Goal: Task Accomplishment & Management: Complete application form

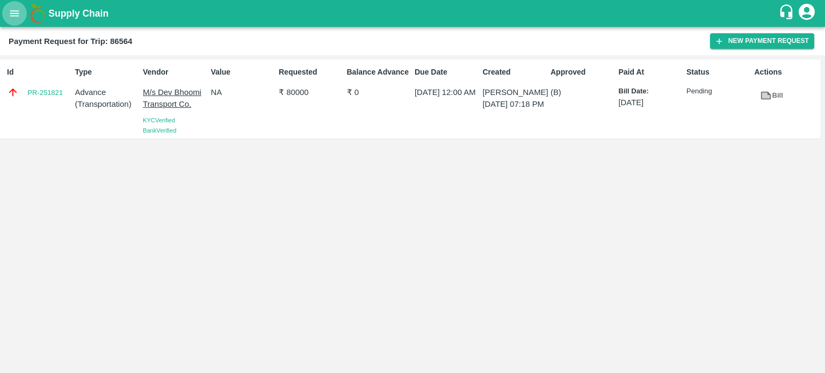
click at [7, 11] on button "open drawer" at bounding box center [14, 13] width 25 height 25
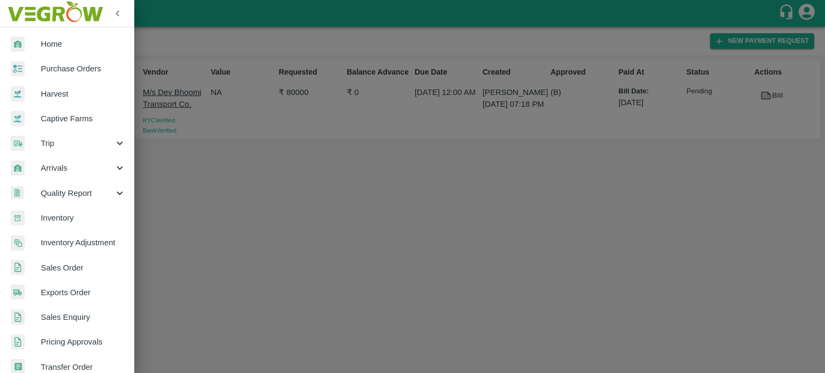
scroll to position [238, 0]
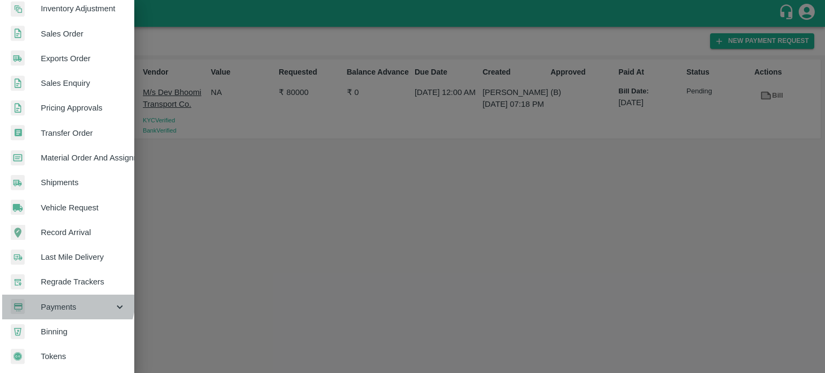
click at [67, 296] on div "Payments" at bounding box center [67, 307] width 134 height 25
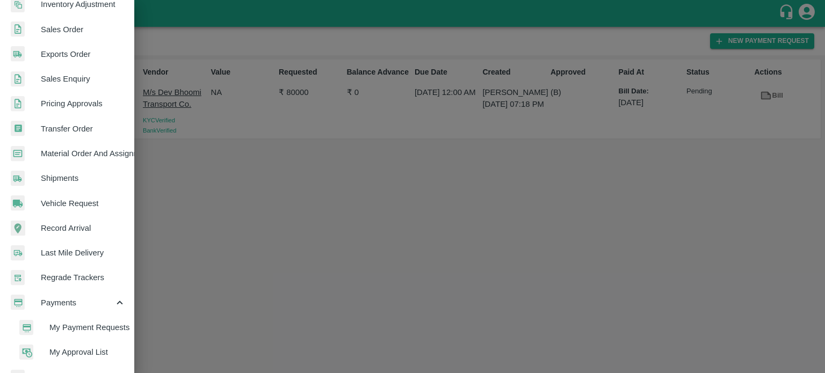
click at [79, 333] on li "My Payment Requests" at bounding box center [72, 327] width 126 height 25
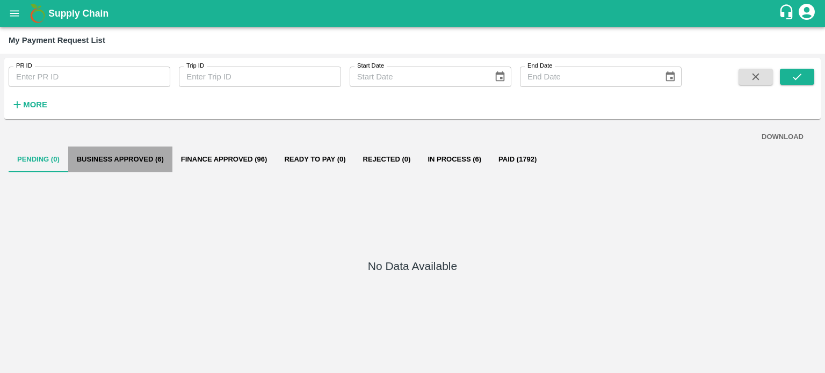
click at [135, 159] on button "Business Approved (6)" at bounding box center [120, 160] width 104 height 26
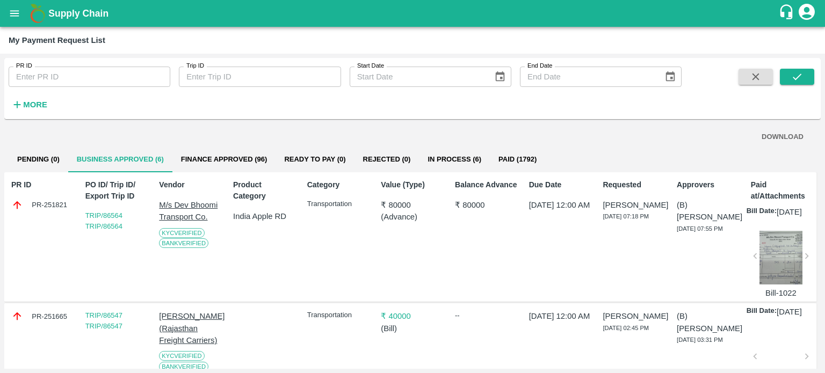
click at [68, 147] on button "Business Approved (6)" at bounding box center [120, 160] width 104 height 26
click at [319, 243] on div "Category Transportation" at bounding box center [336, 237] width 67 height 124
click at [35, 104] on strong "More" at bounding box center [35, 104] width 24 height 9
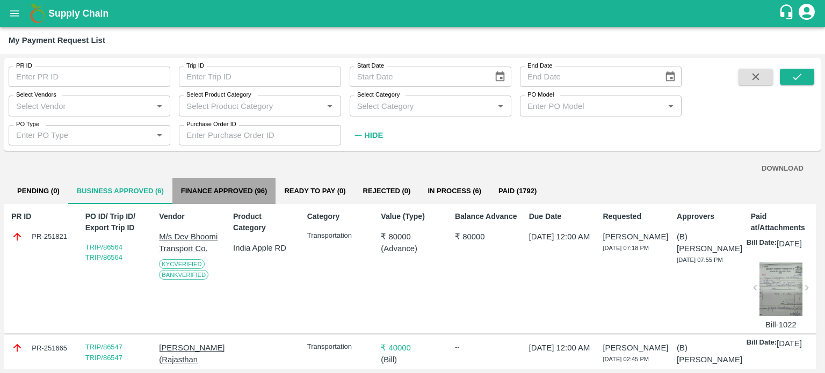
click at [206, 186] on button "Finance Approved (96)" at bounding box center [224, 191] width 104 height 26
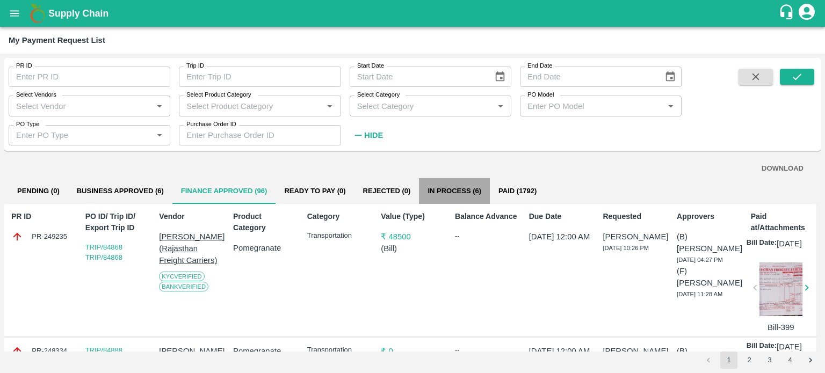
click at [464, 181] on button "In Process (6)" at bounding box center [454, 191] width 71 height 26
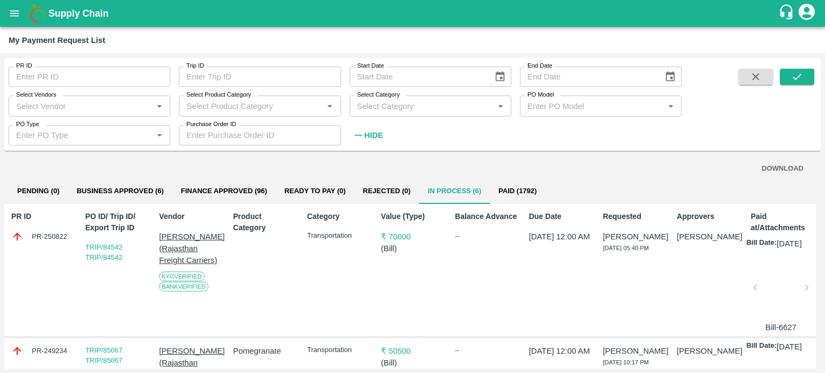
click at [759, 307] on div at bounding box center [780, 291] width 43 height 57
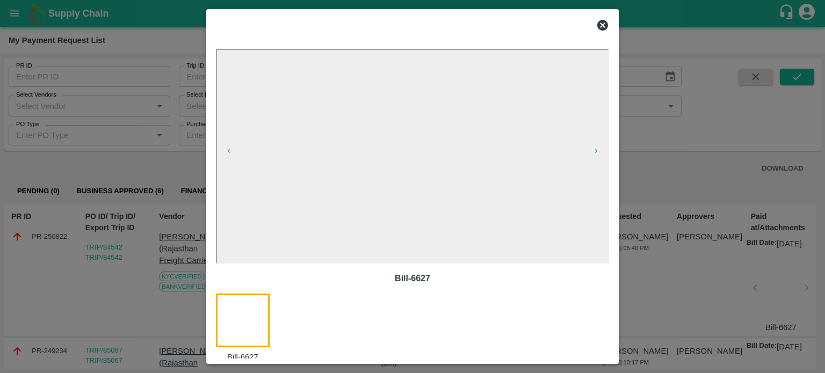
click at [599, 25] on icon at bounding box center [602, 25] width 11 height 11
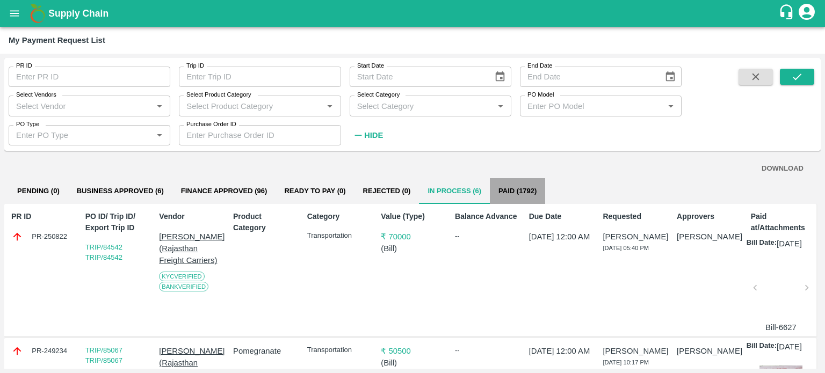
click at [516, 190] on button "Paid (1792)" at bounding box center [517, 191] width 55 height 26
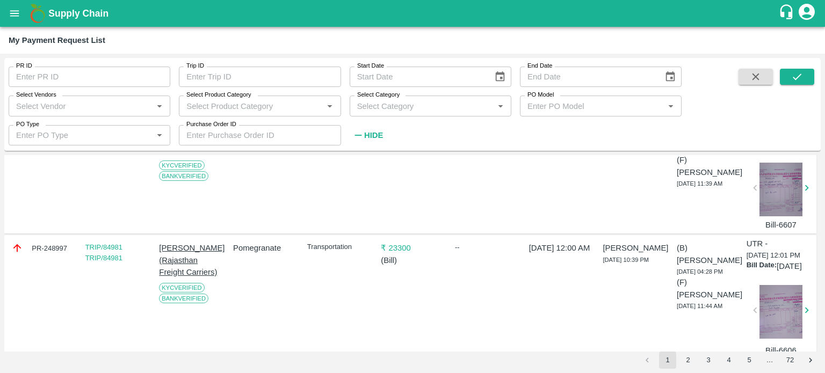
scroll to position [601, 0]
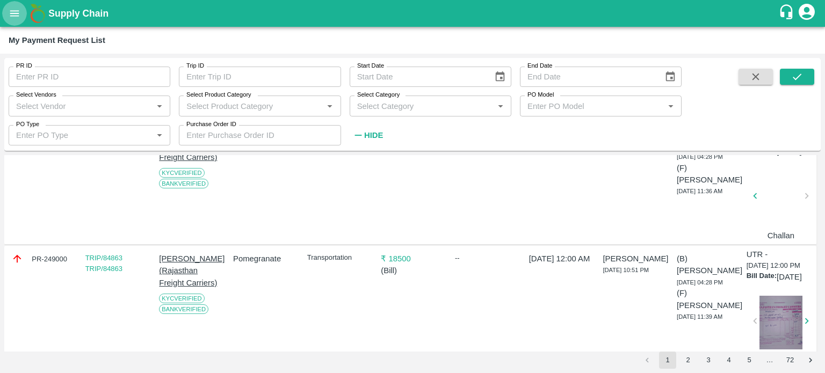
click at [17, 10] on icon "open drawer" at bounding box center [15, 14] width 12 height 12
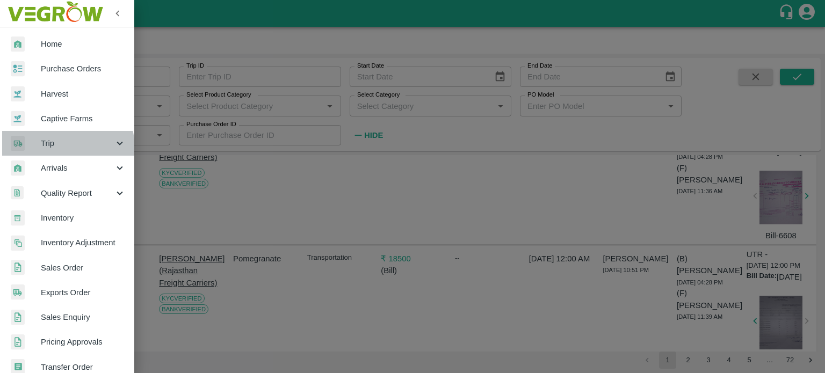
click at [48, 149] on span "Trip" at bounding box center [77, 143] width 73 height 12
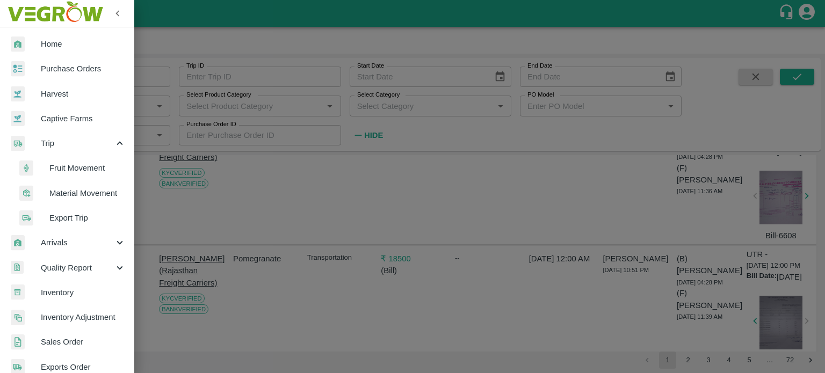
click at [67, 165] on span "Fruit Movement" at bounding box center [87, 168] width 76 height 12
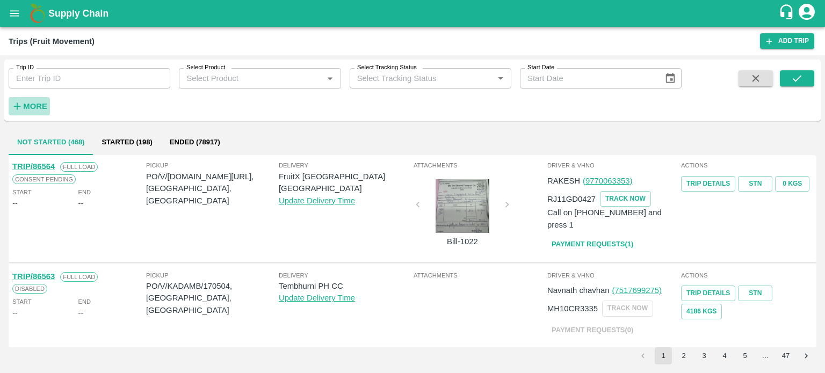
click at [43, 104] on strong "More" at bounding box center [35, 106] width 24 height 9
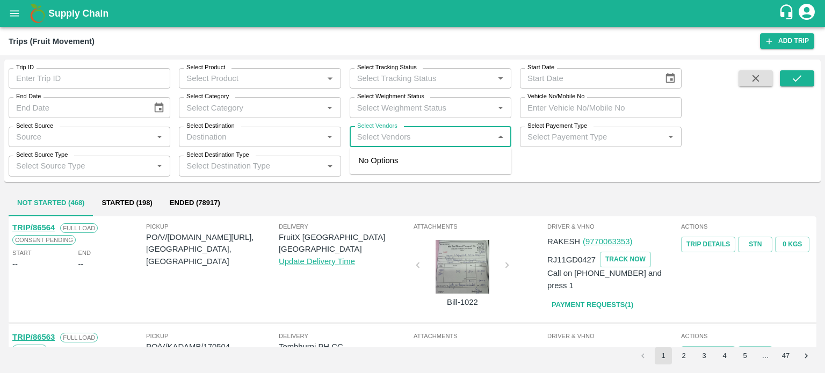
click at [407, 136] on input "Select Vendors" at bounding box center [421, 137] width 137 height 14
type input "HINDU"
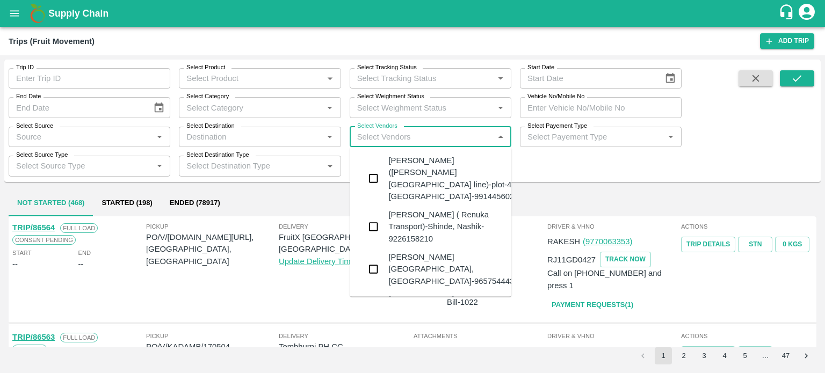
click at [418, 166] on div "Baljeet Singh (Jai Hind Road line)-plot-45, Chandigarh-9914456029" at bounding box center [453, 179] width 130 height 48
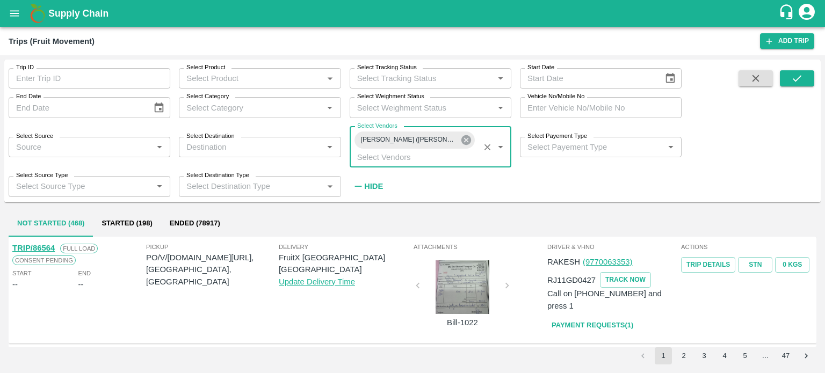
click at [464, 139] on icon at bounding box center [466, 140] width 10 height 10
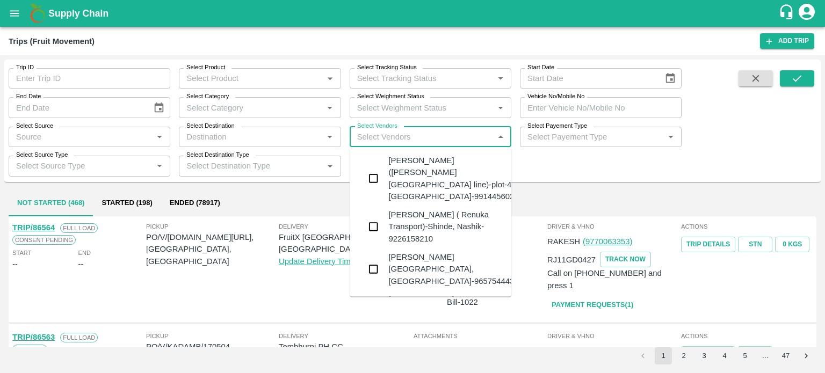
click at [402, 140] on input "Select Vendors" at bounding box center [421, 137] width 137 height 14
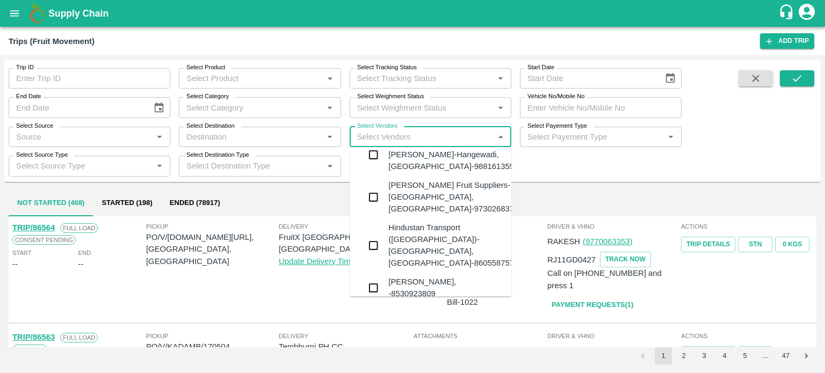
scroll to position [159, 0]
click at [426, 226] on div "Hindustan Transport (Ahmednagar)-Sarjepura, Ahmednagar-8605587575" at bounding box center [453, 244] width 130 height 48
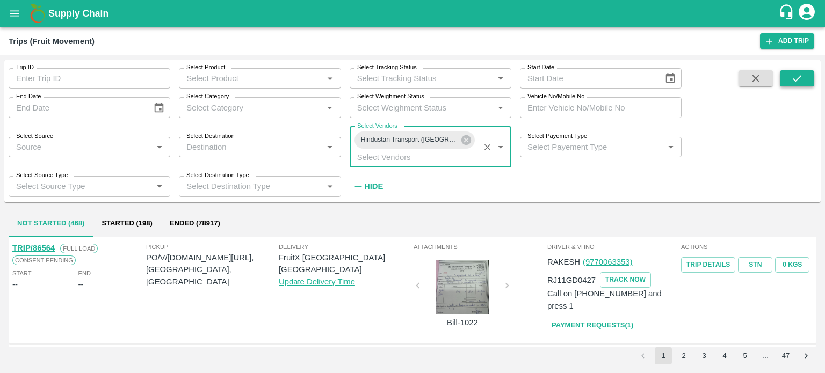
click at [786, 77] on button "submit" at bounding box center [797, 78] width 34 height 16
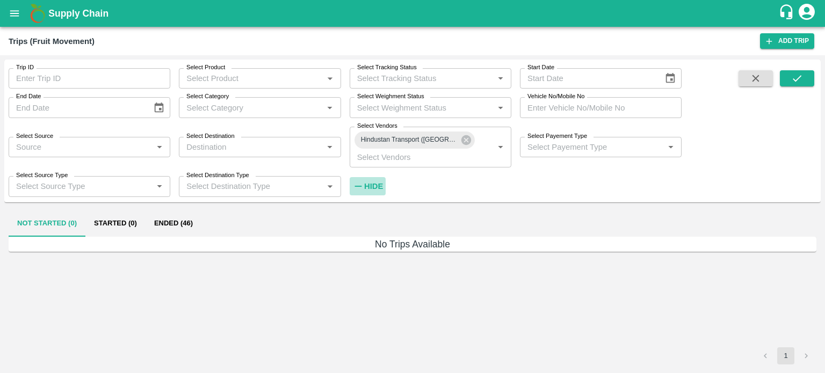
click at [380, 183] on strong "Hide" at bounding box center [373, 186] width 19 height 9
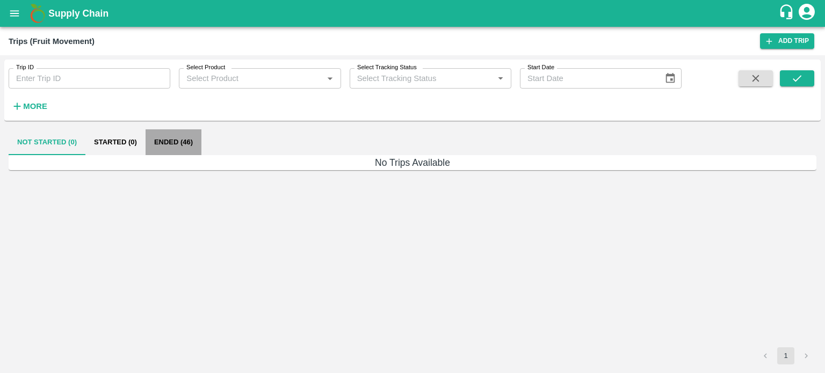
click at [178, 139] on button "Ended (46)" at bounding box center [173, 142] width 56 height 26
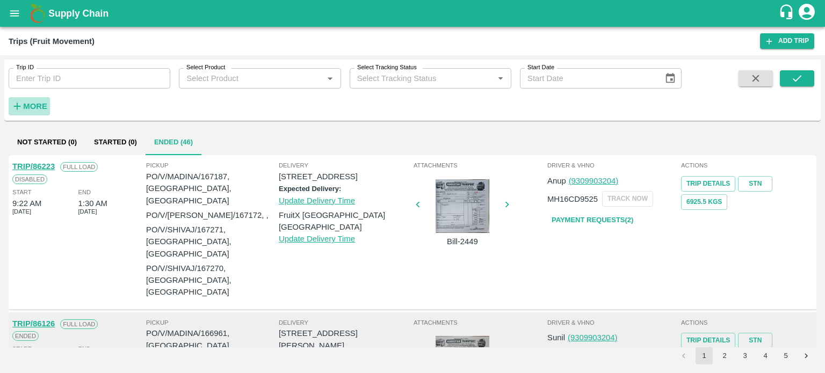
click at [40, 103] on strong "More" at bounding box center [35, 106] width 24 height 9
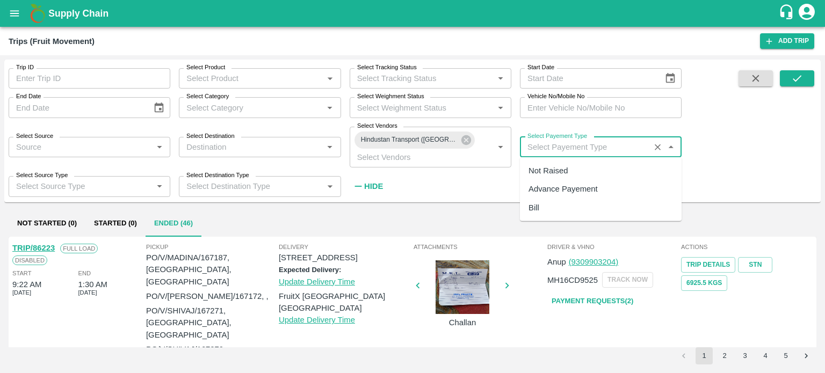
click at [552, 147] on input "Select Payement Type" at bounding box center [584, 147] width 123 height 14
click at [553, 184] on div "Advance Payement" at bounding box center [562, 189] width 69 height 12
type input "Advance Payement"
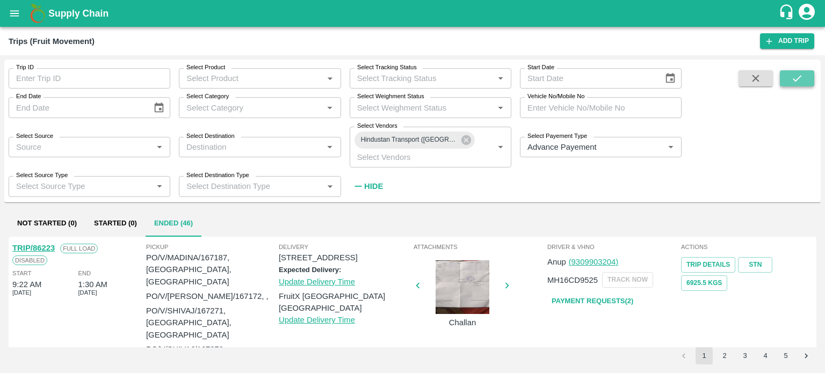
click at [807, 72] on button "submit" at bounding box center [797, 78] width 34 height 16
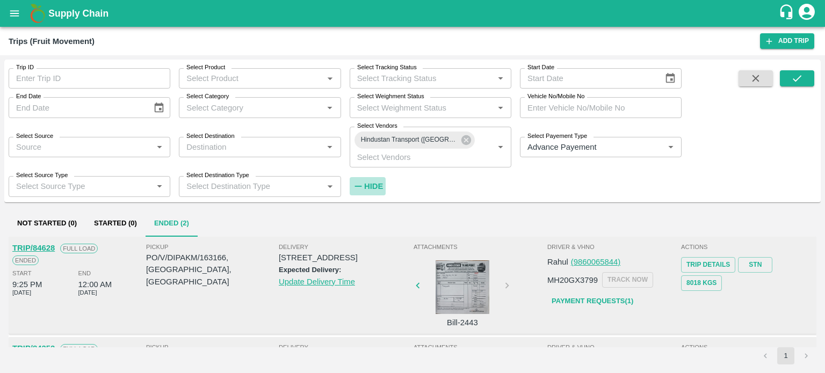
click at [369, 186] on strong "Hide" at bounding box center [373, 186] width 19 height 9
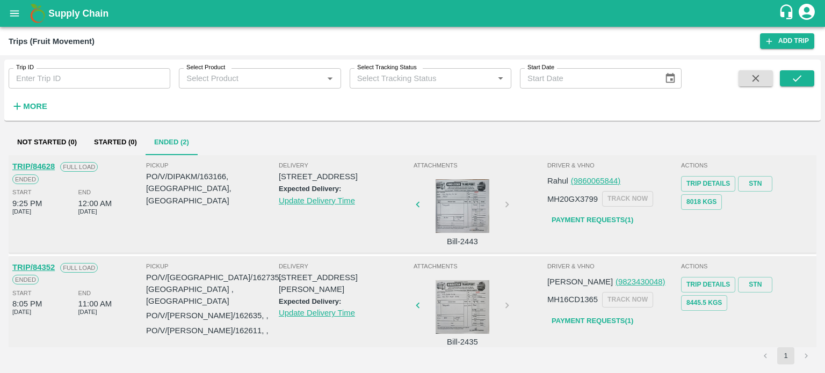
click at [588, 246] on div "Driver & VHNo Rahul (9860065844) MH20GX3799 TRACK NOW Payment Requests( 1 )" at bounding box center [613, 204] width 134 height 92
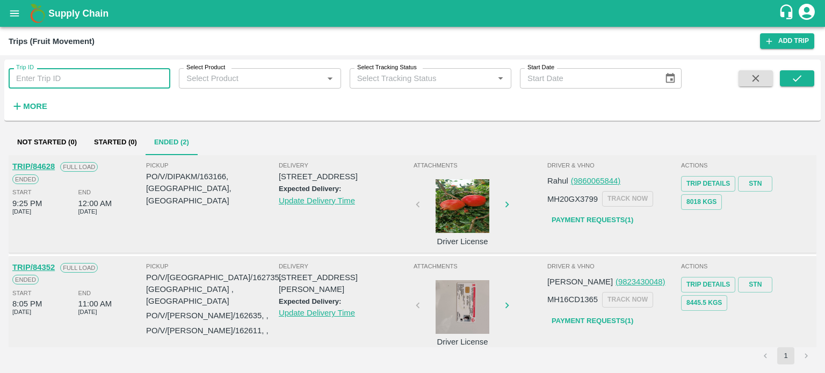
click at [65, 82] on input "Trip ID" at bounding box center [90, 78] width 162 height 20
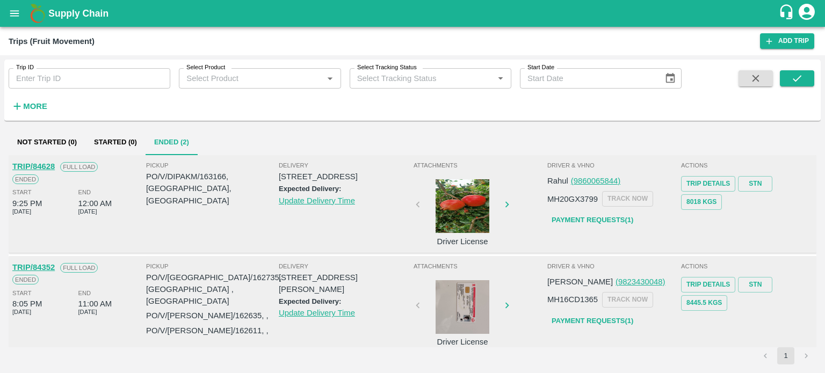
click at [475, 216] on div at bounding box center [462, 206] width 81 height 54
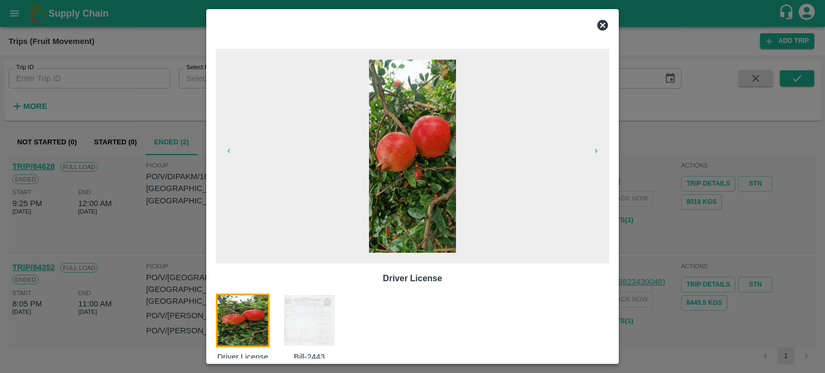
click at [329, 316] on img at bounding box center [309, 321] width 54 height 54
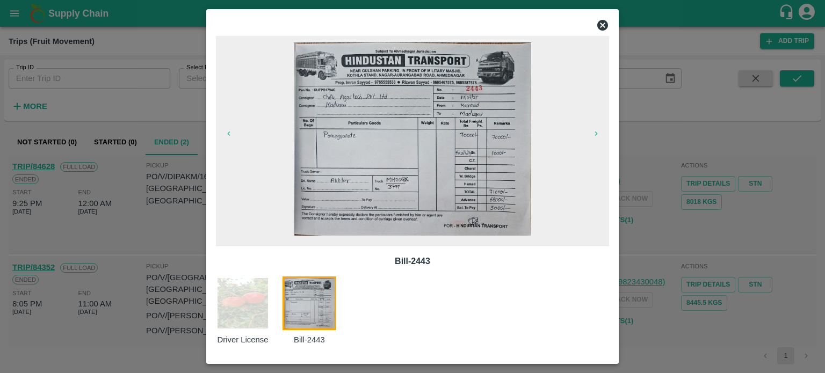
click at [138, 222] on div at bounding box center [412, 186] width 825 height 373
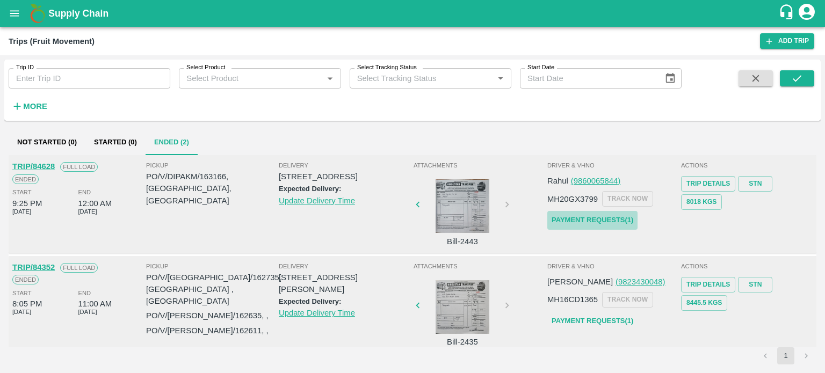
click at [597, 223] on link "Payment Requests( 1 )" at bounding box center [592, 220] width 90 height 19
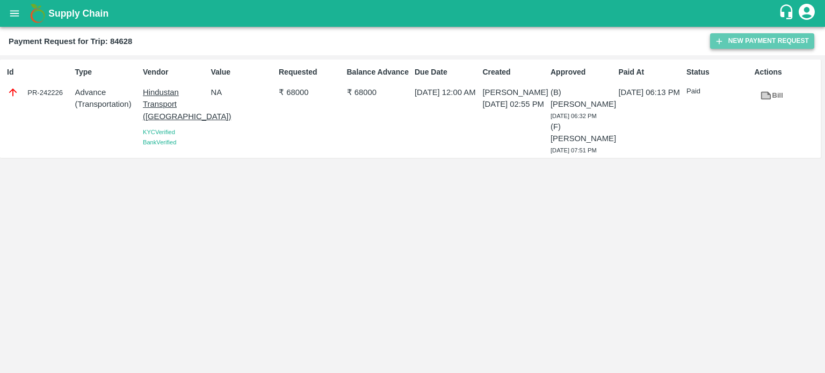
click at [740, 42] on button "New Payment Request" at bounding box center [762, 41] width 104 height 16
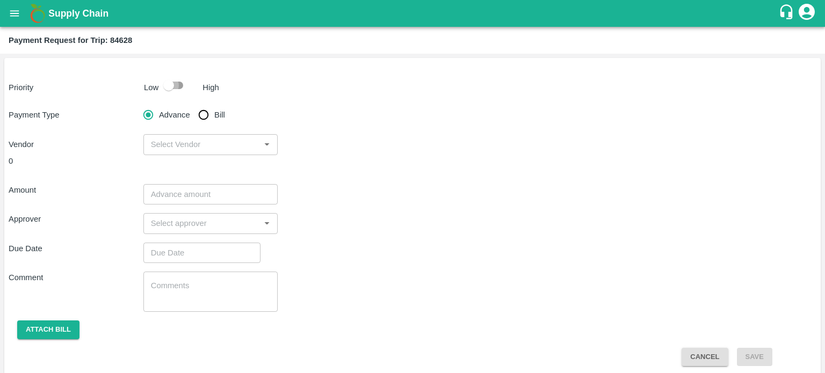
click at [173, 85] on input "checkbox" at bounding box center [168, 85] width 61 height 20
checkbox input "true"
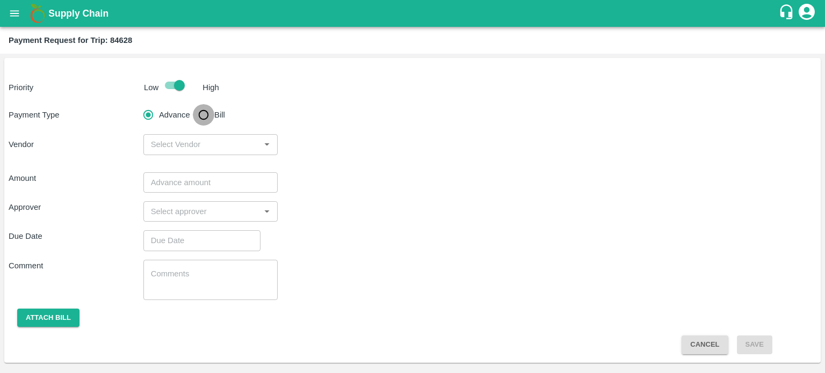
click at [201, 112] on input "Bill" at bounding box center [203, 114] width 21 height 21
radio input "true"
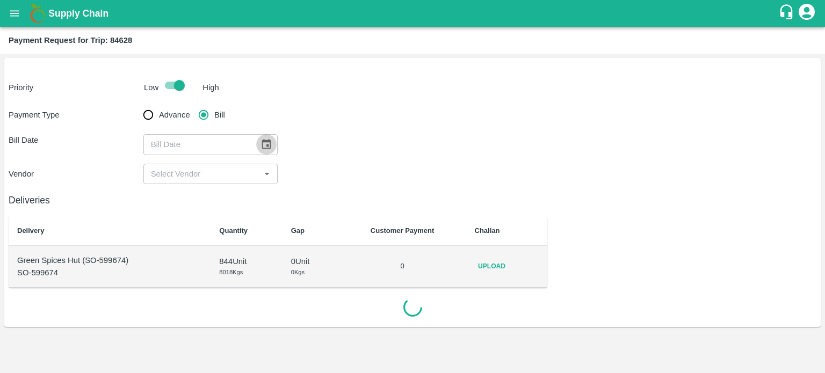
click at [260, 145] on icon "Choose date" at bounding box center [266, 145] width 12 height 12
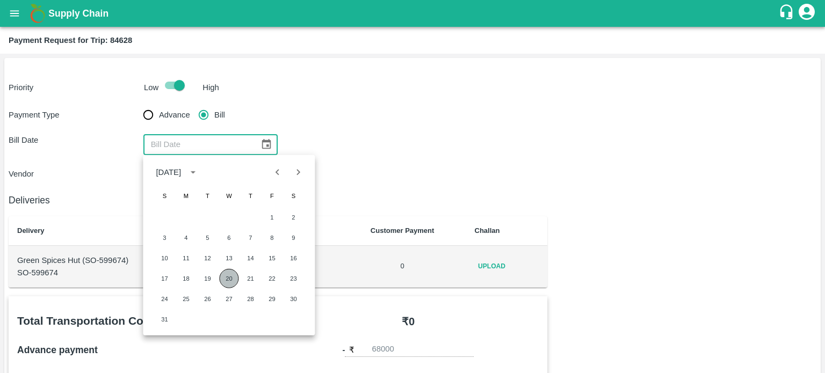
click at [227, 272] on button "20" at bounding box center [228, 278] width 19 height 19
type input "20/08/2025"
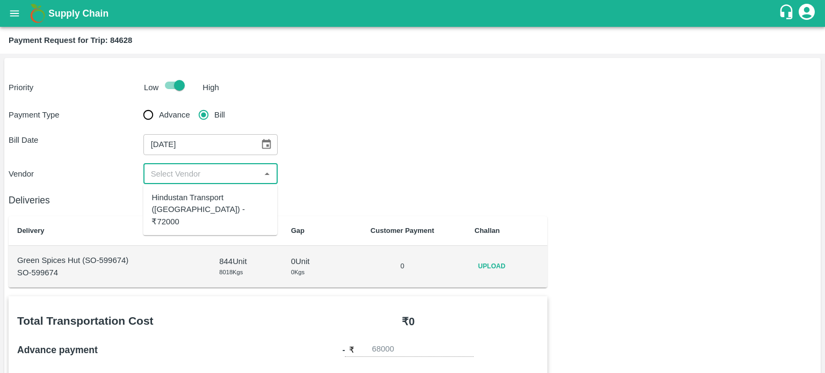
click at [180, 171] on input "input" at bounding box center [202, 174] width 111 height 14
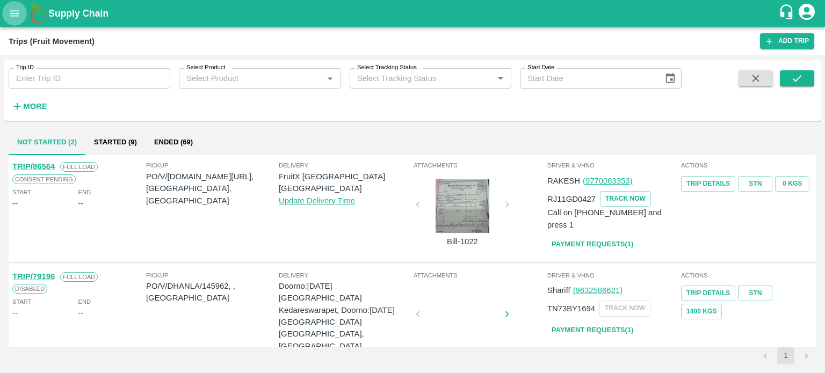
click at [11, 10] on icon "open drawer" at bounding box center [15, 14] width 12 height 12
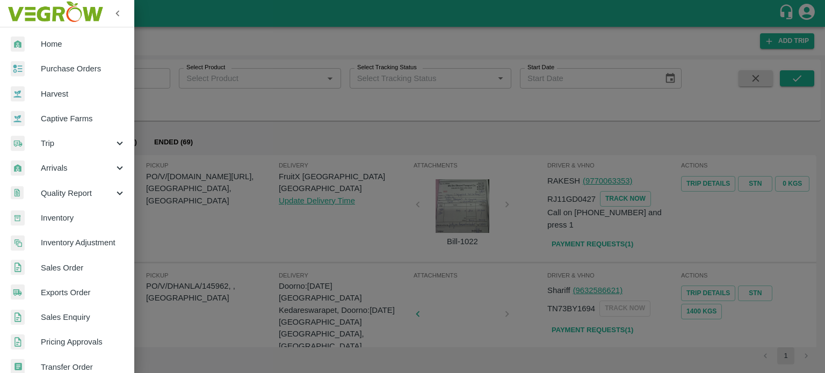
click at [52, 142] on span "Trip" at bounding box center [77, 143] width 73 height 12
click at [69, 164] on span "Fruit Movement" at bounding box center [87, 168] width 76 height 12
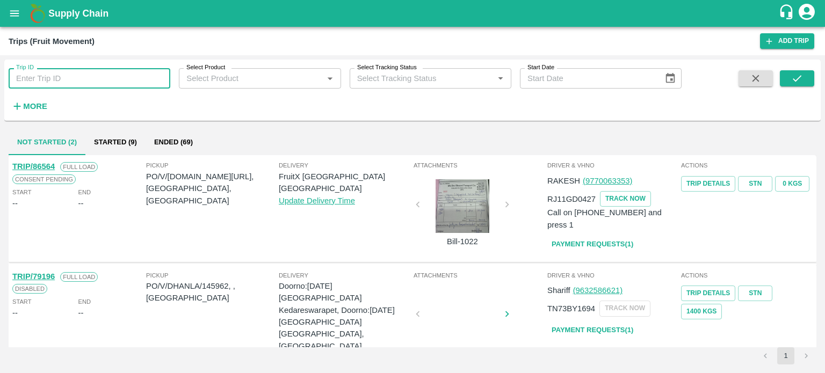
click at [53, 83] on input "Trip ID" at bounding box center [90, 78] width 162 height 20
type input "84628"
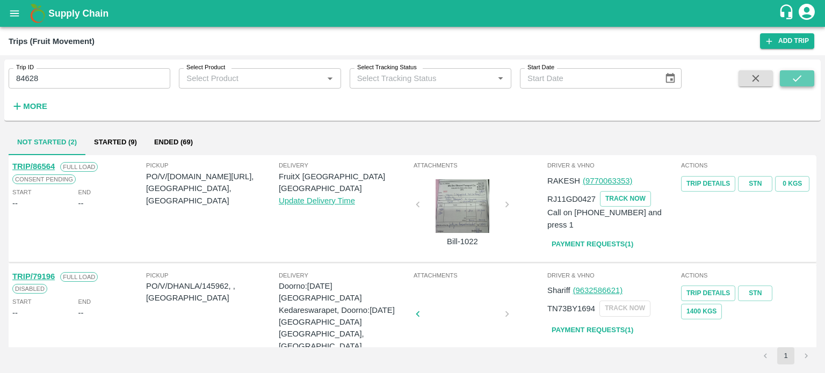
click at [794, 80] on icon "submit" at bounding box center [796, 78] width 9 height 6
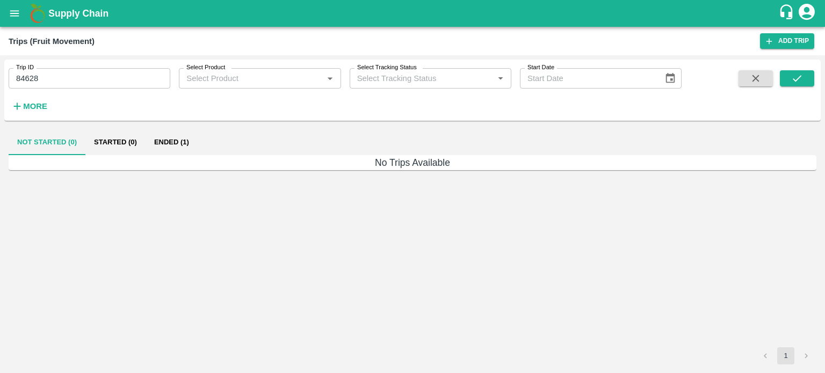
click at [174, 139] on button "Ended (1)" at bounding box center [171, 142] width 52 height 26
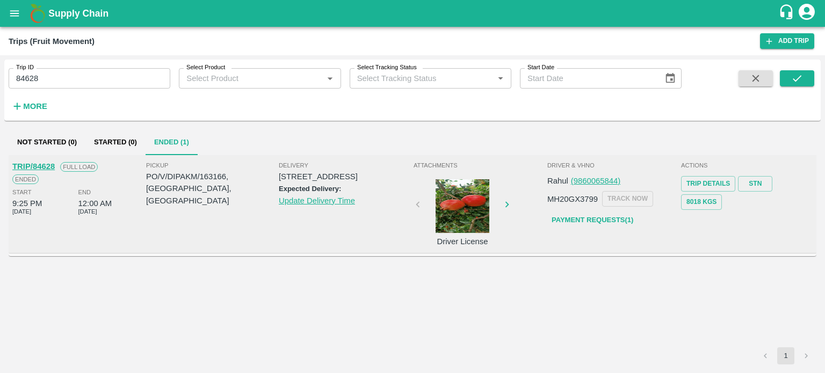
click at [35, 165] on link "TRIP/84628" at bounding box center [33, 166] width 42 height 9
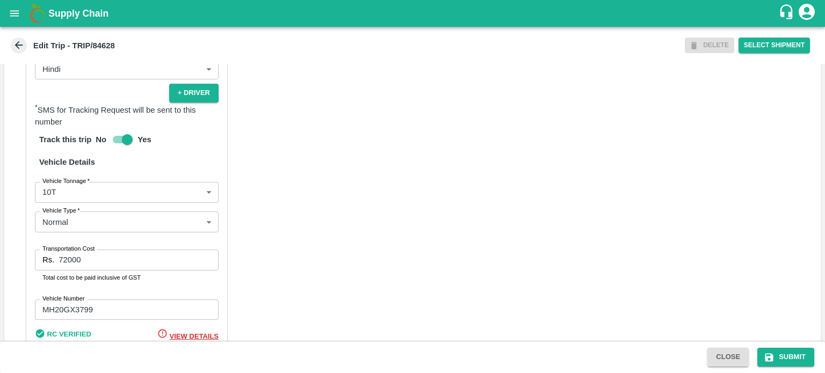
scroll to position [712, 0]
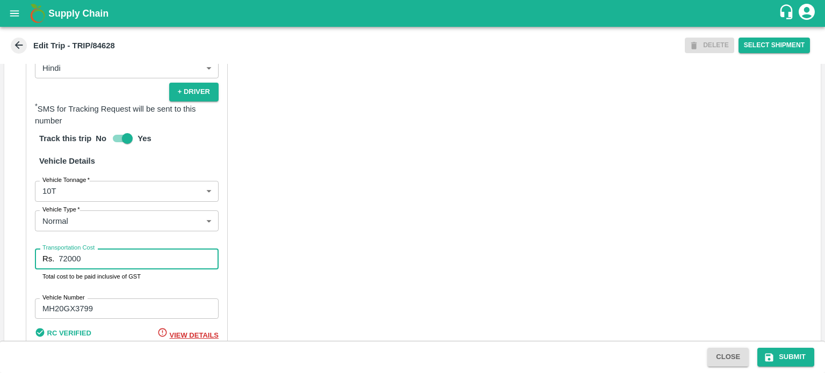
click at [68, 269] on input "72000" at bounding box center [139, 259] width 160 height 20
click at [87, 269] on input "72000" at bounding box center [139, 259] width 160 height 20
type input "70000"
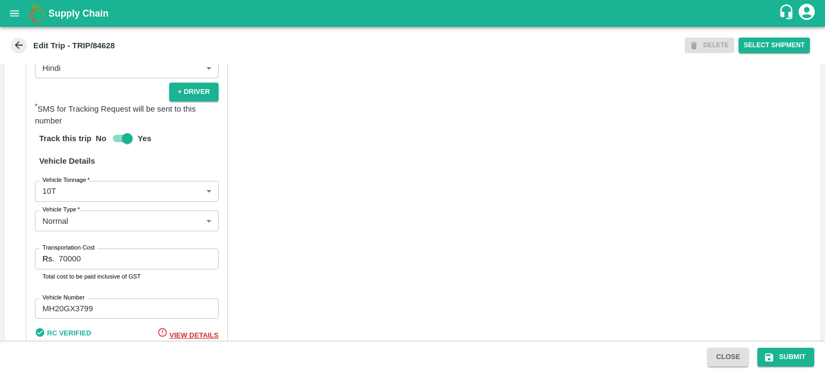
click at [277, 287] on div "Partner Details Partner   * Partner Add Transporter Driver 1 Details Driver Nam…" at bounding box center [412, 123] width 816 height 563
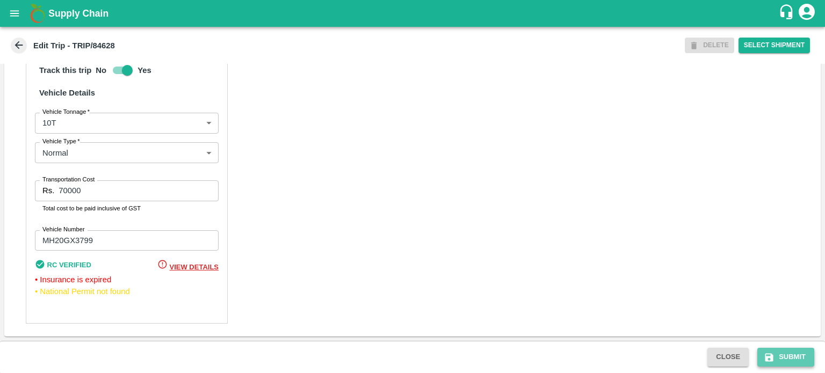
click at [790, 360] on button "Submit" at bounding box center [785, 357] width 57 height 19
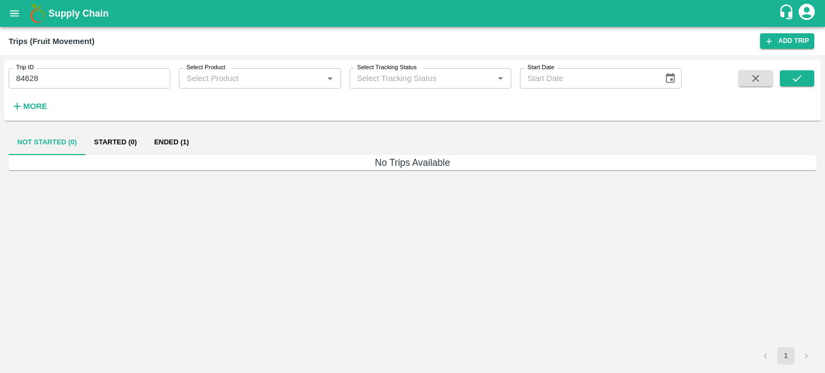
click at [168, 143] on button "Ended (1)" at bounding box center [171, 142] width 52 height 26
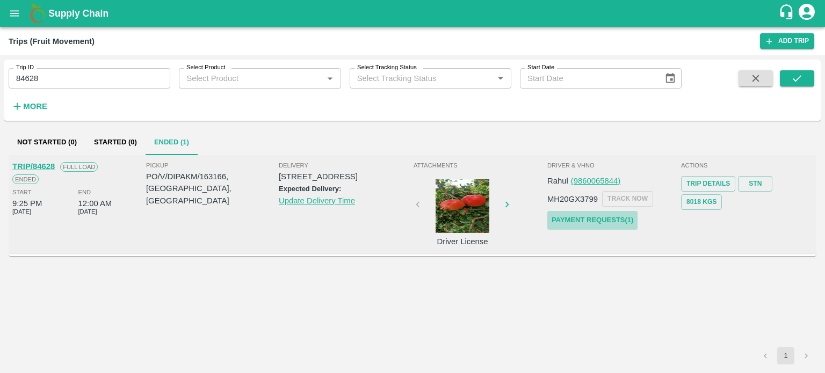
click at [589, 221] on link "Payment Requests( 1 )" at bounding box center [592, 220] width 90 height 19
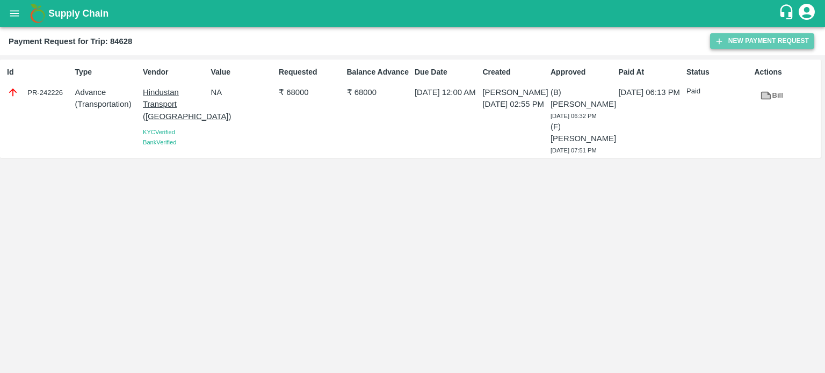
click at [754, 46] on button "New Payment Request" at bounding box center [762, 41] width 104 height 16
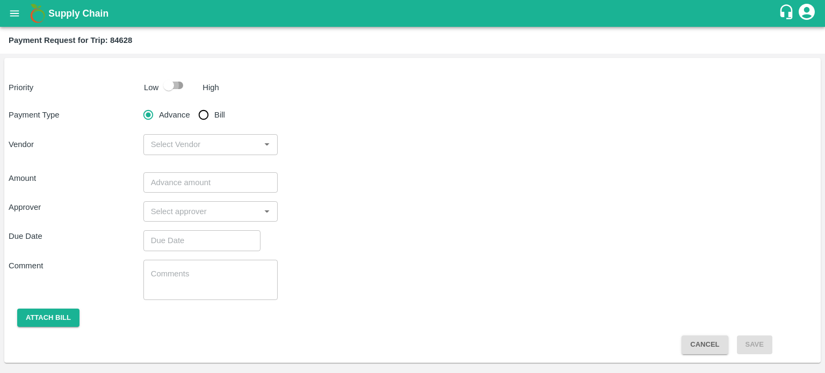
click at [183, 91] on input "checkbox" at bounding box center [168, 85] width 61 height 20
checkbox input "true"
click at [203, 118] on input "Bill" at bounding box center [203, 114] width 21 height 21
radio input "true"
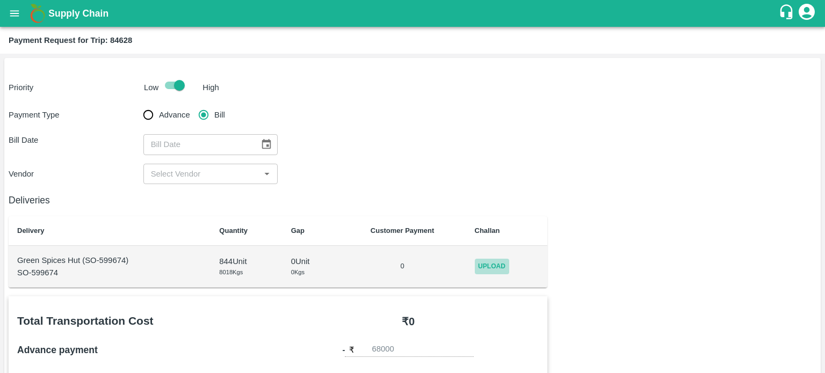
click at [487, 267] on span "Upload" at bounding box center [492, 267] width 34 height 16
click at [0, 0] on input "Upload" at bounding box center [0, 0] width 0 height 0
click at [14, 17] on icon "open drawer" at bounding box center [15, 14] width 12 height 12
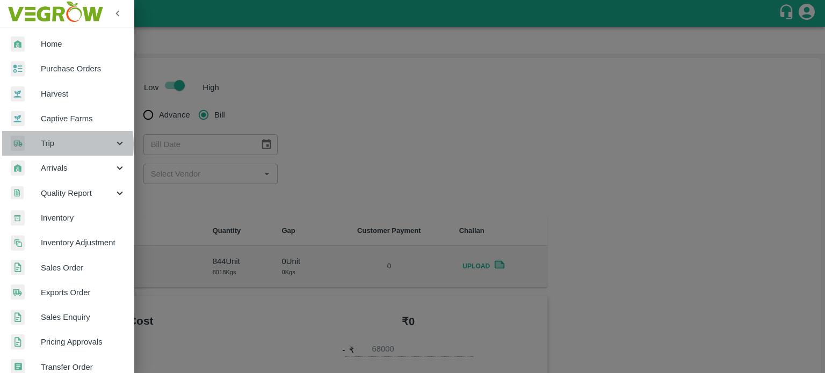
click at [49, 145] on span "Trip" at bounding box center [77, 143] width 73 height 12
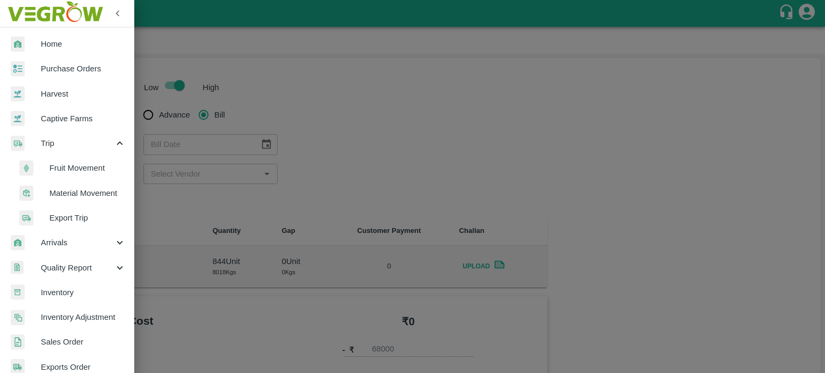
click at [73, 172] on span "Fruit Movement" at bounding box center [87, 168] width 76 height 12
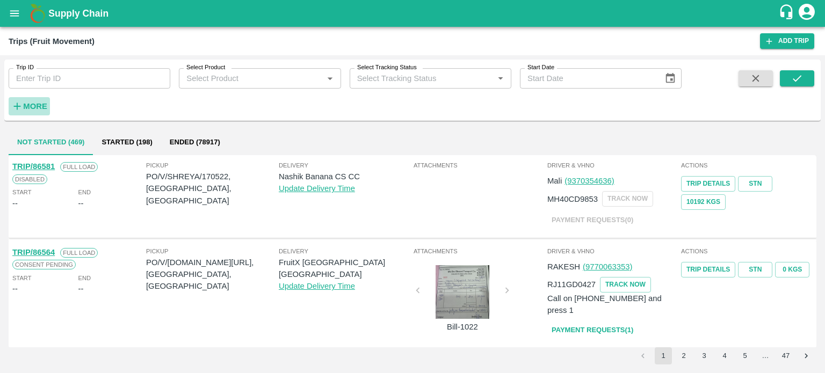
click at [32, 100] on h6 "More" at bounding box center [35, 106] width 24 height 14
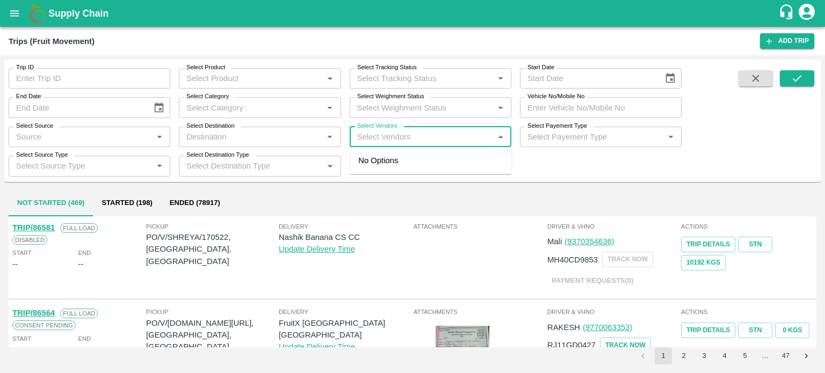
click at [381, 143] on input "Select Vendors" at bounding box center [421, 137] width 137 height 14
type input "HANIF"
click at [385, 137] on input "Select Vendors" at bounding box center [421, 137] width 137 height 14
type input "HINDUS"
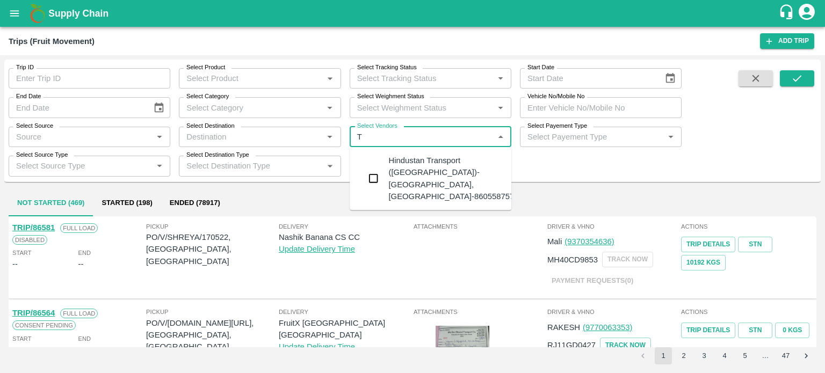
type input "TA"
click at [379, 172] on input "checkbox" at bounding box center [372, 178] width 21 height 21
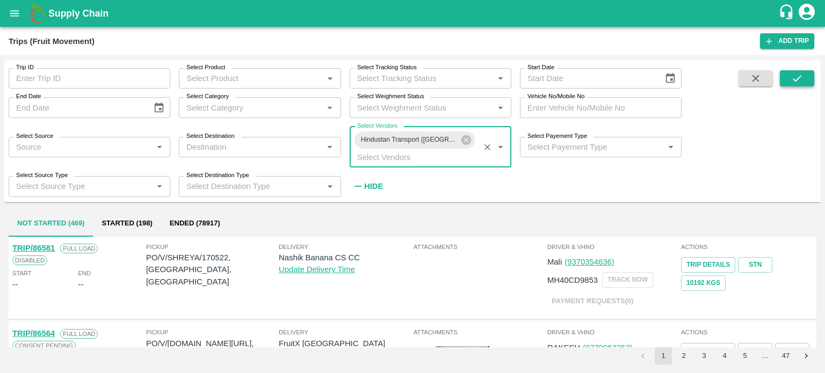
click at [790, 79] on button "submit" at bounding box center [797, 78] width 34 height 16
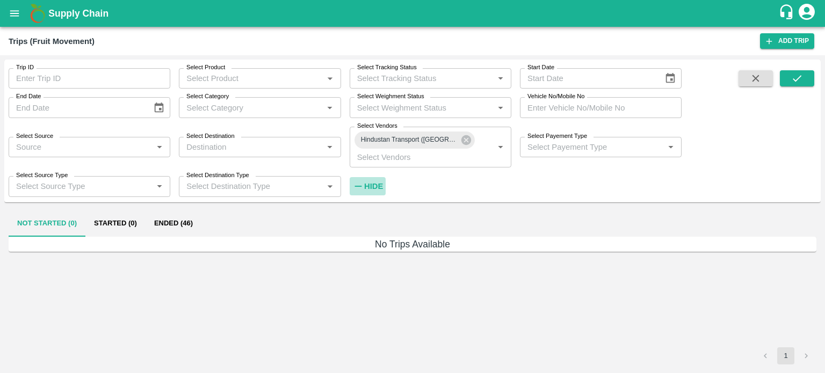
click at [367, 186] on strong "Hide" at bounding box center [373, 186] width 19 height 9
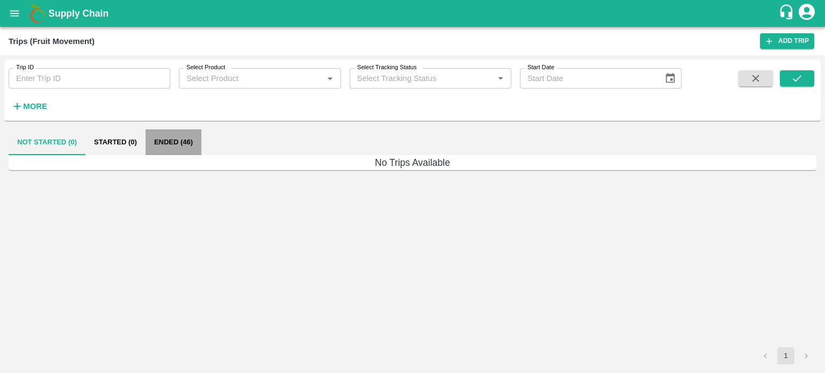
click at [163, 148] on button "Ended (46)" at bounding box center [173, 142] width 56 height 26
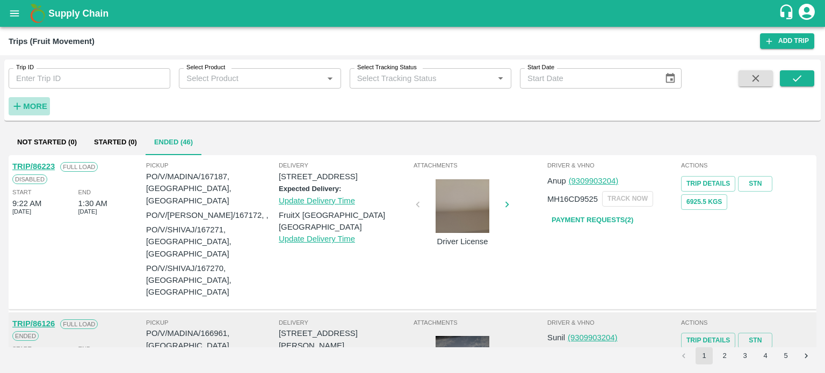
click at [37, 103] on strong "More" at bounding box center [35, 106] width 24 height 9
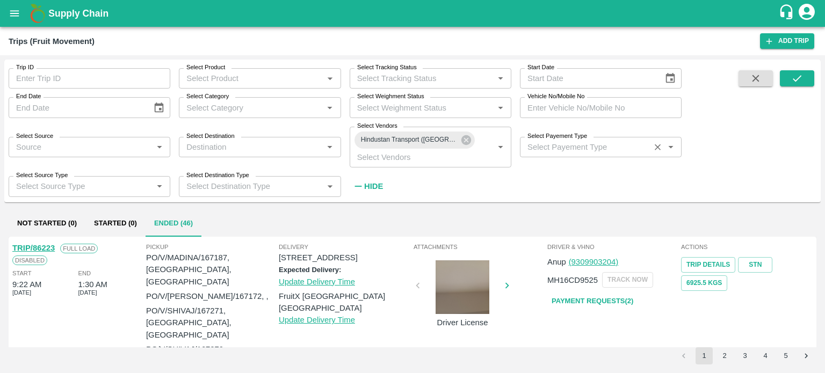
click at [554, 156] on div "Select Payement Type   *" at bounding box center [601, 147] width 162 height 20
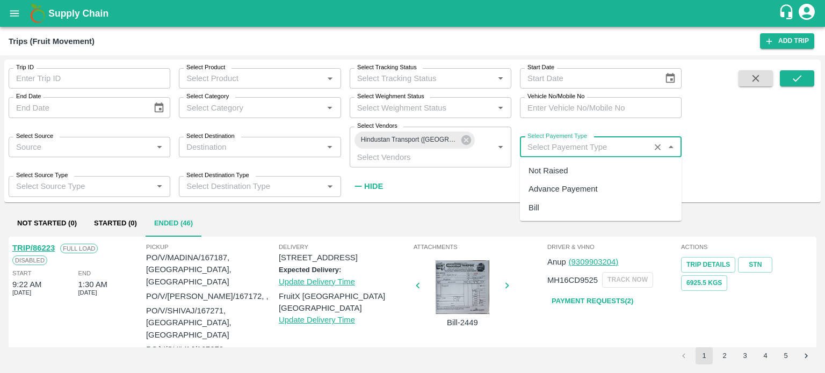
click at [568, 186] on div "Advance Payement" at bounding box center [562, 189] width 69 height 12
type input "Advance Payement"
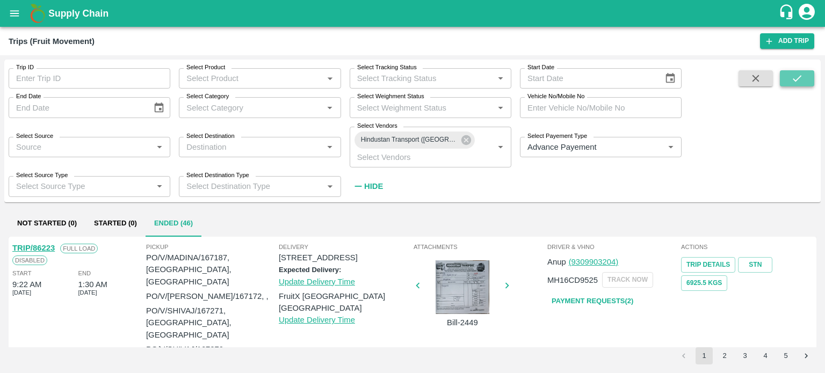
click at [799, 72] on icon "submit" at bounding box center [797, 78] width 12 height 12
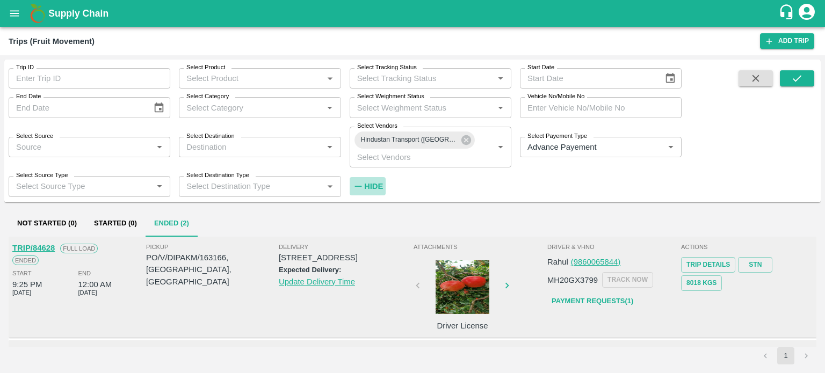
click at [380, 184] on strong "Hide" at bounding box center [373, 186] width 19 height 9
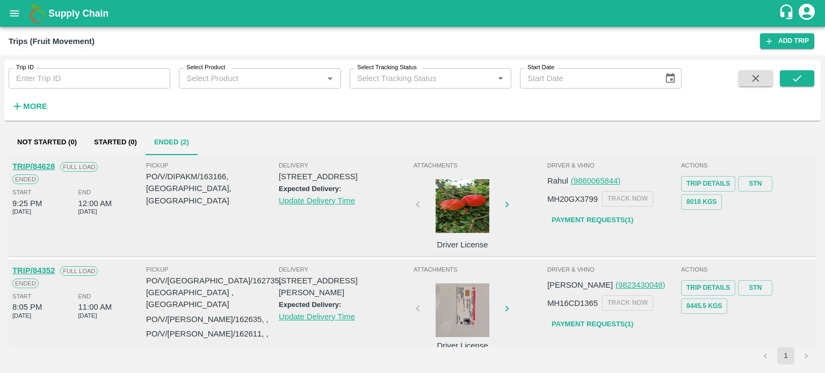
click at [692, 235] on div "Actions Trip Details STN 8018 Kgs" at bounding box center [747, 206] width 134 height 96
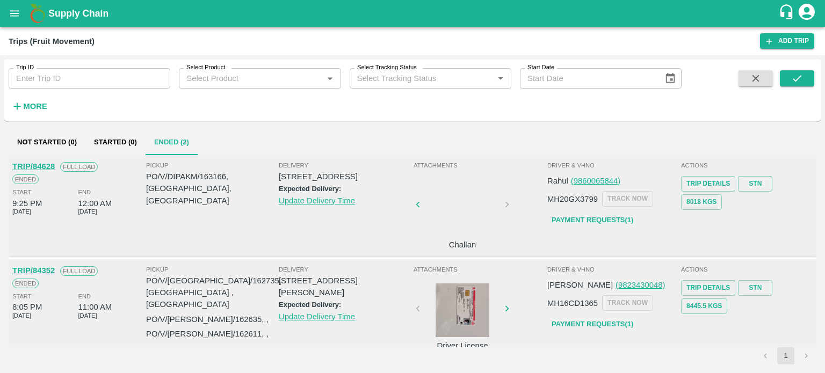
scroll to position [12, 0]
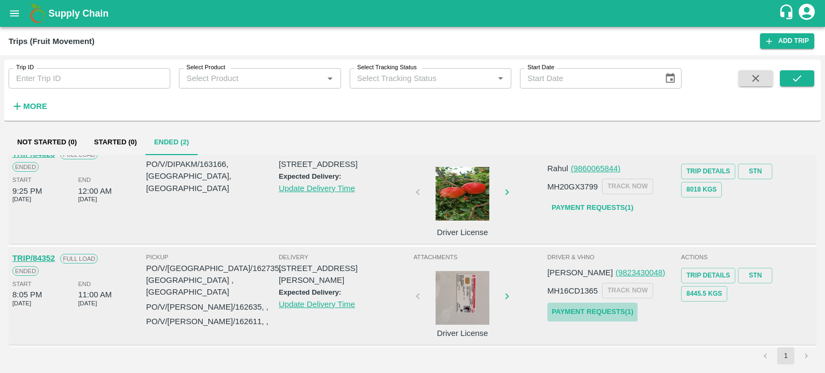
click at [594, 309] on link "Payment Requests( 1 )" at bounding box center [592, 312] width 90 height 19
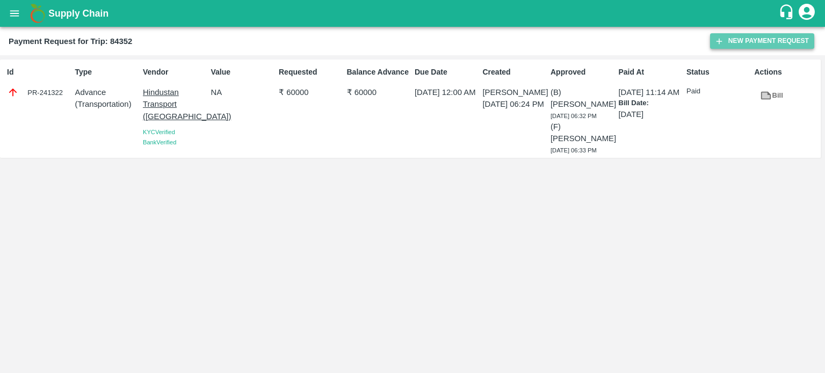
click at [732, 40] on button "New Payment Request" at bounding box center [762, 41] width 104 height 16
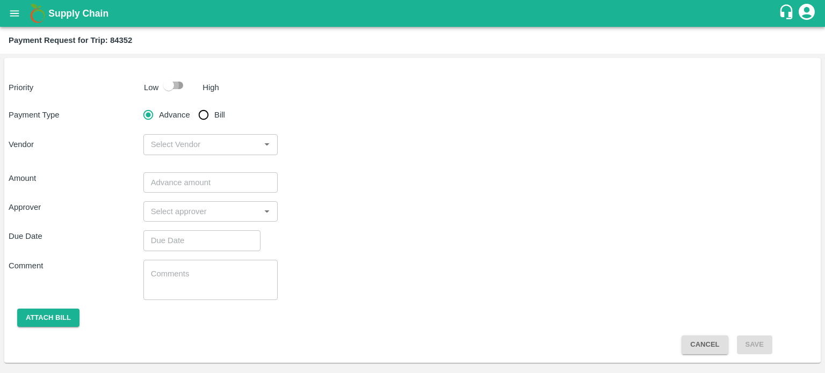
click at [178, 75] on input "checkbox" at bounding box center [168, 85] width 61 height 20
checkbox input "true"
click at [202, 111] on input "Bill" at bounding box center [203, 114] width 21 height 21
radio input "true"
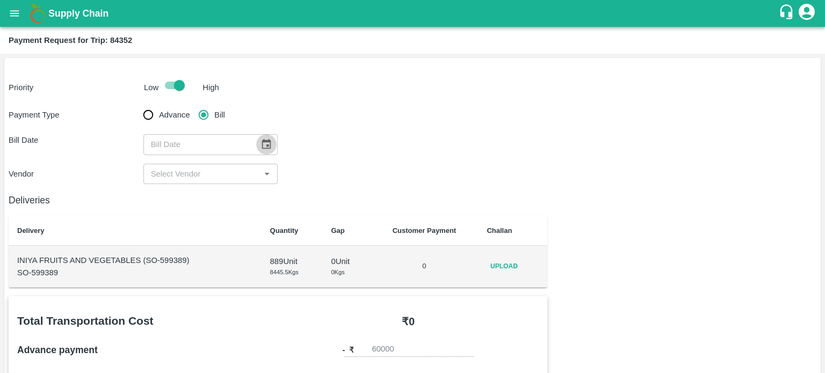
click at [256, 145] on button "Choose date" at bounding box center [266, 144] width 20 height 20
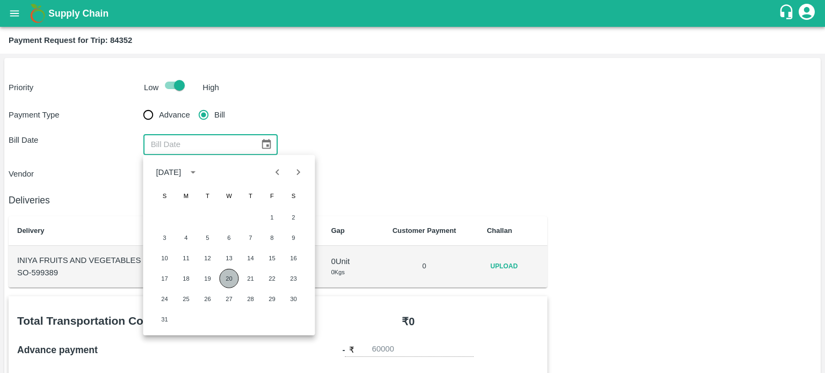
click at [230, 279] on button "20" at bounding box center [228, 278] width 19 height 19
type input "20/08/2025"
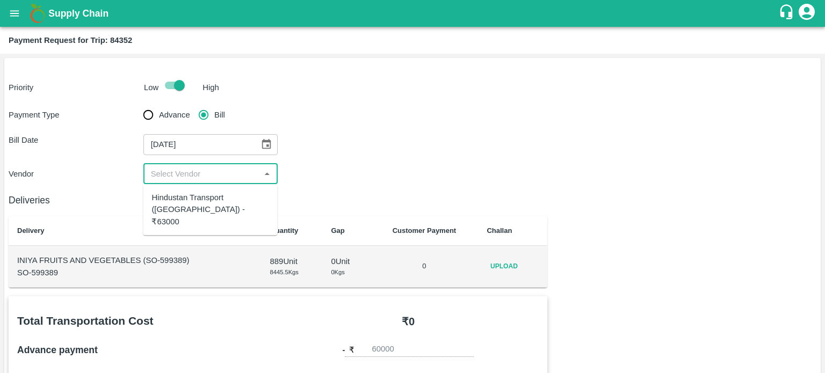
drag, startPoint x: 186, startPoint y: 171, endPoint x: 201, endPoint y: 205, distance: 36.3
click at [201, 205] on body "Supply Chain Payment Request for Trip: 84352 Priority Low High Payment Type Adv…" at bounding box center [412, 186] width 825 height 373
click at [201, 205] on div "Hindustan Transport (Ahmednagar) - ₹63000" at bounding box center [209, 210] width 117 height 36
type input "Hindustan Transport (Ahmednagar) - ₹63000"
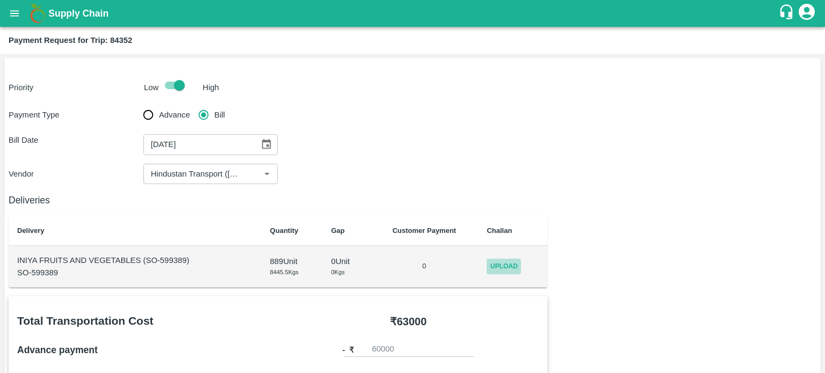
click at [500, 259] on span "Upload" at bounding box center [503, 267] width 34 height 16
click at [0, 0] on input "Upload" at bounding box center [0, 0] width 0 height 0
click at [511, 264] on icon at bounding box center [514, 265] width 8 height 6
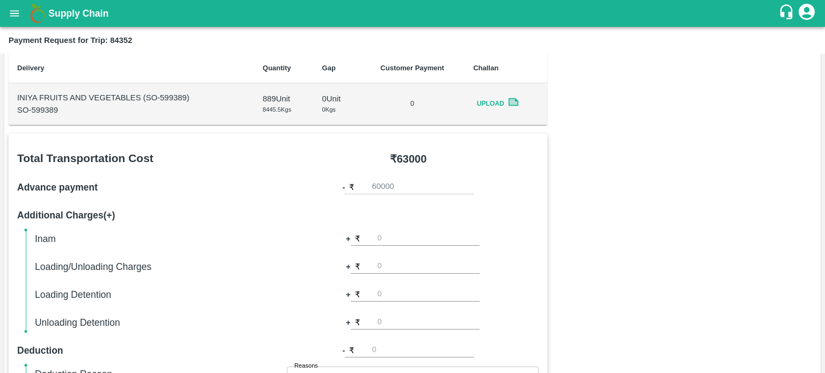
scroll to position [163, 0]
click at [382, 234] on input "number" at bounding box center [428, 238] width 102 height 14
type input "1000"
click at [249, 270] on h6 "Loading/Unloading Charges" at bounding box center [161, 266] width 252 height 15
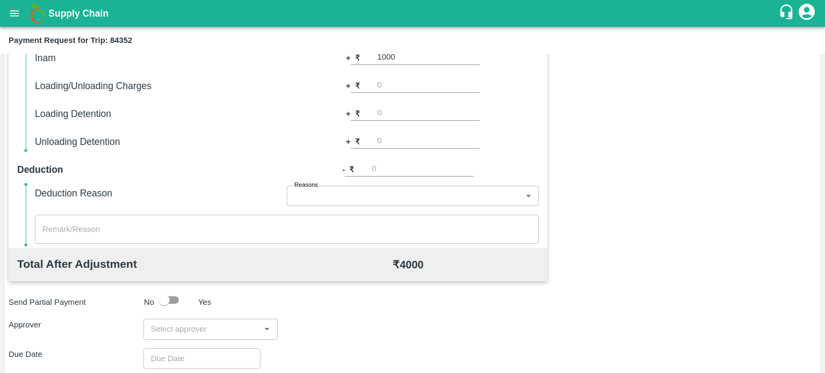
scroll to position [345, 0]
click at [166, 237] on div "x ​" at bounding box center [287, 228] width 504 height 29
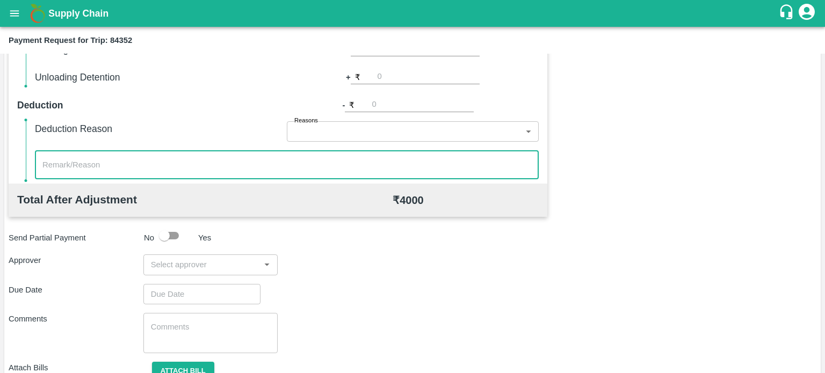
scroll to position [409, 0]
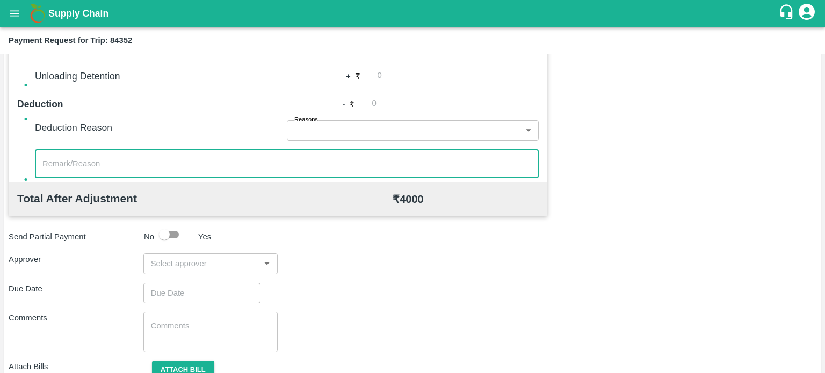
click at [179, 257] on input "input" at bounding box center [202, 264] width 111 height 14
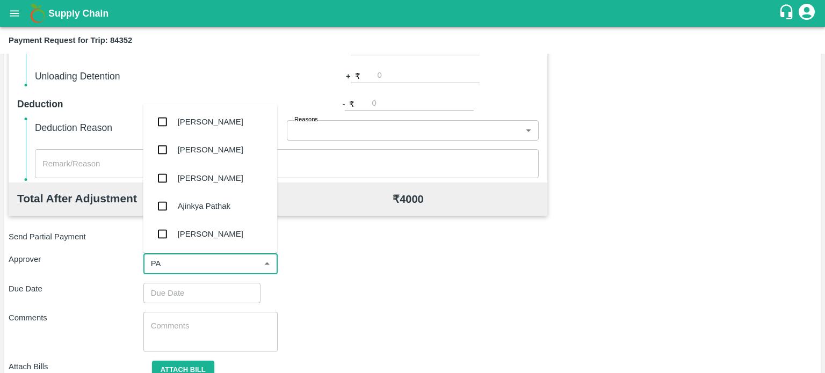
type input "PAL"
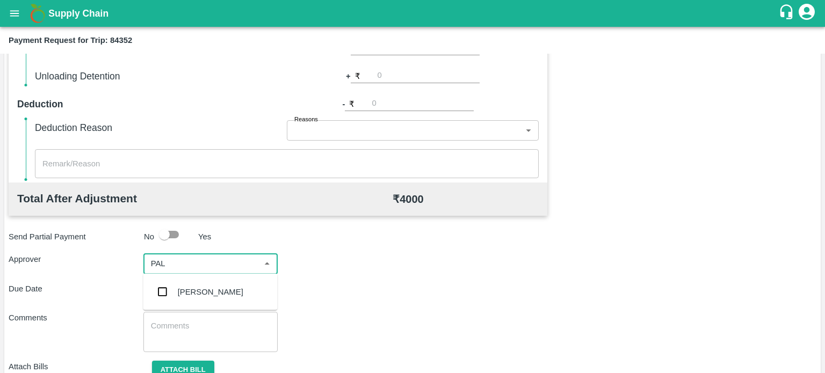
click at [194, 289] on div "[PERSON_NAME]" at bounding box center [210, 292] width 65 height 12
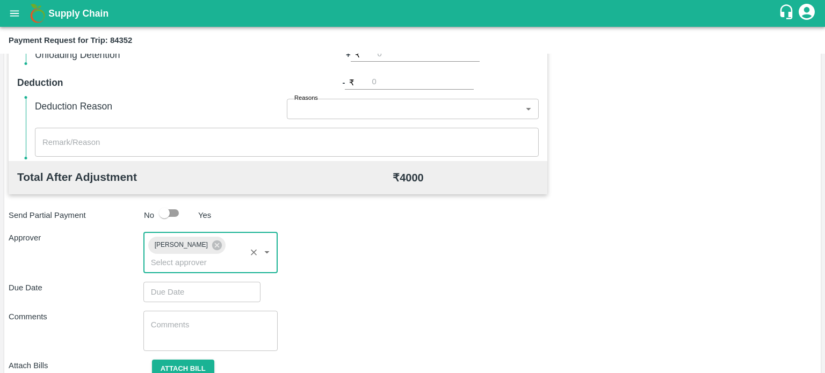
scroll to position [436, 0]
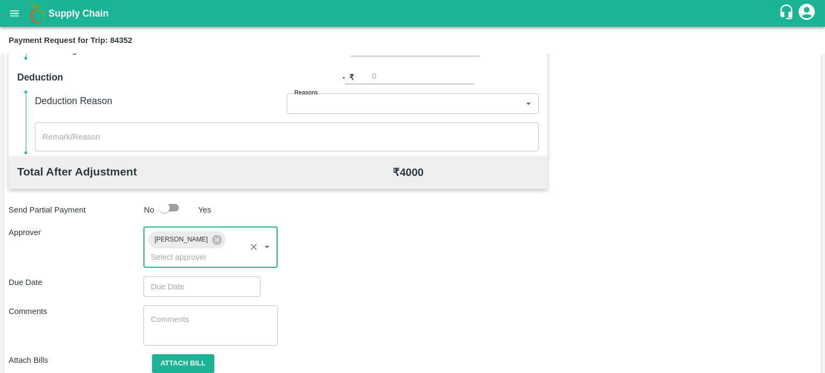
type input "DD/MM/YYYY hh:mm aa"
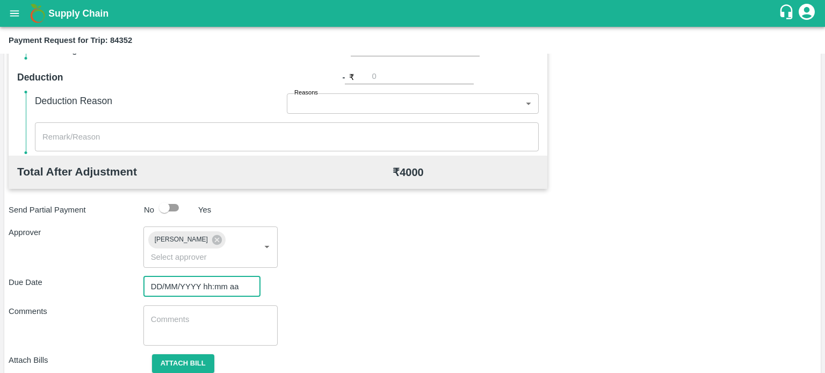
click at [203, 289] on input "DD/MM/YYYY hh:mm aa" at bounding box center [198, 286] width 110 height 20
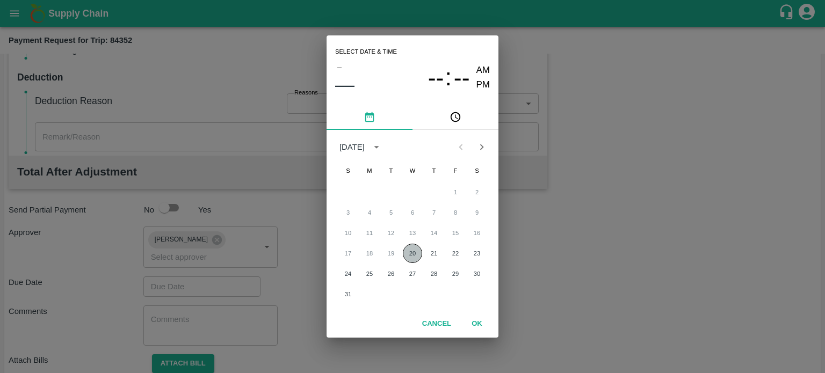
click at [410, 254] on button "20" at bounding box center [412, 253] width 19 height 19
type input "20/08/2025 12:00 AM"
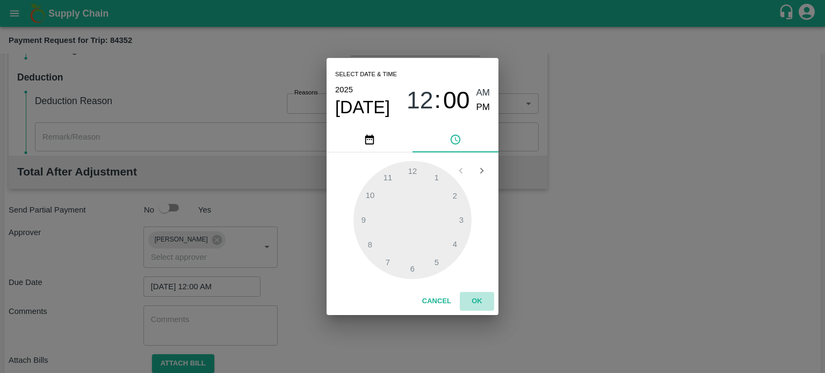
click at [476, 297] on button "OK" at bounding box center [477, 301] width 34 height 19
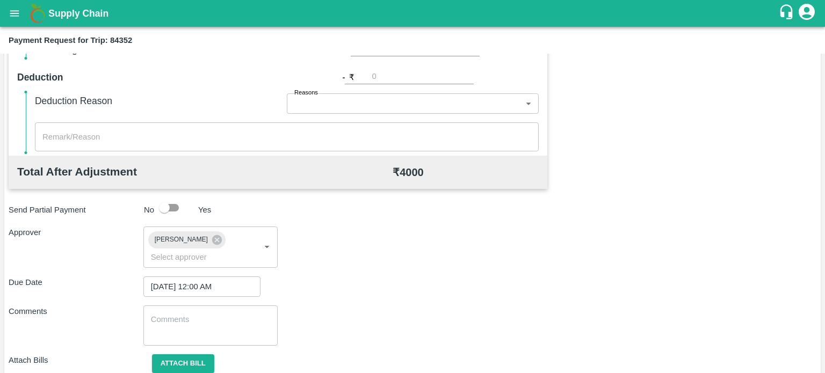
click at [192, 313] on div "x ​" at bounding box center [210, 325] width 135 height 40
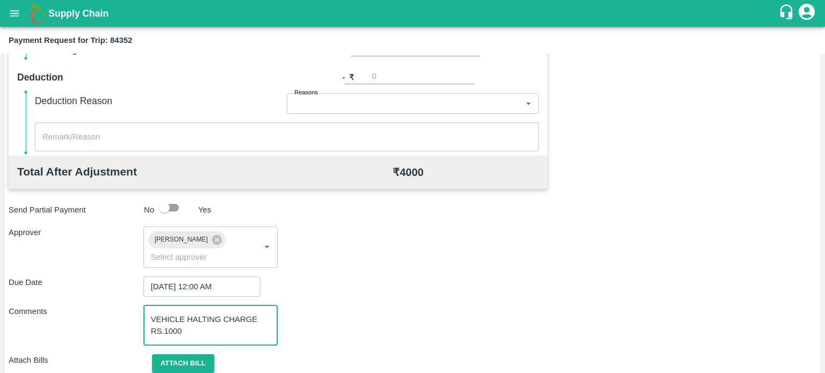
type textarea "VEHICLE HALTING CHARGE RS.1000"
click at [348, 351] on div "Total Transportation Cost ₹ 63000 Advance payment - ₹ 60000 Additional Charges(…" at bounding box center [412, 130] width 807 height 540
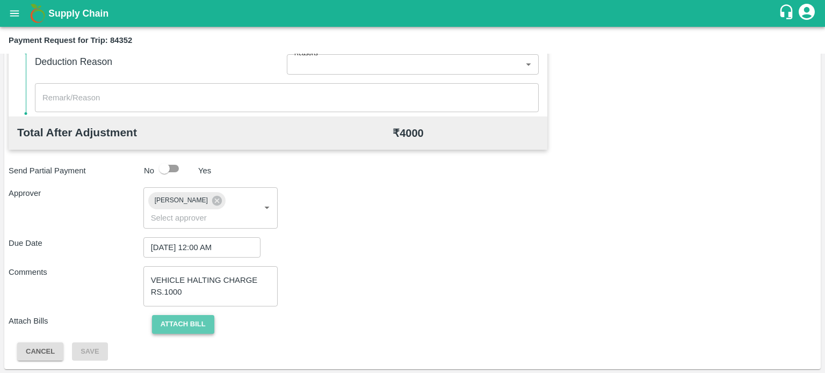
click at [185, 329] on button "Attach bill" at bounding box center [183, 324] width 62 height 19
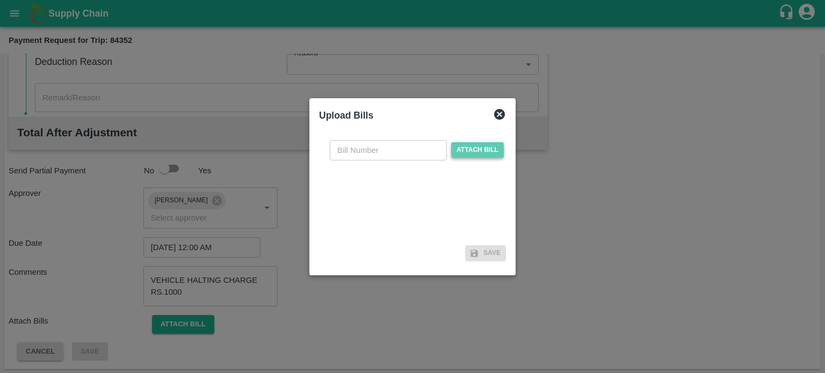
click at [472, 151] on span "Attach bill" at bounding box center [477, 150] width 53 height 16
click at [0, 0] on input "Attach bill" at bounding box center [0, 0] width 0 height 0
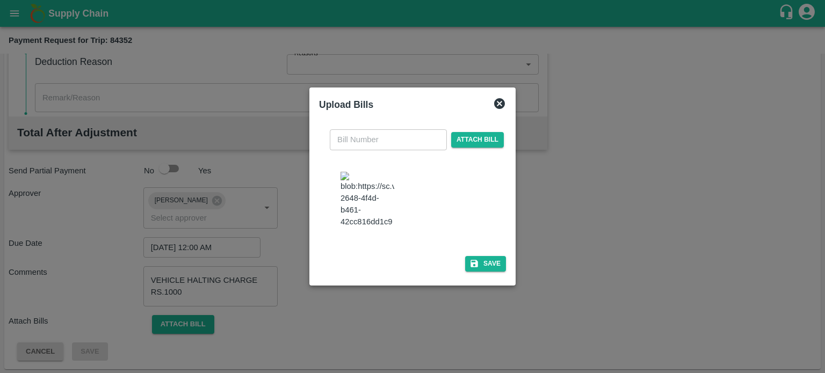
click at [363, 188] on img at bounding box center [367, 200] width 54 height 56
click at [359, 150] on input "text" at bounding box center [388, 139] width 117 height 20
type input "2435"
click at [488, 256] on button "Save" at bounding box center [485, 264] width 41 height 16
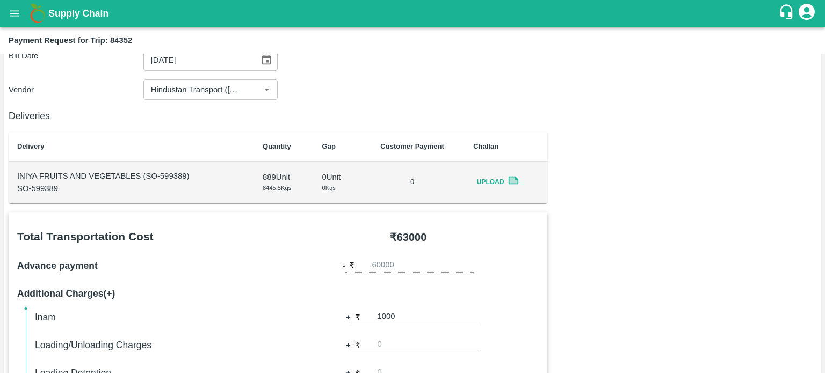
scroll to position [77, 0]
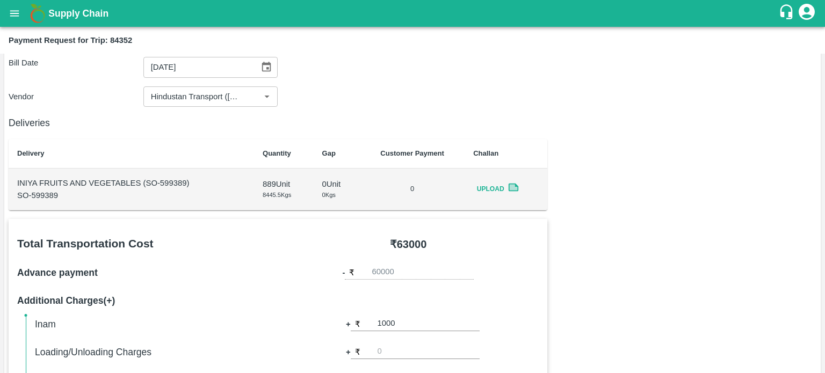
click at [511, 186] on icon at bounding box center [514, 188] width 8 height 6
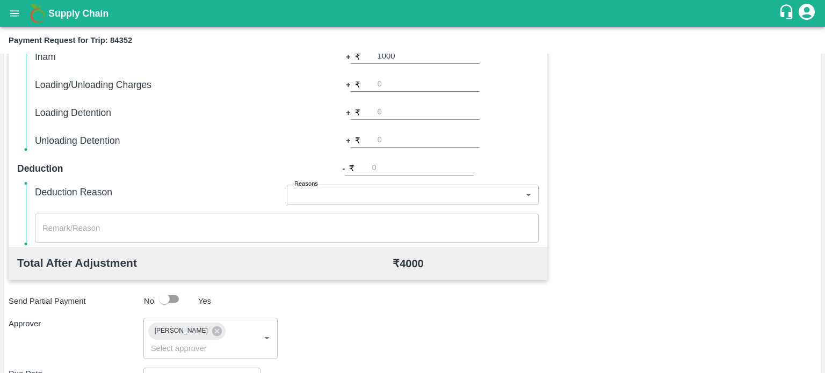
scroll to position [519, 0]
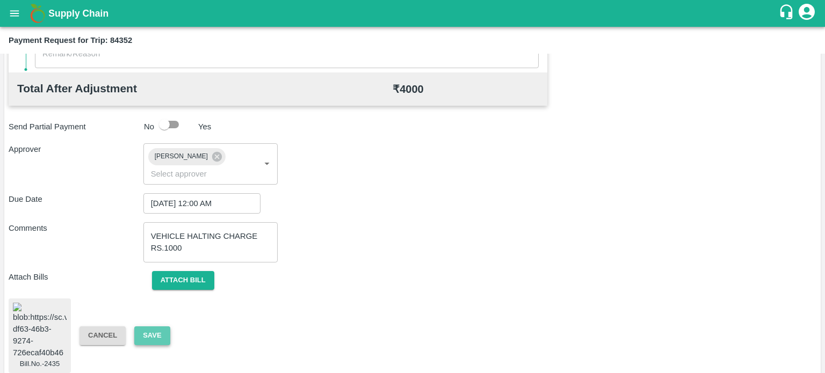
click at [153, 329] on button "Save" at bounding box center [151, 335] width 35 height 19
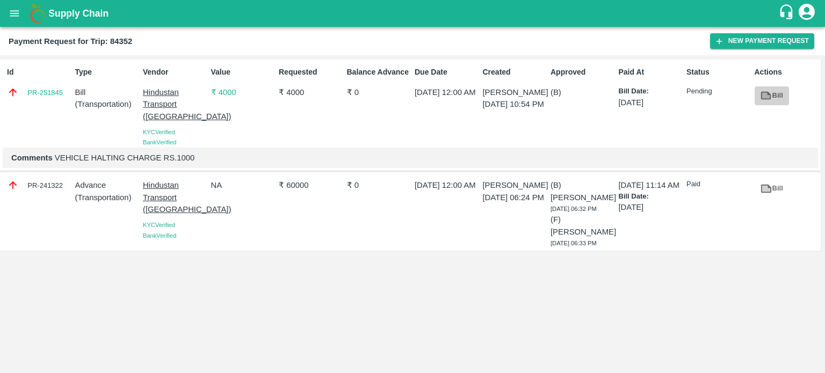
click at [763, 96] on icon at bounding box center [766, 96] width 8 height 6
click at [14, 16] on icon "open drawer" at bounding box center [14, 13] width 9 height 6
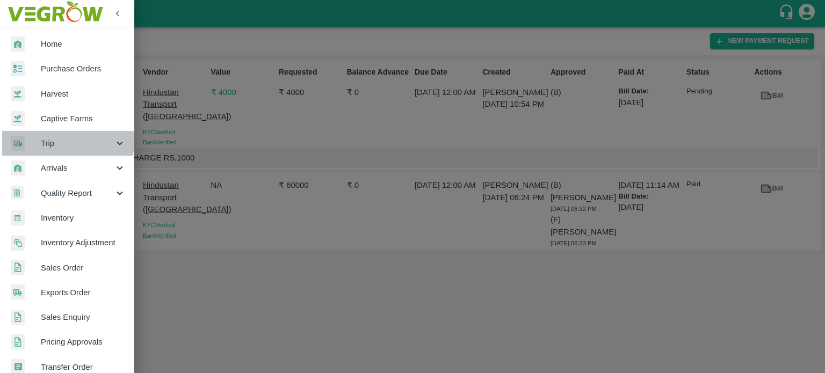
click at [52, 141] on span "Trip" at bounding box center [77, 143] width 73 height 12
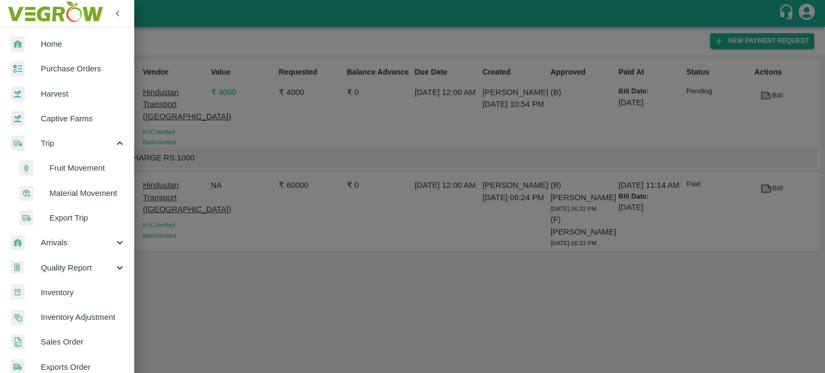
click at [79, 168] on span "Fruit Movement" at bounding box center [87, 168] width 76 height 12
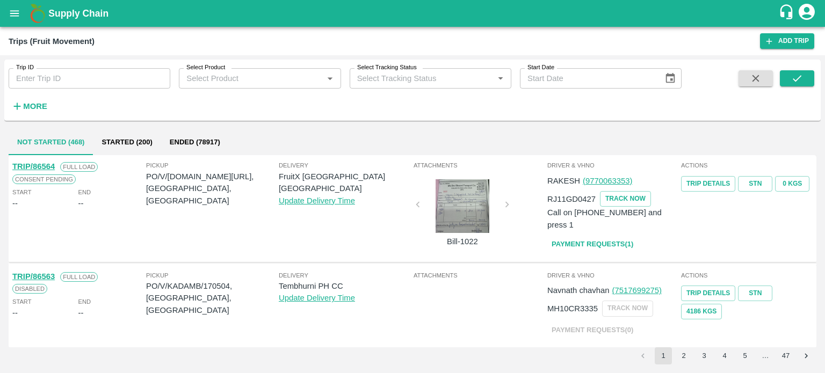
click at [52, 106] on div "Trip ID Trip ID Select Product Select Product   * Select Tracking Status Select…" at bounding box center [340, 88] width 681 height 56
click at [43, 106] on strong "More" at bounding box center [35, 106] width 24 height 9
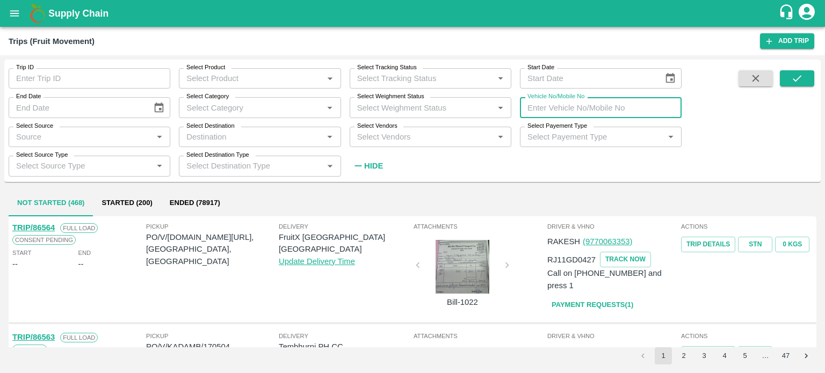
click at [588, 104] on input "Vehicle No/Mobile No" at bounding box center [601, 107] width 162 height 20
type input "MH16CD9365"
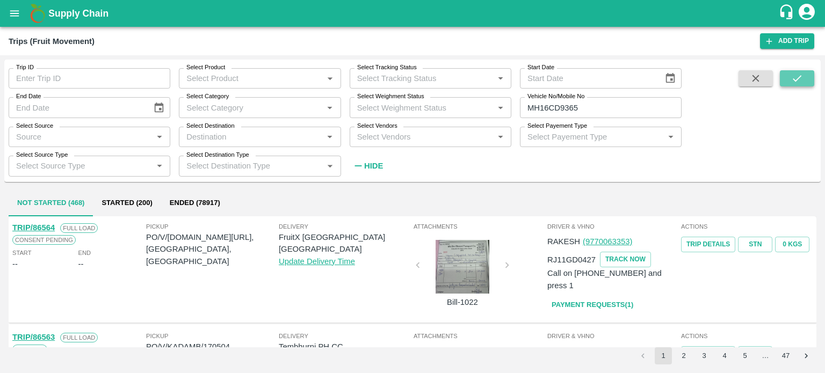
click at [792, 82] on icon "submit" at bounding box center [797, 78] width 12 height 12
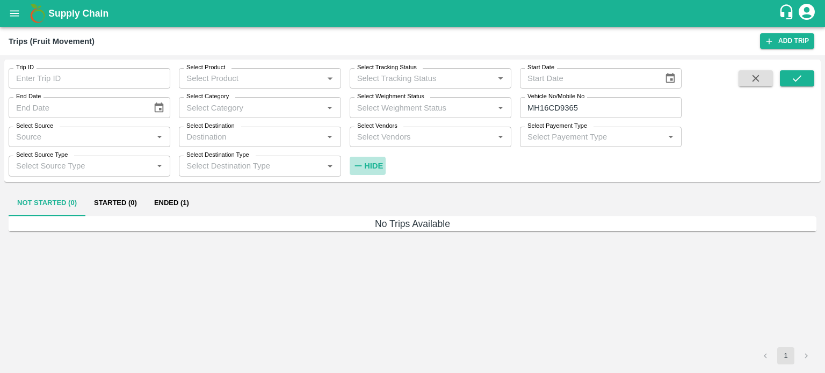
click at [381, 164] on strong "Hide" at bounding box center [373, 166] width 19 height 9
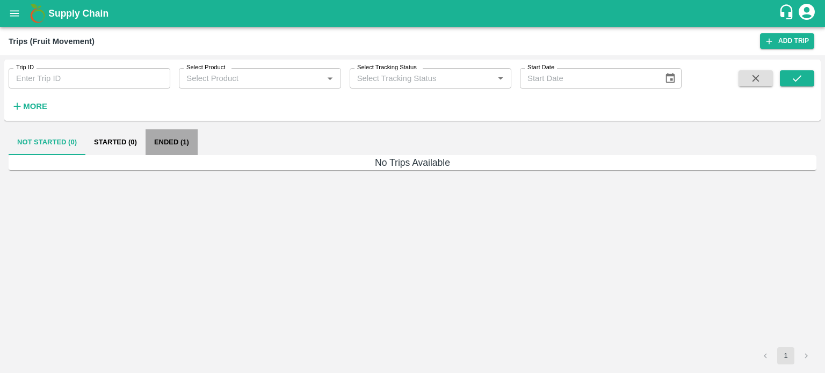
click at [176, 140] on button "Ended (1)" at bounding box center [171, 142] width 52 height 26
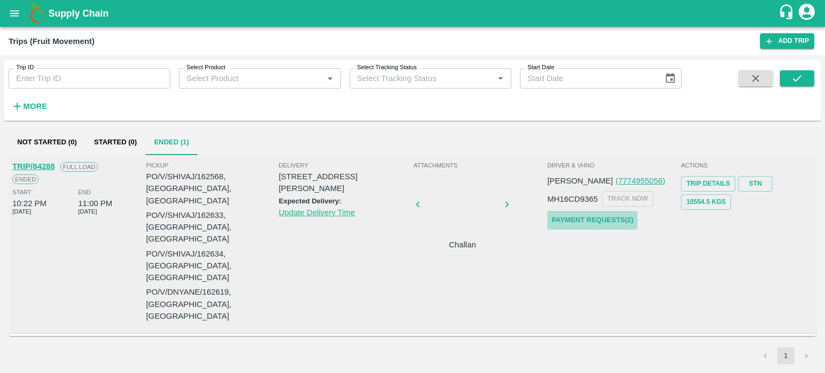
click at [586, 223] on link "Payment Requests( 2 )" at bounding box center [592, 220] width 90 height 19
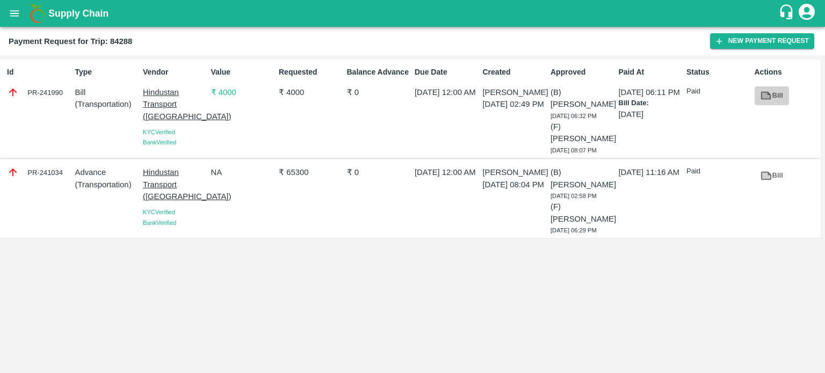
click at [766, 95] on icon at bounding box center [766, 96] width 8 height 6
click at [12, 11] on icon "open drawer" at bounding box center [15, 14] width 12 height 12
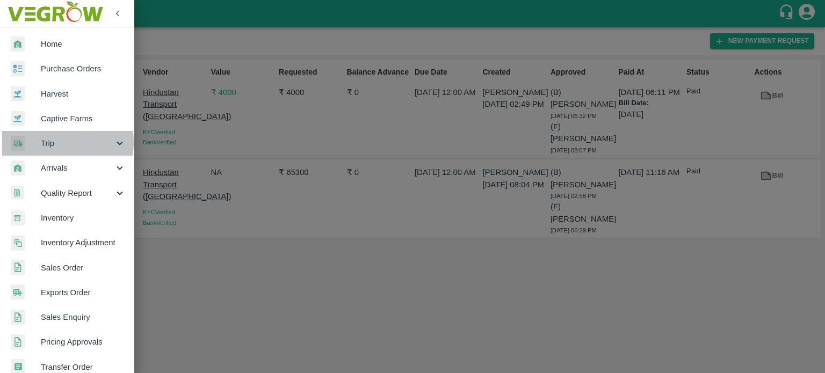
click at [48, 143] on span "Trip" at bounding box center [77, 143] width 73 height 12
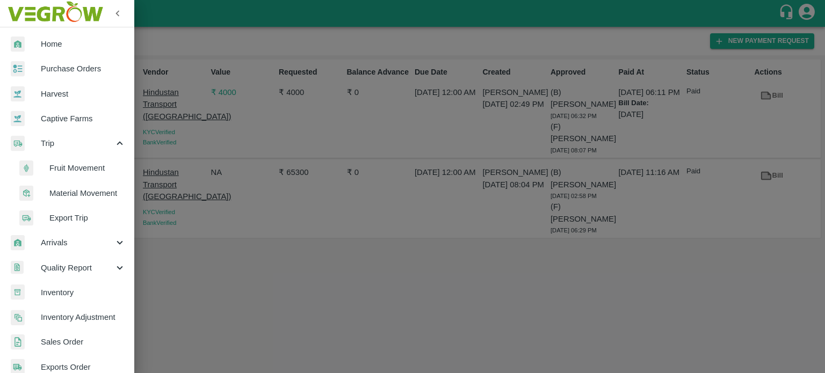
click at [178, 44] on div at bounding box center [412, 186] width 825 height 373
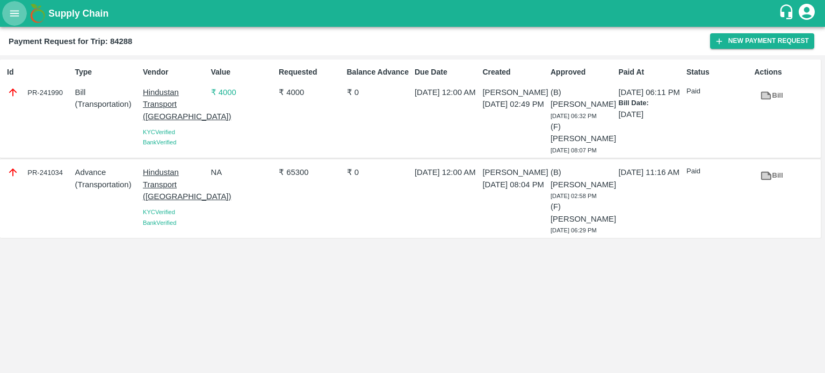
click at [14, 21] on button "open drawer" at bounding box center [14, 13] width 25 height 25
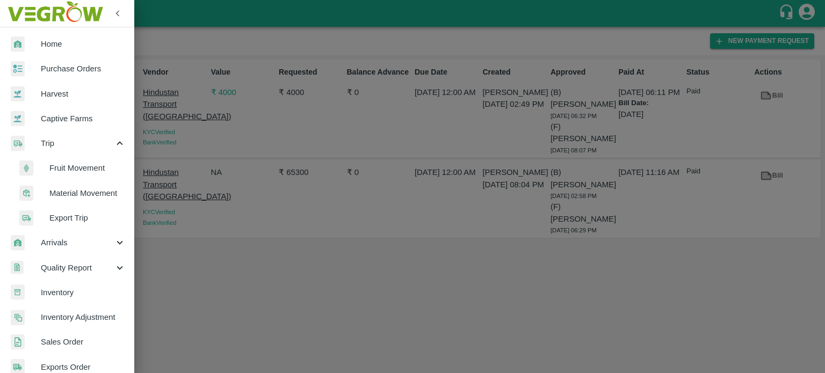
click at [80, 172] on span "Fruit Movement" at bounding box center [87, 168] width 76 height 12
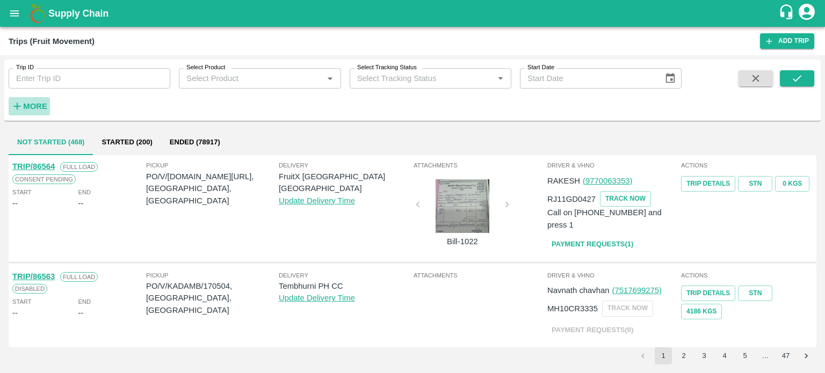
click at [37, 111] on strong "More" at bounding box center [35, 106] width 24 height 9
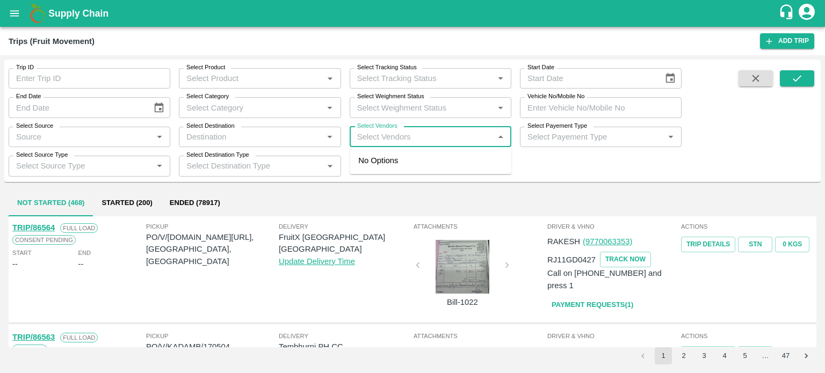
click at [434, 135] on input "Select Vendors" at bounding box center [421, 137] width 137 height 14
type input "BACC"
click at [414, 168] on div "Bacchan Lal (Bajrangbali Transport)-[GEOGRAPHIC_DATA], [GEOGRAPHIC_DATA]-820948…" at bounding box center [453, 173] width 130 height 36
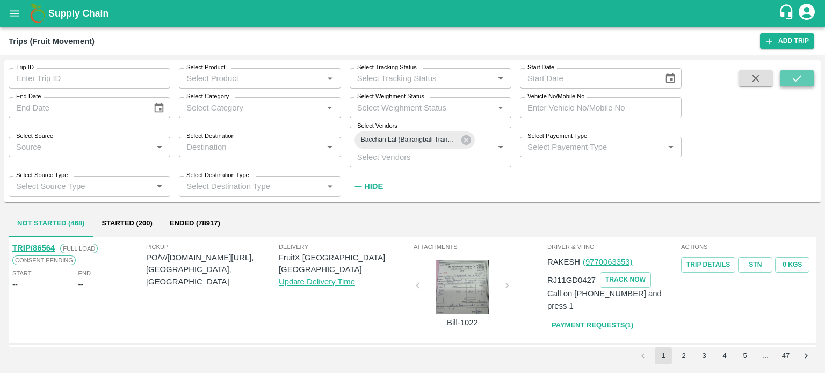
click at [792, 81] on icon "submit" at bounding box center [797, 78] width 12 height 12
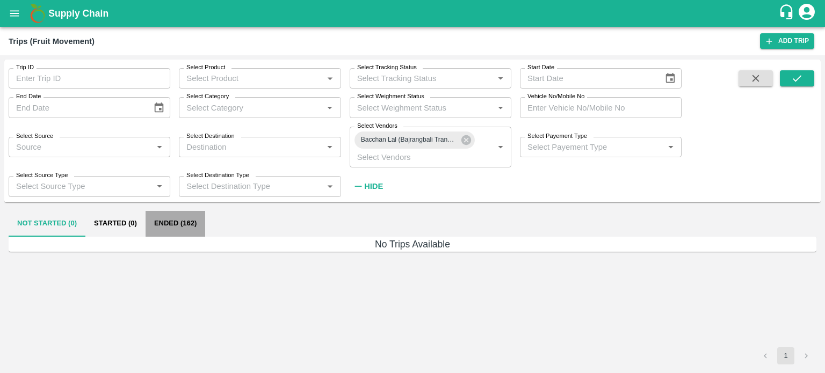
click at [180, 227] on button "Ended (162)" at bounding box center [175, 224] width 60 height 26
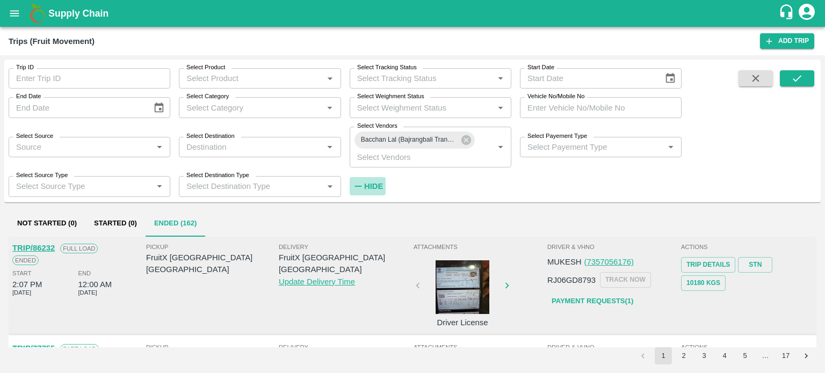
click at [378, 182] on strong "Hide" at bounding box center [373, 186] width 19 height 9
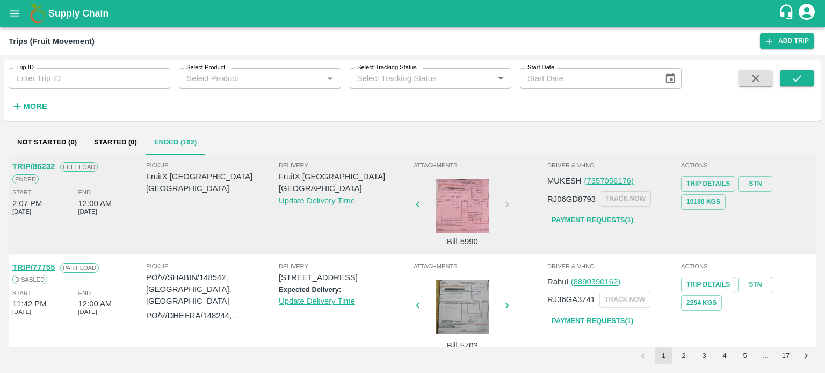
click at [283, 228] on div "Delivery FruitX [GEOGRAPHIC_DATA] [GEOGRAPHIC_DATA] Update Delivery Time" at bounding box center [345, 204] width 133 height 87
click at [455, 211] on div at bounding box center [462, 206] width 81 height 54
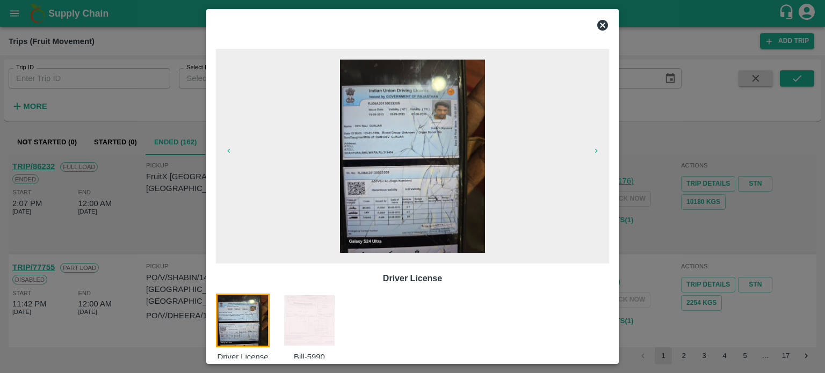
click at [311, 312] on img at bounding box center [309, 321] width 54 height 54
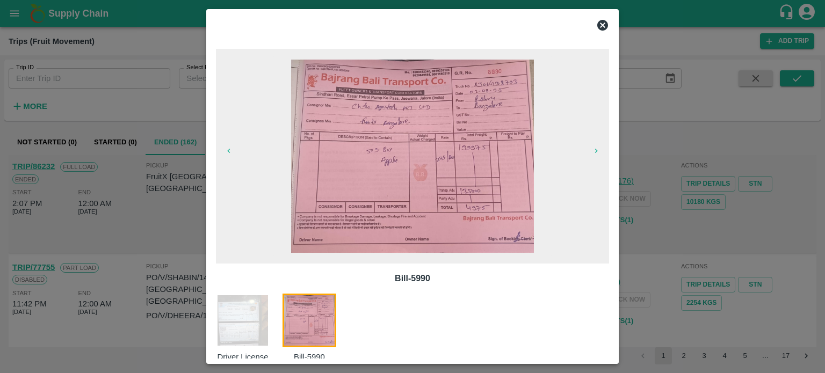
scroll to position [17, 0]
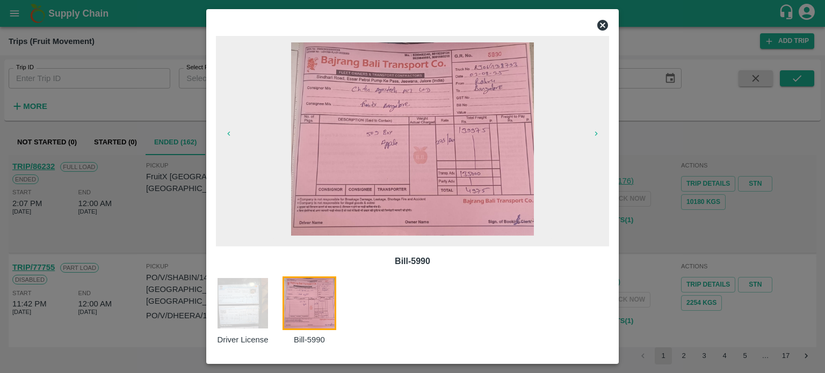
click at [644, 249] on div at bounding box center [412, 186] width 825 height 373
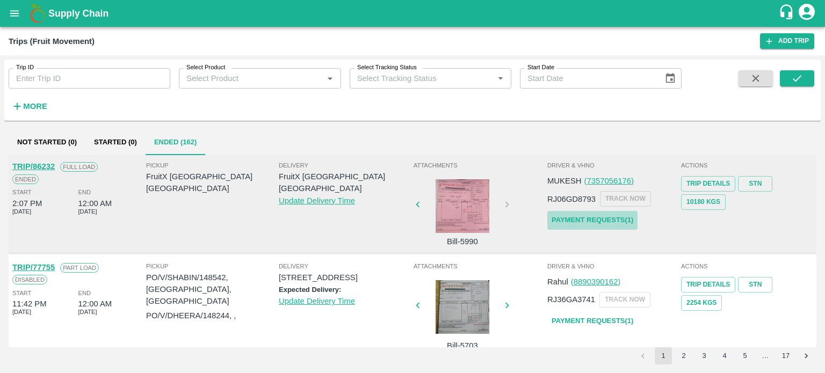
click at [594, 217] on link "Payment Requests( 1 )" at bounding box center [592, 220] width 90 height 19
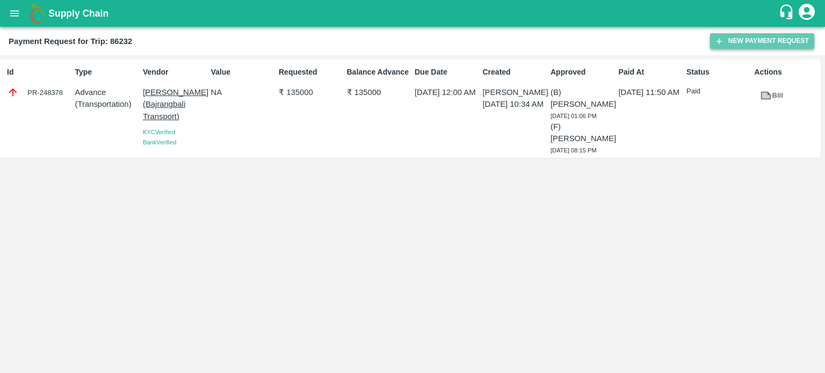
click at [754, 34] on button "New Payment Request" at bounding box center [762, 41] width 104 height 16
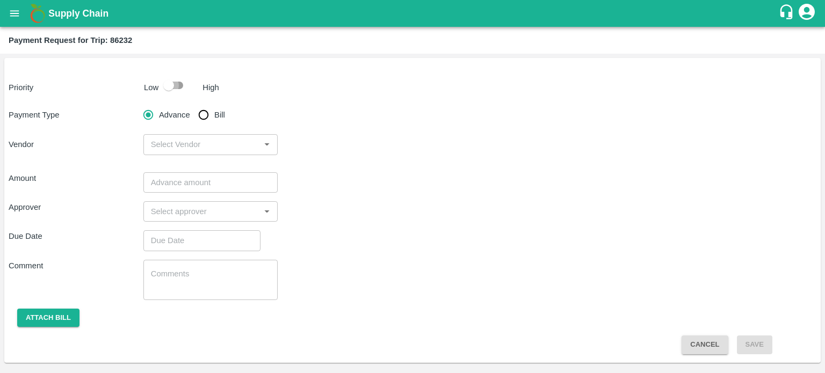
click at [171, 85] on input "checkbox" at bounding box center [168, 85] width 61 height 20
checkbox input "true"
click at [201, 113] on input "Bill" at bounding box center [203, 114] width 21 height 21
radio input "true"
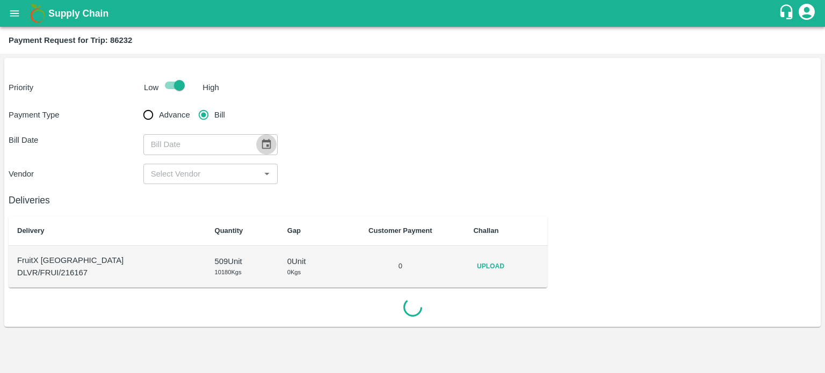
click at [264, 143] on icon "Choose date" at bounding box center [266, 145] width 12 height 12
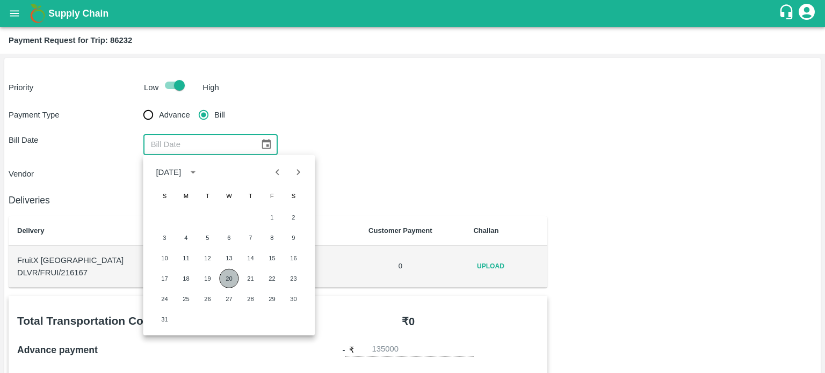
click at [229, 276] on button "20" at bounding box center [228, 278] width 19 height 19
type input "20/08/2025"
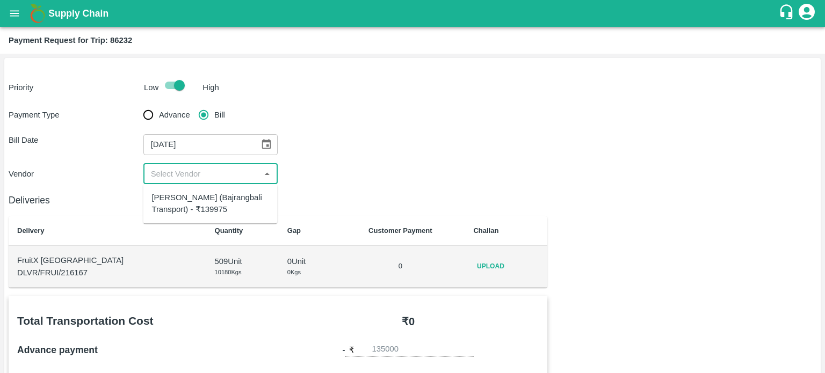
drag, startPoint x: 191, startPoint y: 174, endPoint x: 204, endPoint y: 208, distance: 35.9
click at [204, 208] on body "Supply Chain Payment Request for Trip: 86232 Priority Low High Payment Type Adv…" at bounding box center [412, 186] width 825 height 373
click at [204, 208] on div "Bacchan Lal (Bajrangbali Transport) - ₹139975" at bounding box center [209, 204] width 117 height 24
type input "Bacchan Lal (Bajrangbali Transport) - ₹139975"
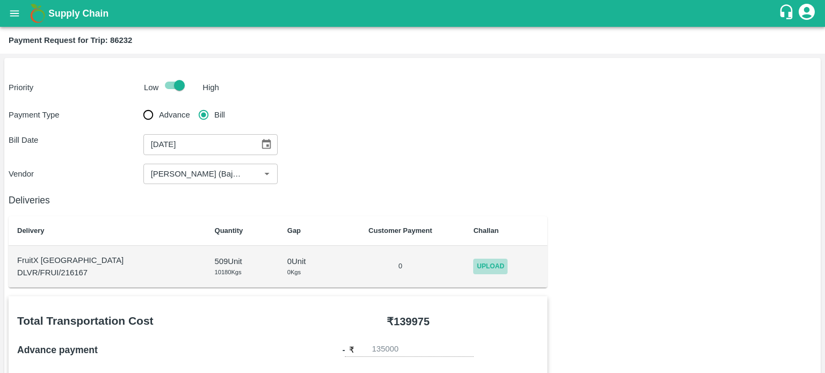
click at [479, 265] on span "Upload" at bounding box center [490, 267] width 34 height 16
click at [0, 0] on input "Upload" at bounding box center [0, 0] width 0 height 0
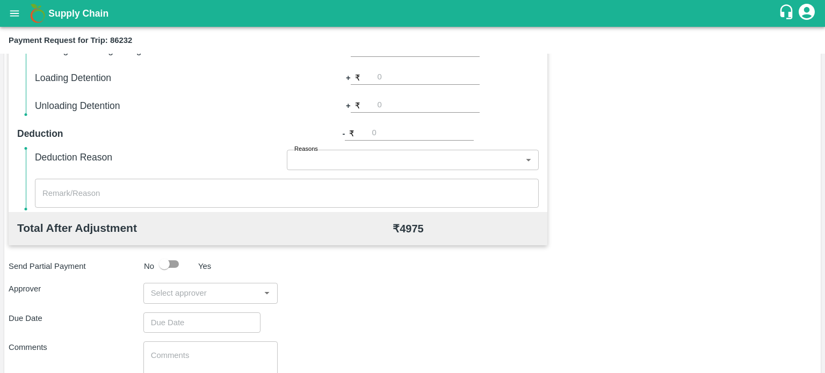
scroll to position [380, 0]
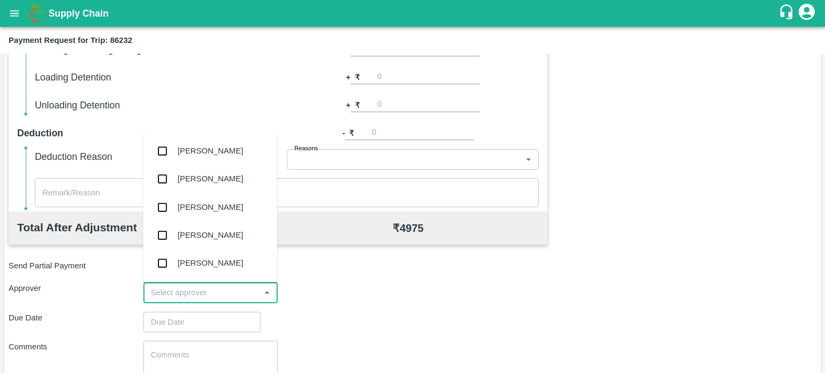
click at [202, 298] on input "input" at bounding box center [202, 293] width 111 height 14
type input "PAL"
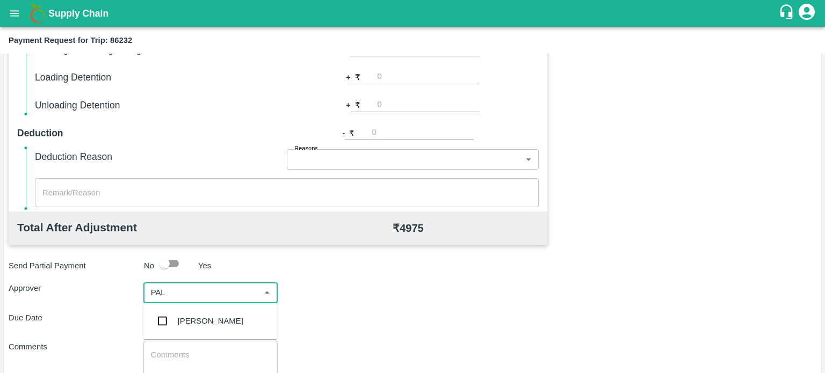
click at [207, 316] on div "Palwinder Singh" at bounding box center [210, 321] width 65 height 12
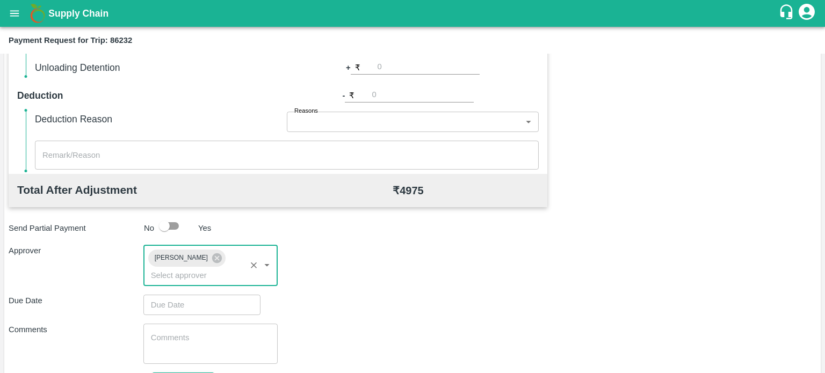
scroll to position [419, 0]
type input "DD/MM/YYYY hh:mm aa"
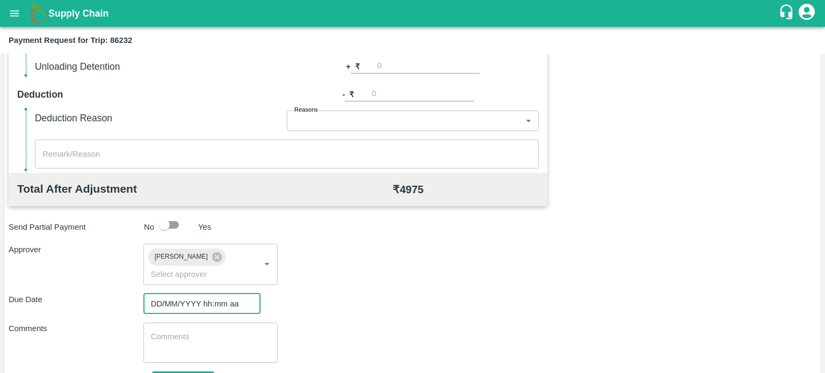
click at [187, 307] on input "DD/MM/YYYY hh:mm aa" at bounding box center [198, 304] width 110 height 20
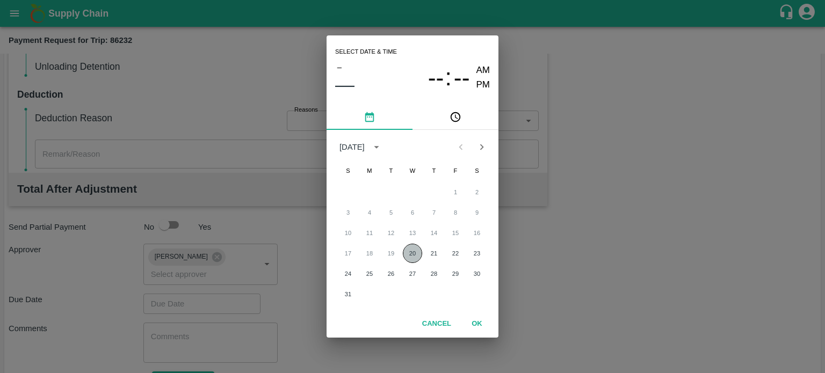
click at [410, 253] on button "20" at bounding box center [412, 253] width 19 height 19
type input "20/08/2025 12:00 AM"
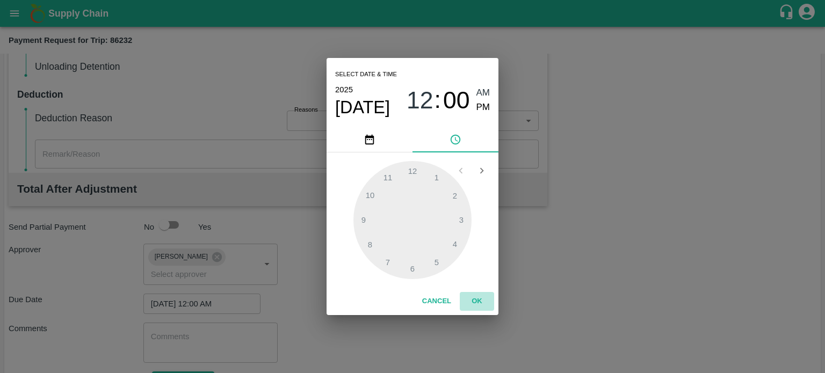
click at [476, 299] on button "OK" at bounding box center [477, 301] width 34 height 19
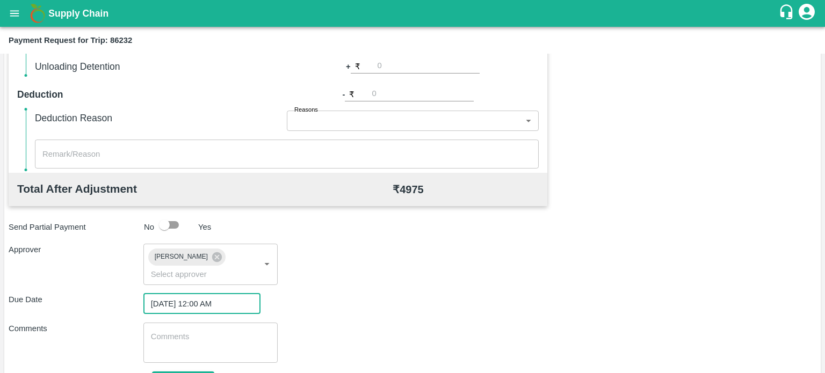
scroll to position [475, 0]
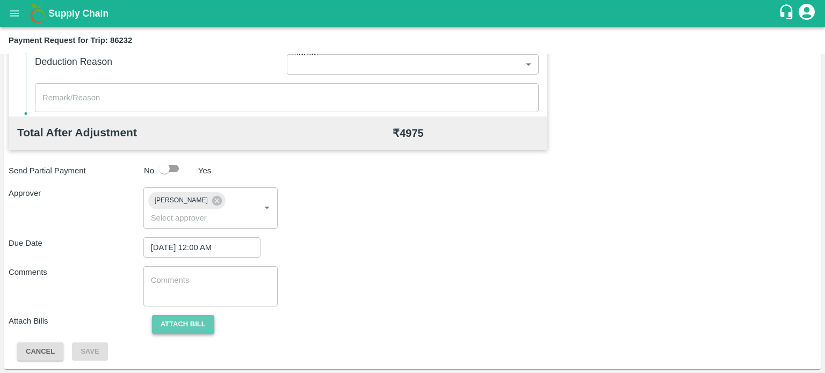
click at [171, 324] on button "Attach bill" at bounding box center [183, 324] width 62 height 19
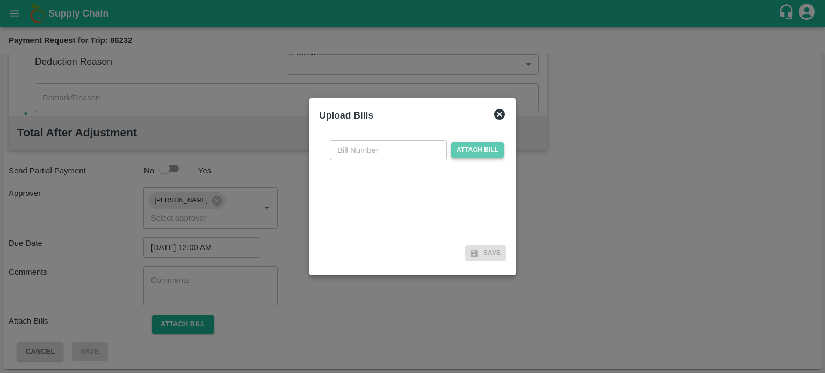
click at [472, 144] on span "Attach bill" at bounding box center [477, 150] width 53 height 16
click at [0, 0] on input "Attach bill" at bounding box center [0, 0] width 0 height 0
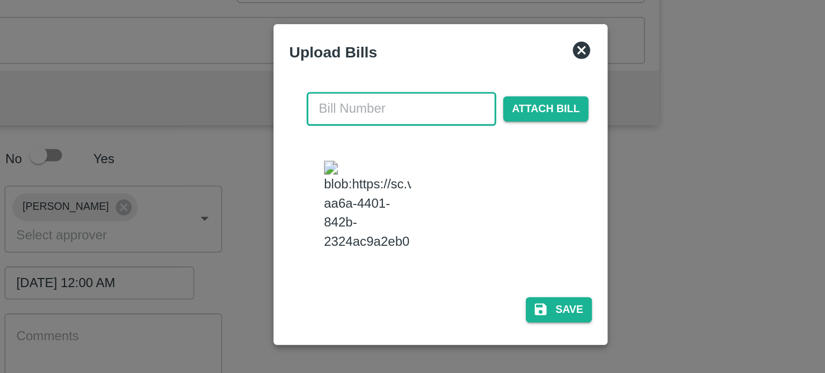
click at [363, 150] on input "text" at bounding box center [388, 139] width 117 height 20
type input "5990"
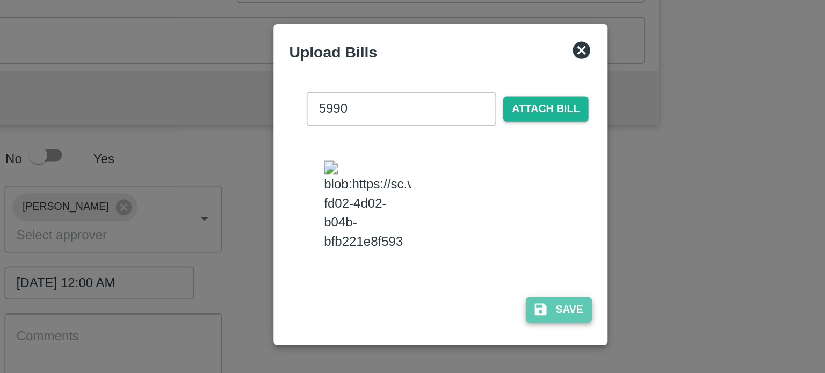
click at [487, 256] on button "Save" at bounding box center [485, 264] width 41 height 16
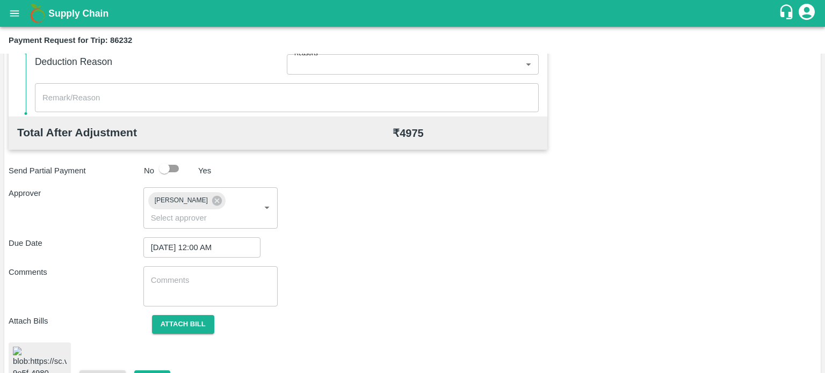
scroll to position [518, 0]
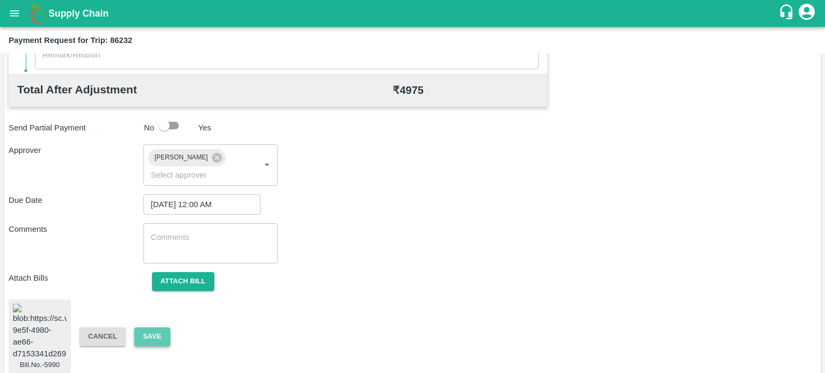
click at [148, 332] on button "Save" at bounding box center [151, 336] width 35 height 19
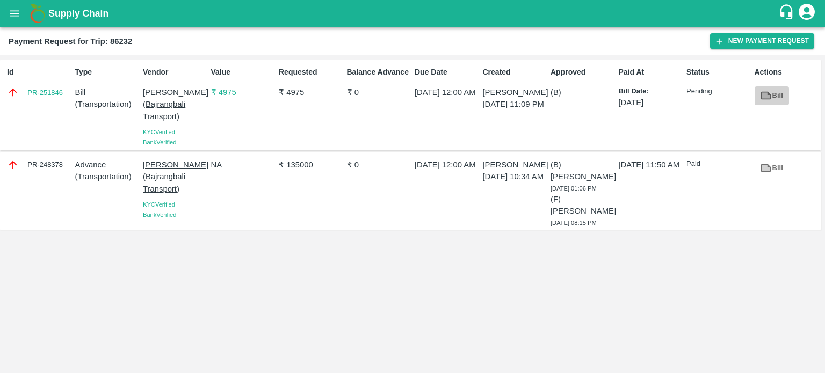
click at [768, 95] on icon at bounding box center [766, 96] width 8 height 6
click at [6, 12] on button "open drawer" at bounding box center [14, 13] width 25 height 25
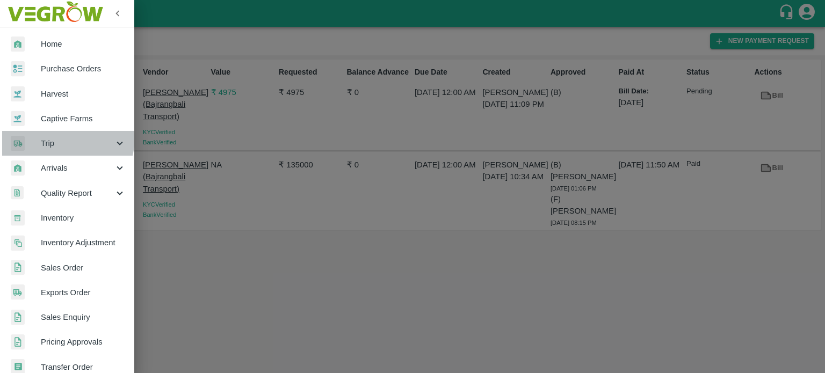
click at [53, 137] on div "Trip" at bounding box center [67, 143] width 134 height 25
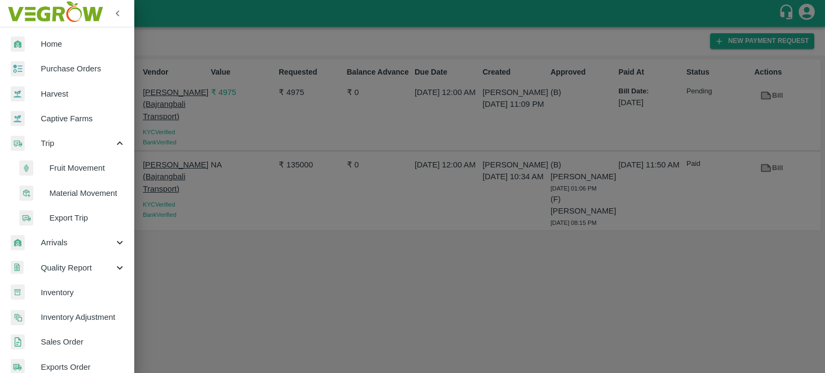
click at [68, 167] on span "Fruit Movement" at bounding box center [87, 168] width 76 height 12
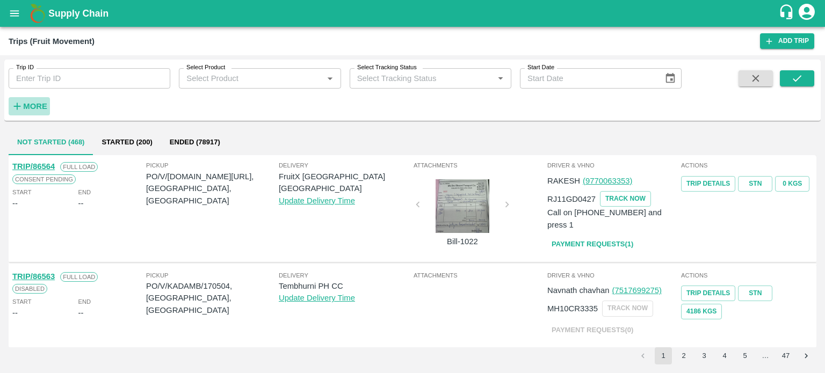
click at [34, 108] on strong "More" at bounding box center [35, 106] width 24 height 9
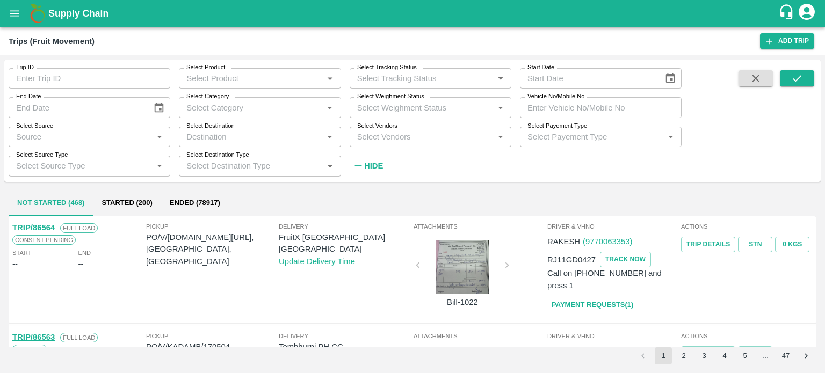
click at [395, 145] on div "Select Vendors   *" at bounding box center [431, 137] width 162 height 20
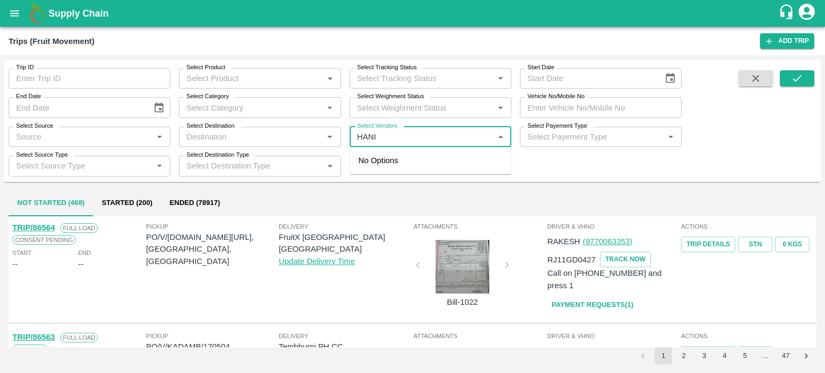
type input "HANIF"
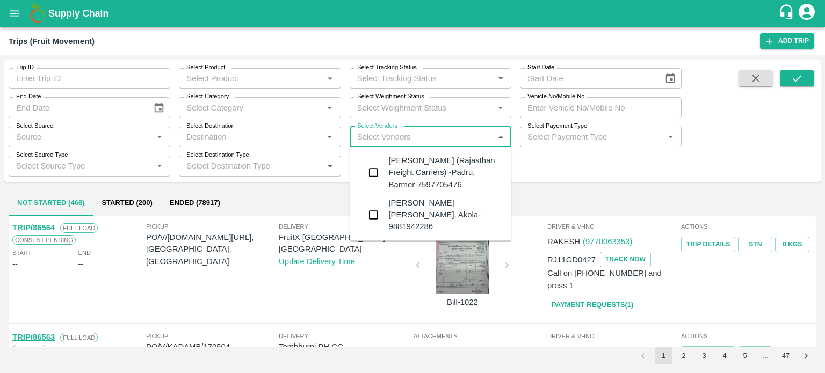
click at [410, 174] on div "Hanif Khan (Rajasthan Freight Carriers) -Padru, Barmer-7597705476" at bounding box center [445, 173] width 114 height 36
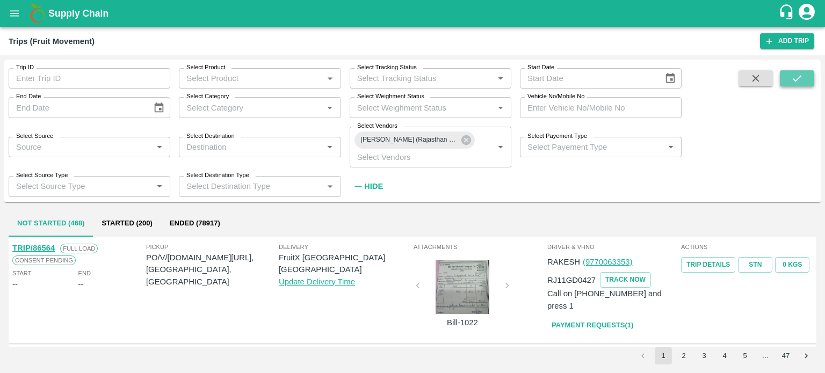
click at [786, 77] on button "submit" at bounding box center [797, 78] width 34 height 16
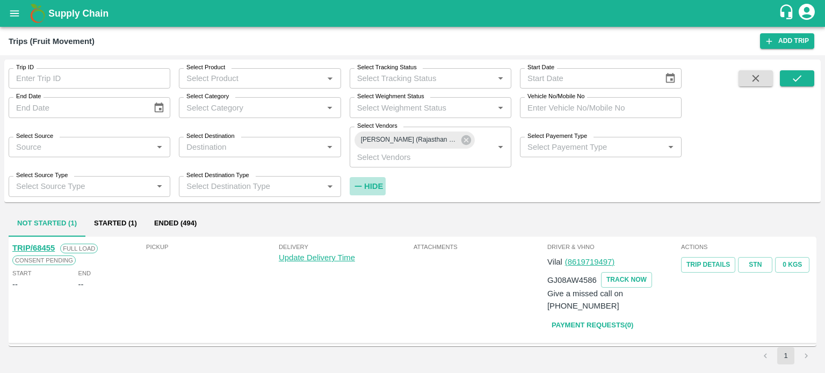
click at [374, 184] on strong "Hide" at bounding box center [373, 186] width 19 height 9
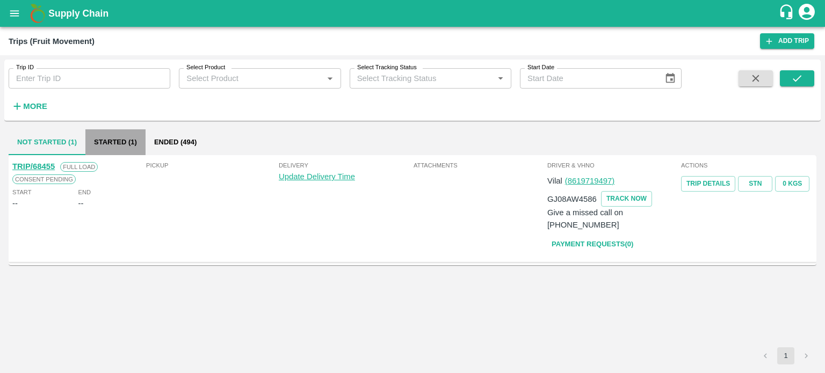
click at [132, 141] on button "Started (1)" at bounding box center [115, 142] width 60 height 26
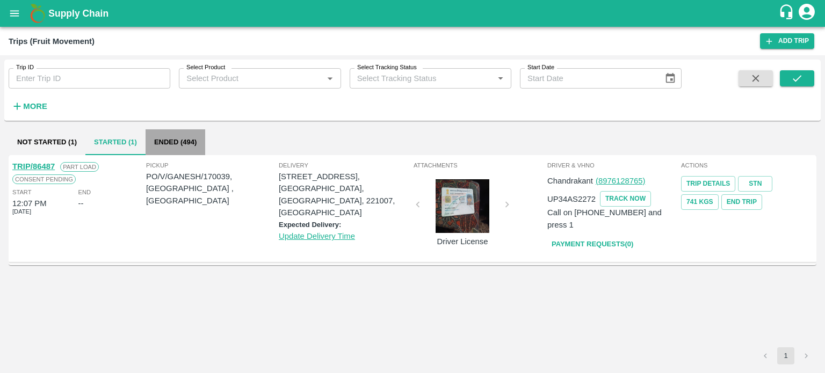
click at [178, 135] on button "Ended (494)" at bounding box center [175, 142] width 60 height 26
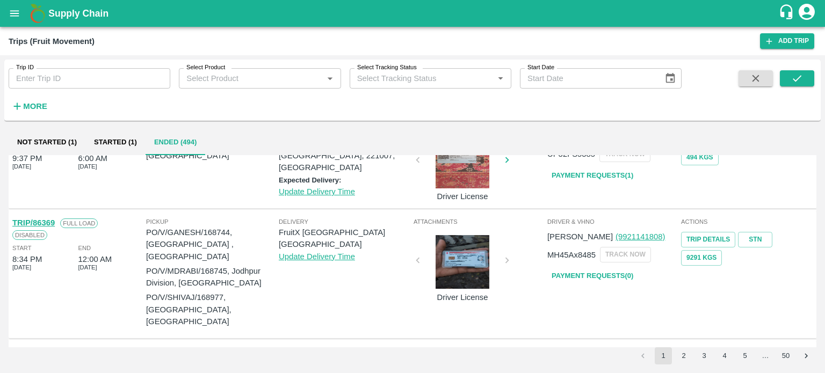
scroll to position [146, 0]
click at [607, 292] on div "Driver & VHNo Paresh (9921141808) MH45Ax8485 TRACK NOW Payment Requests( 0 )" at bounding box center [613, 275] width 134 height 122
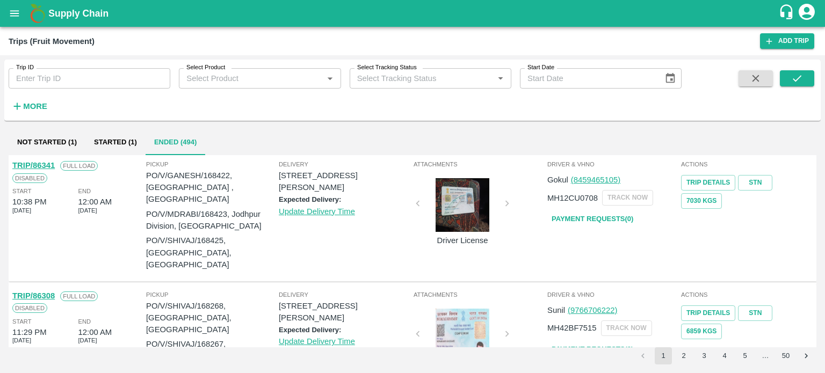
scroll to position [335, 0]
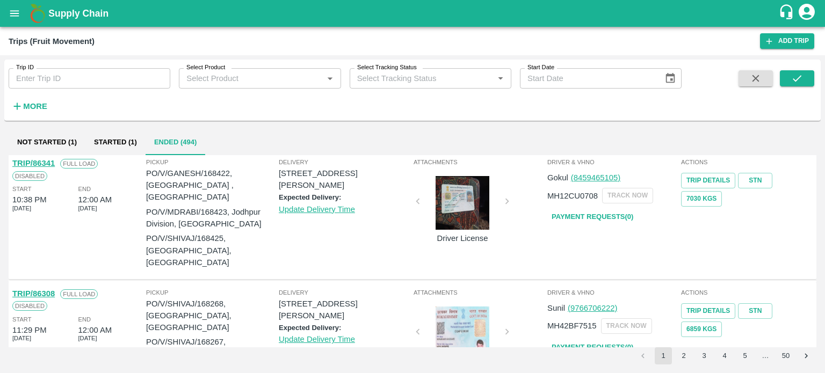
click at [688, 322] on div "Actions Trip Details STN 6859 Kgs" at bounding box center [747, 371] width 134 height 172
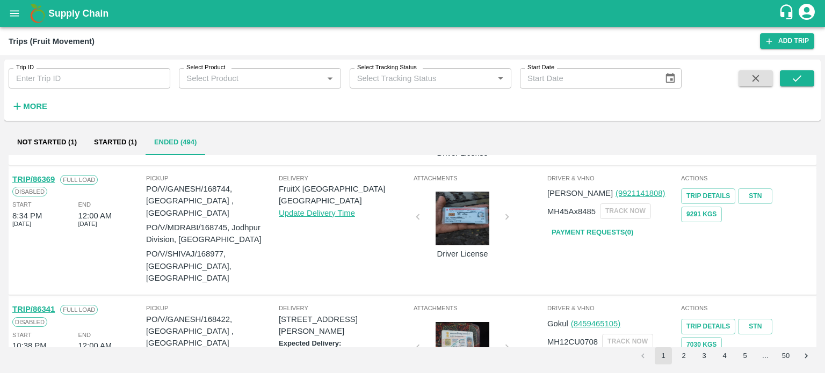
scroll to position [165, 0]
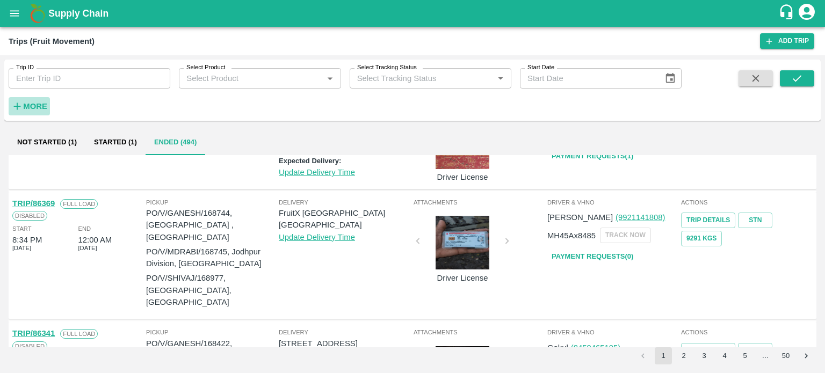
click at [35, 105] on strong "More" at bounding box center [35, 106] width 24 height 9
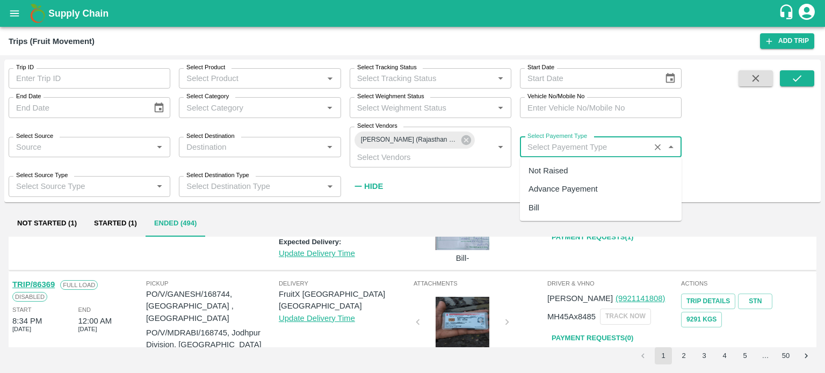
click at [569, 152] on input "Select Payement Type" at bounding box center [584, 147] width 123 height 14
click at [547, 169] on div "Not Raised" at bounding box center [547, 171] width 39 height 12
type input "Not Raised"
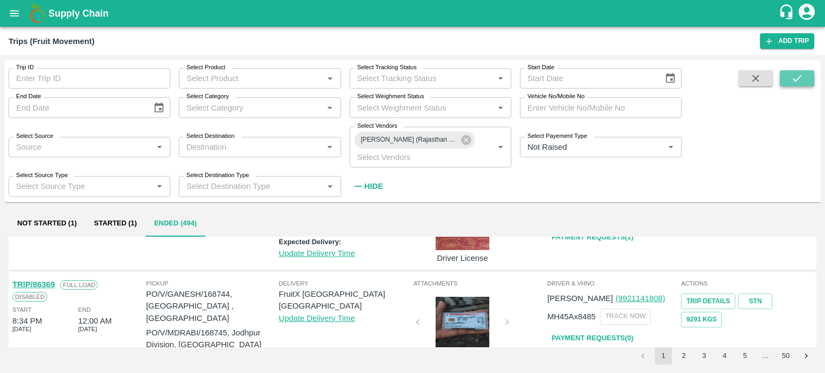
click at [788, 77] on button "submit" at bounding box center [797, 78] width 34 height 16
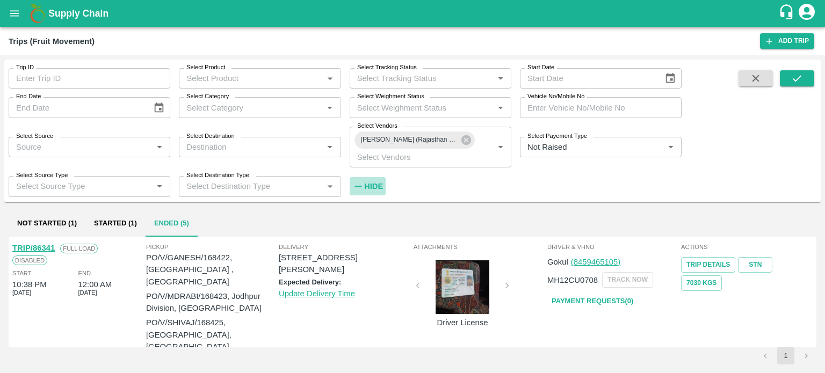
click at [372, 188] on strong "Hide" at bounding box center [373, 186] width 19 height 9
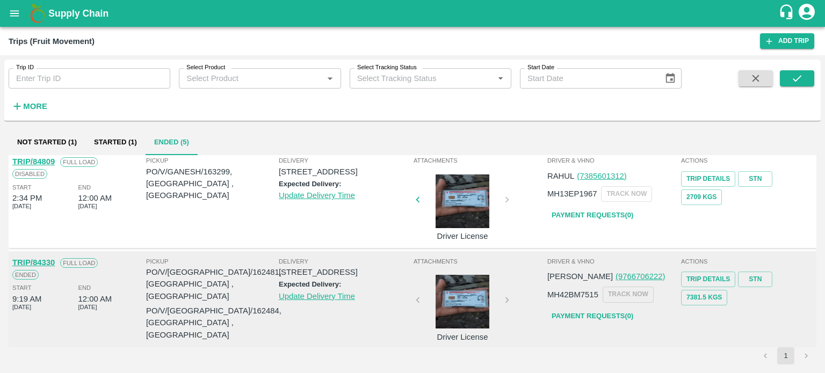
scroll to position [315, 0]
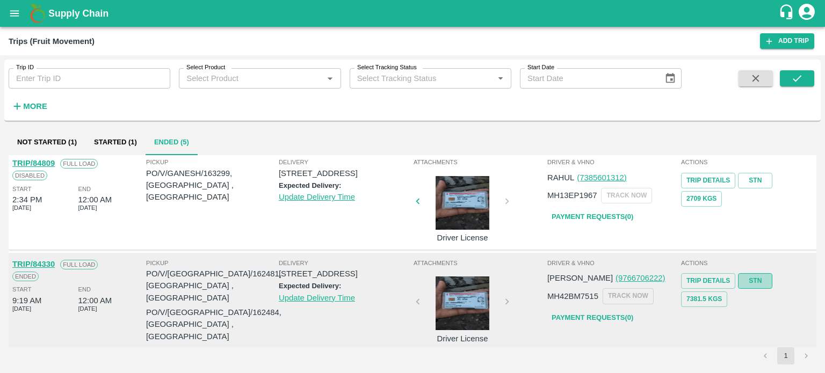
click at [752, 273] on link "STN" at bounding box center [755, 281] width 34 height 16
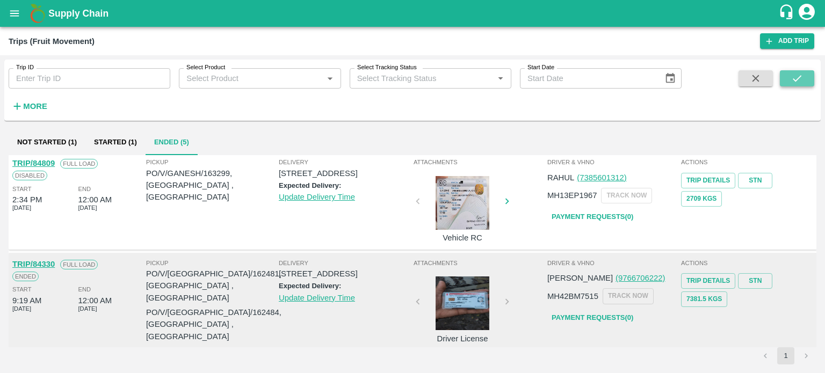
click at [794, 78] on icon "submit" at bounding box center [797, 78] width 12 height 12
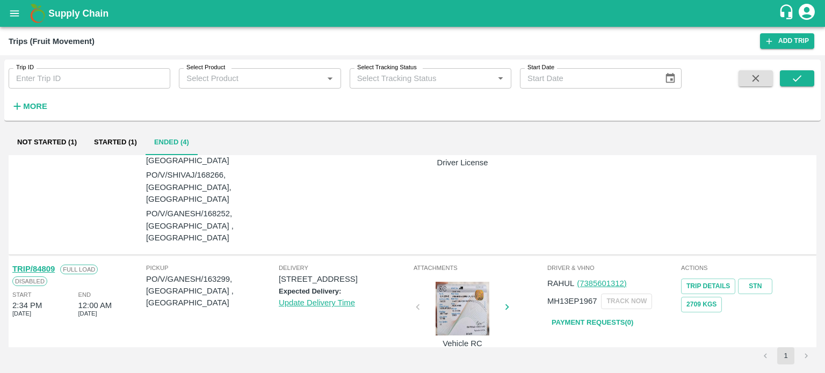
scroll to position [208, 0]
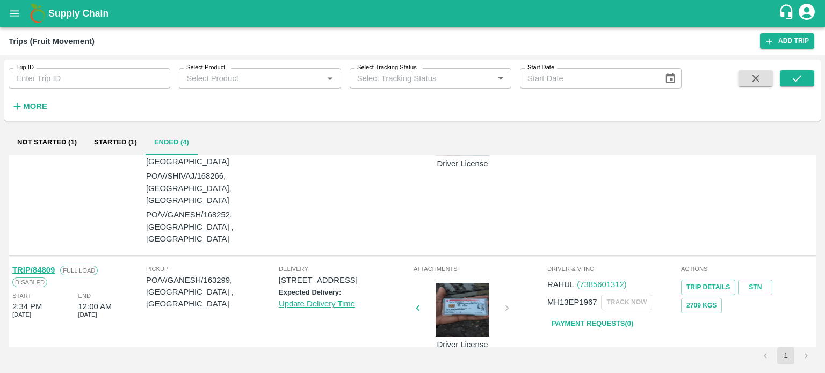
click at [399, 276] on div "Delivery SHOP NO 50, MUNCIPAL COMPLEX, SURYAPET, Suryapet, Telangana, 508213, I…" at bounding box center [345, 307] width 133 height 87
click at [576, 315] on link "Payment Requests( 0 )" at bounding box center [592, 324] width 90 height 19
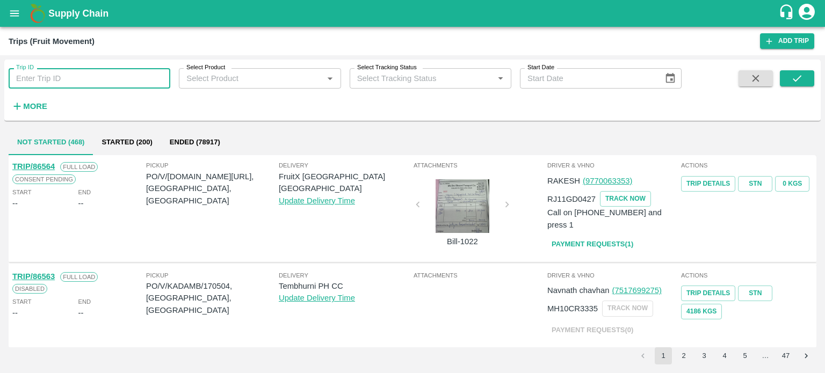
click at [64, 79] on input "Trip ID" at bounding box center [90, 78] width 162 height 20
type input "86308"
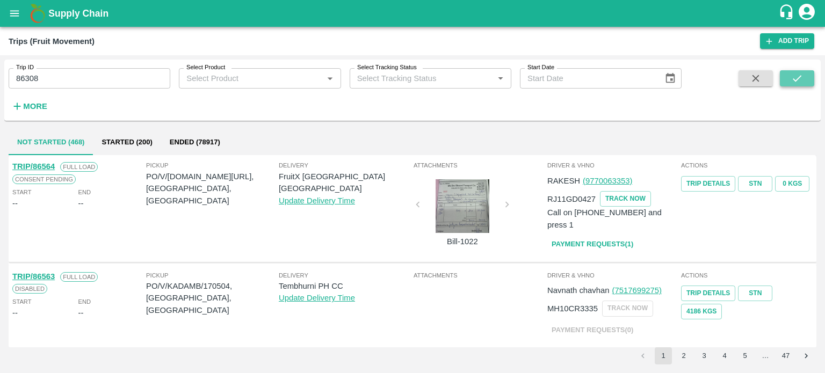
click at [795, 79] on icon "submit" at bounding box center [797, 78] width 12 height 12
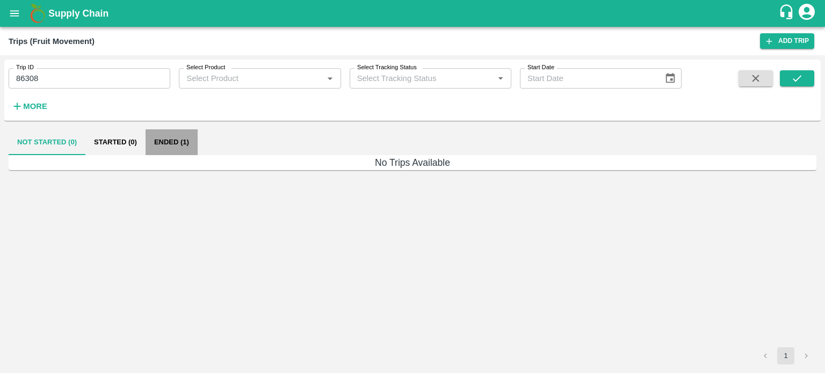
click at [164, 139] on button "Ended (1)" at bounding box center [171, 142] width 52 height 26
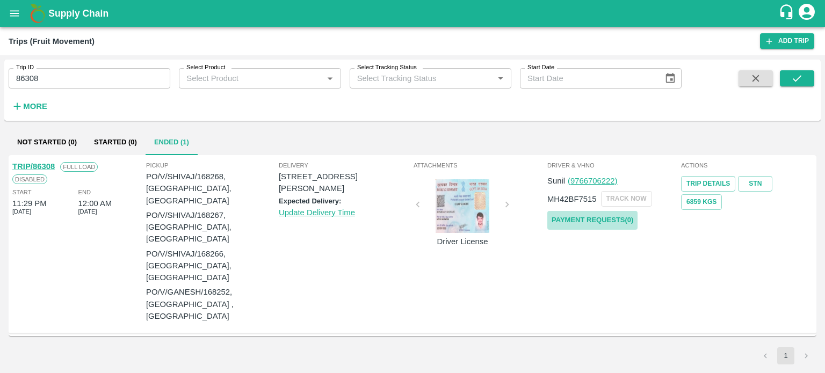
click at [579, 221] on link "Payment Requests( 0 )" at bounding box center [592, 220] width 90 height 19
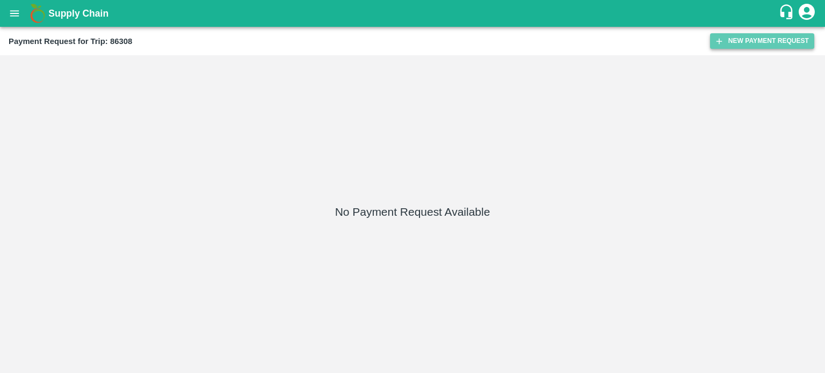
click at [752, 38] on button "New Payment Request" at bounding box center [762, 41] width 104 height 16
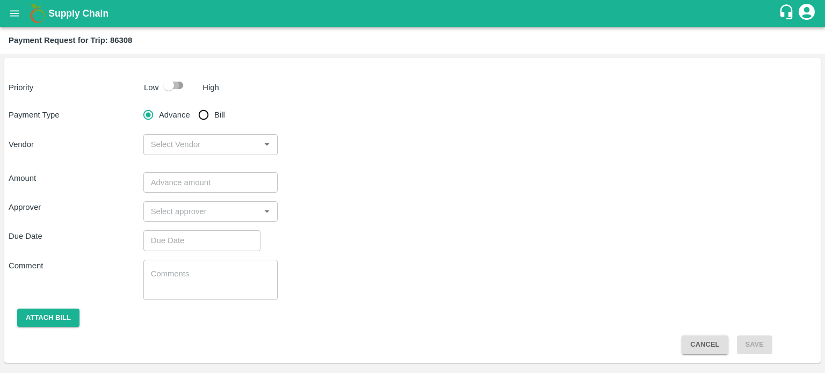
click at [163, 85] on input "checkbox" at bounding box center [168, 85] width 61 height 20
checkbox input "true"
click at [207, 114] on input "Bill" at bounding box center [203, 114] width 21 height 21
radio input "true"
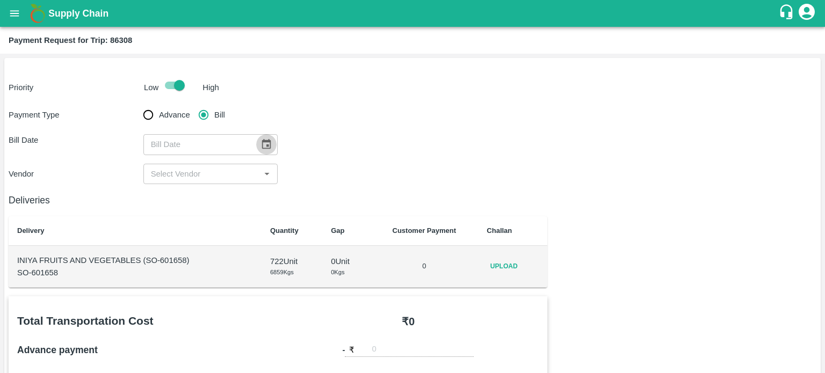
click at [256, 149] on button "Choose date" at bounding box center [266, 144] width 20 height 20
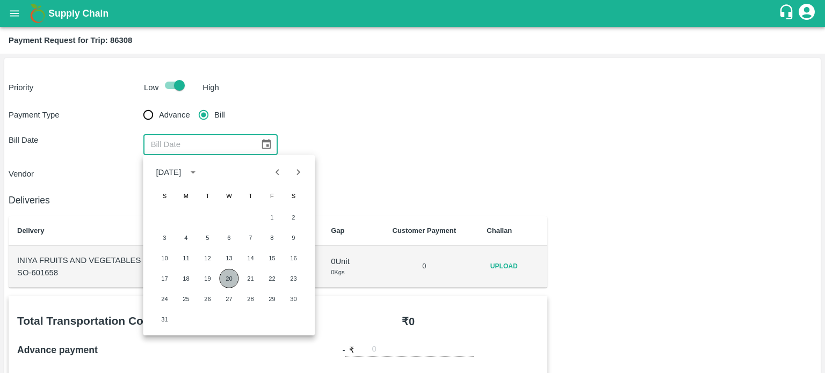
click at [230, 275] on button "20" at bounding box center [228, 278] width 19 height 19
type input "20/08/2025"
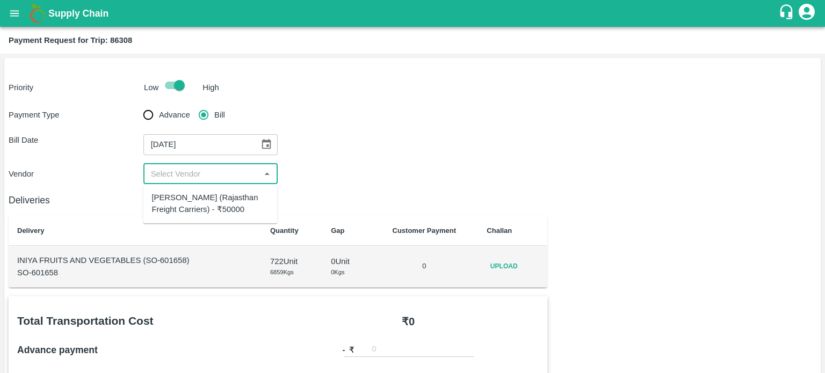
click at [203, 175] on input "input" at bounding box center [202, 174] width 111 height 14
click at [215, 203] on div "Hanif Khan (Rajasthan Freight Carriers) - ₹50000" at bounding box center [209, 204] width 117 height 24
type input "Hanif Khan (Rajasthan Freight Carriers) - ₹50000"
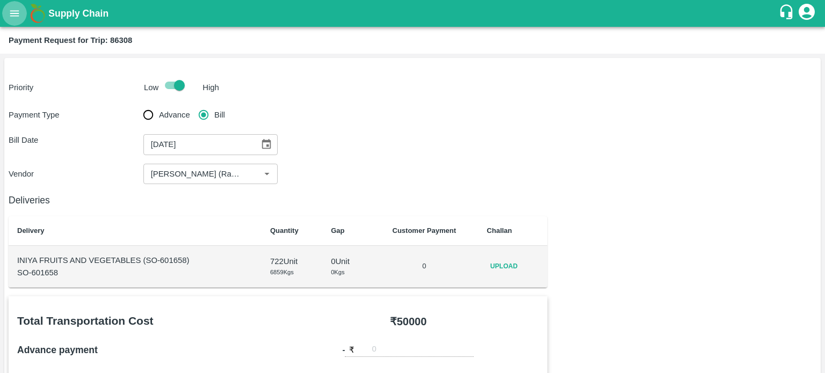
click at [16, 18] on icon "open drawer" at bounding box center [15, 14] width 12 height 12
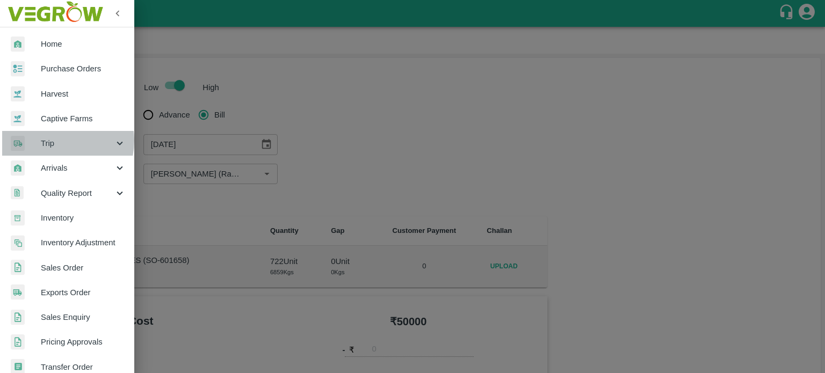
click at [55, 141] on span "Trip" at bounding box center [77, 143] width 73 height 12
click at [62, 133] on div "Trip" at bounding box center [67, 143] width 134 height 25
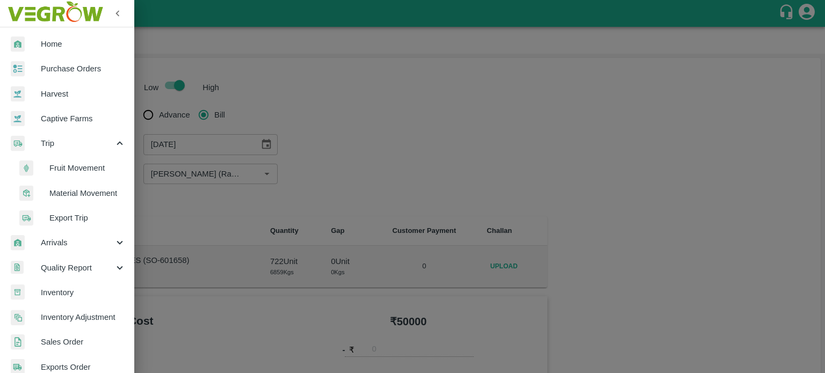
click at [75, 166] on span "Fruit Movement" at bounding box center [87, 168] width 76 height 12
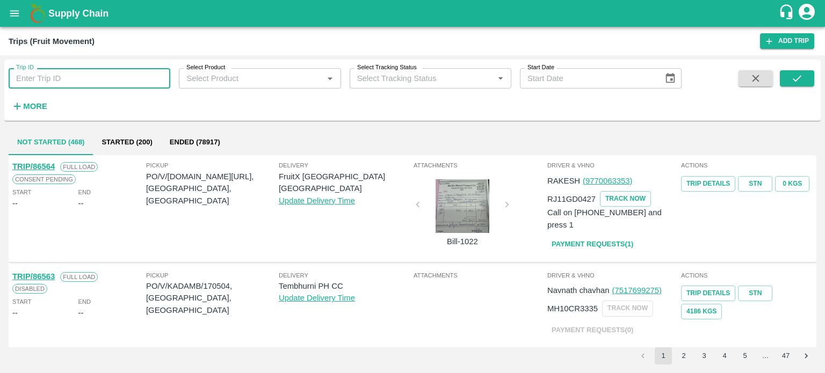
click at [56, 86] on input "Trip ID" at bounding box center [90, 78] width 162 height 20
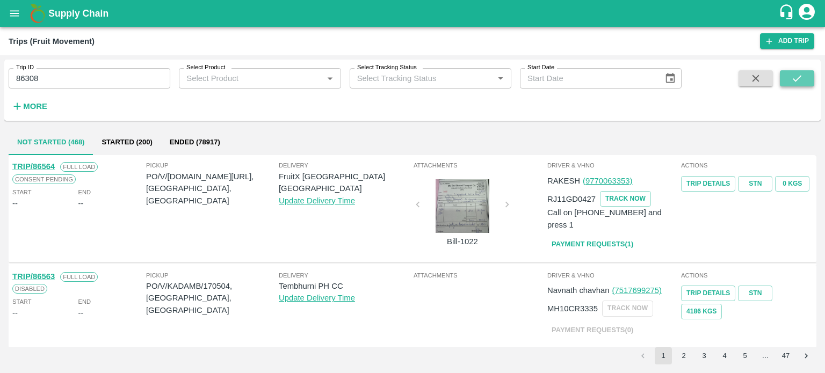
click at [791, 82] on icon "submit" at bounding box center [797, 78] width 12 height 12
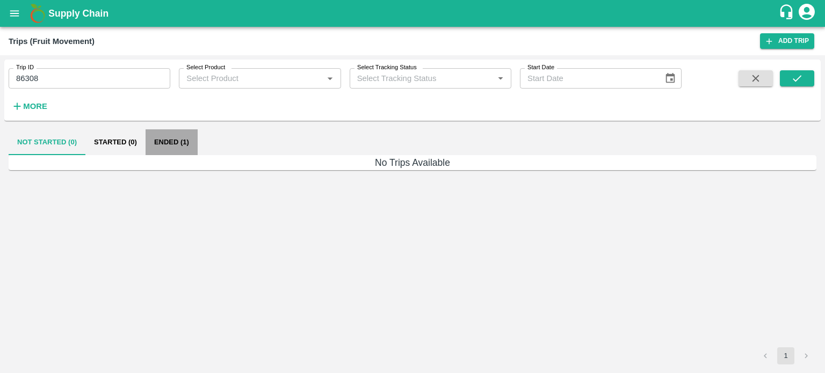
click at [180, 147] on button "Ended (1)" at bounding box center [171, 142] width 52 height 26
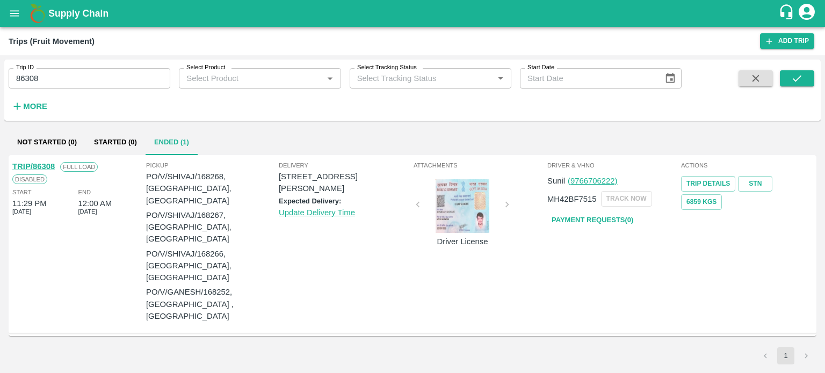
click at [51, 167] on link "TRIP/86308" at bounding box center [33, 166] width 42 height 9
click at [464, 262] on div "Driver License" at bounding box center [462, 253] width 81 height 148
click at [74, 79] on input "86308" at bounding box center [90, 78] width 162 height 20
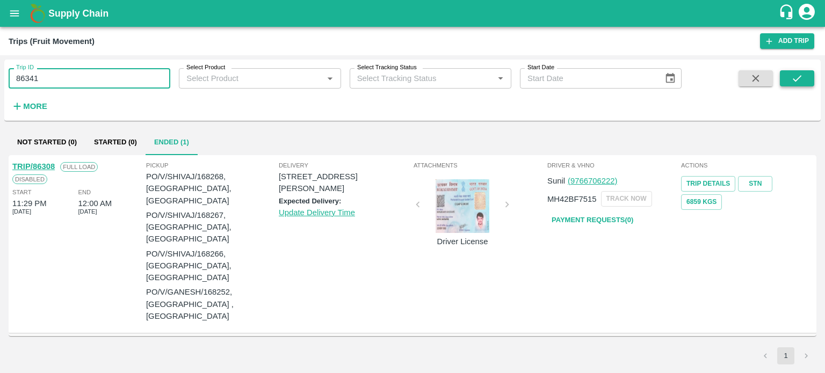
type input "86341"
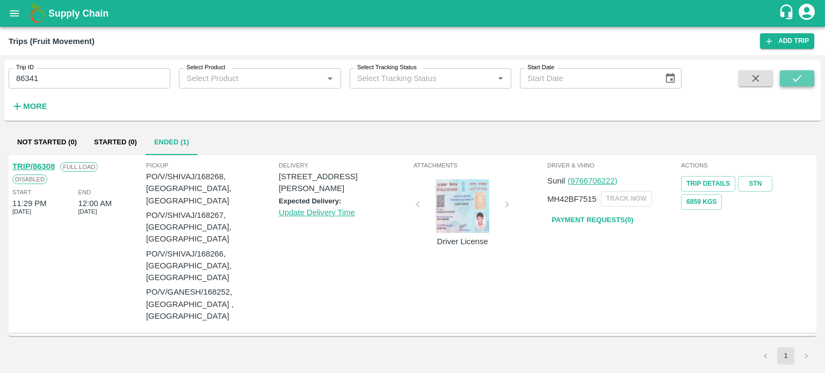
click at [782, 75] on button "submit" at bounding box center [797, 78] width 34 height 16
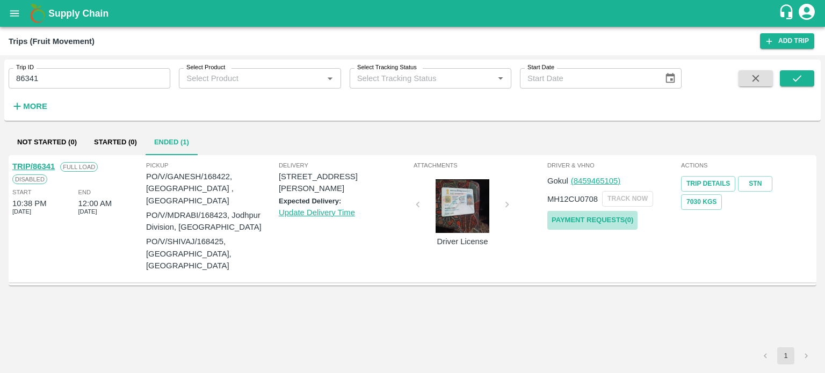
click at [604, 220] on link "Payment Requests( 0 )" at bounding box center [592, 220] width 90 height 19
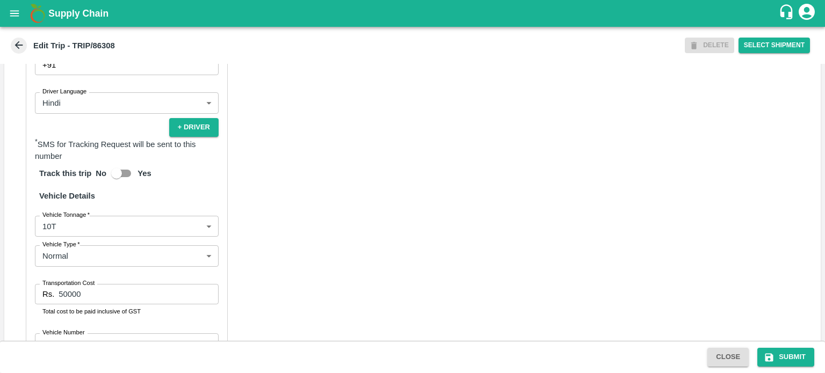
scroll to position [691, 0]
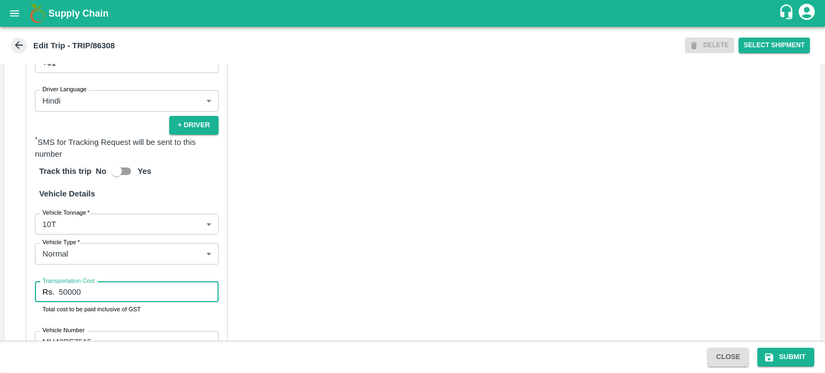
click at [88, 302] on input "50000" at bounding box center [139, 292] width 160 height 20
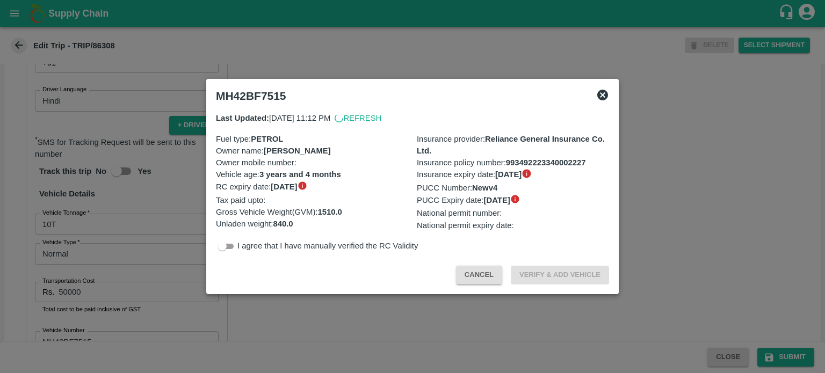
click at [605, 98] on icon at bounding box center [602, 95] width 11 height 11
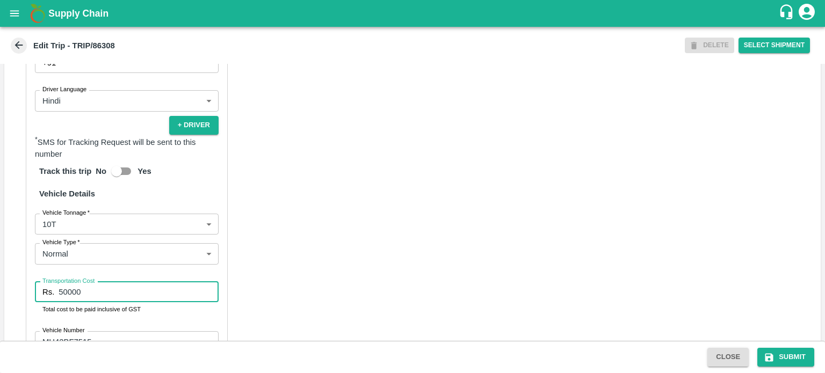
click at [126, 302] on input "50000" at bounding box center [139, 292] width 160 height 20
type input "50500"
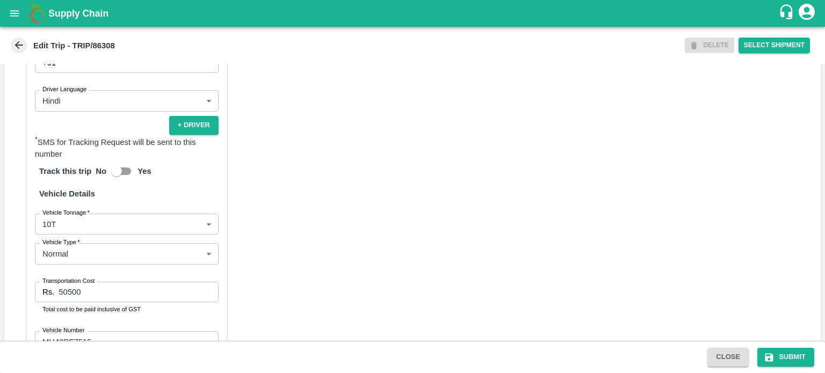
click at [328, 289] on div "Partner Details Partner   * Partner Add Transporter Driver 1 Details Driver Nam…" at bounding box center [412, 145] width 816 height 541
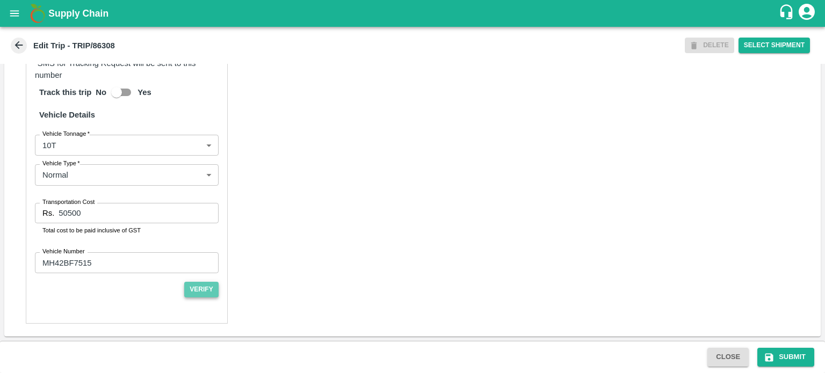
click at [206, 290] on button "Verify" at bounding box center [201, 290] width 34 height 16
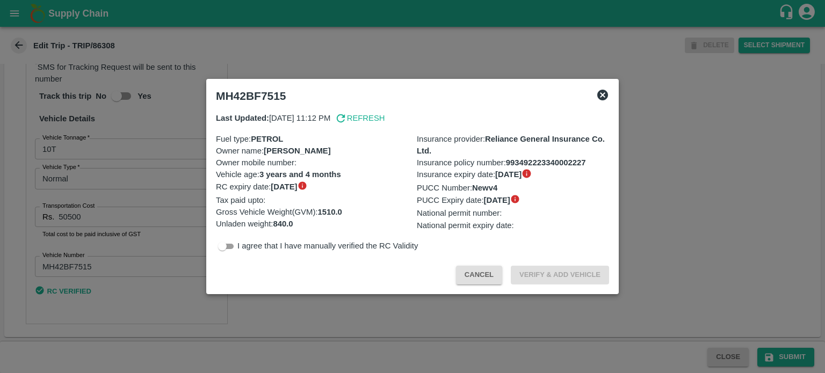
click at [600, 91] on icon at bounding box center [602, 95] width 11 height 11
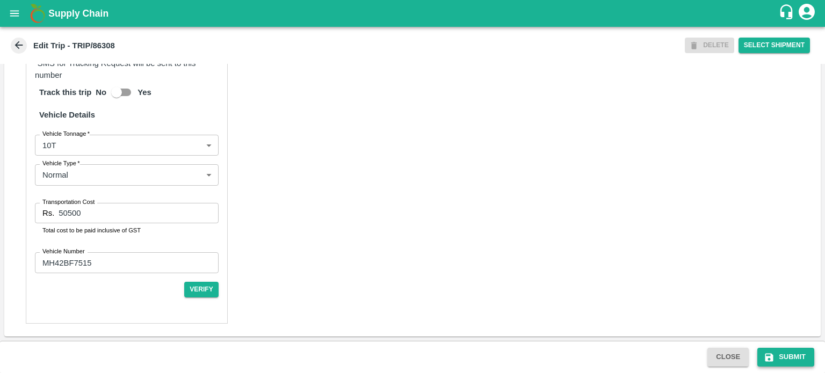
click at [789, 352] on button "Submit" at bounding box center [785, 357] width 57 height 19
click at [89, 214] on input "50500" at bounding box center [139, 213] width 160 height 20
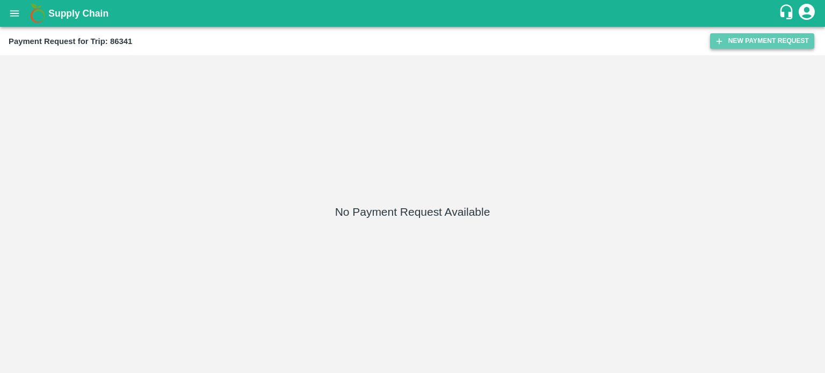
click at [735, 40] on button "New Payment Request" at bounding box center [762, 41] width 104 height 16
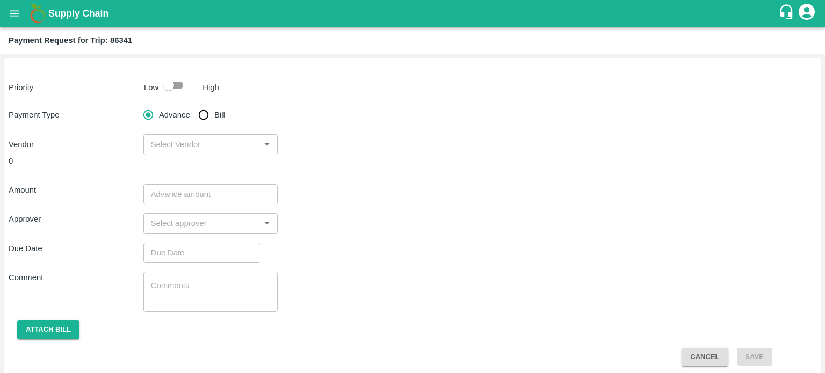
click at [198, 92] on div "High" at bounding box center [208, 85] width 21 height 16
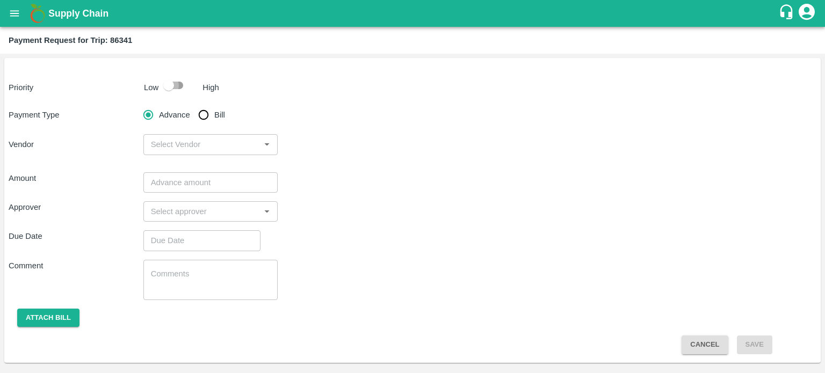
click at [177, 88] on input "checkbox" at bounding box center [168, 85] width 61 height 20
checkbox input "true"
click at [208, 118] on input "Bill" at bounding box center [203, 114] width 21 height 21
radio input "true"
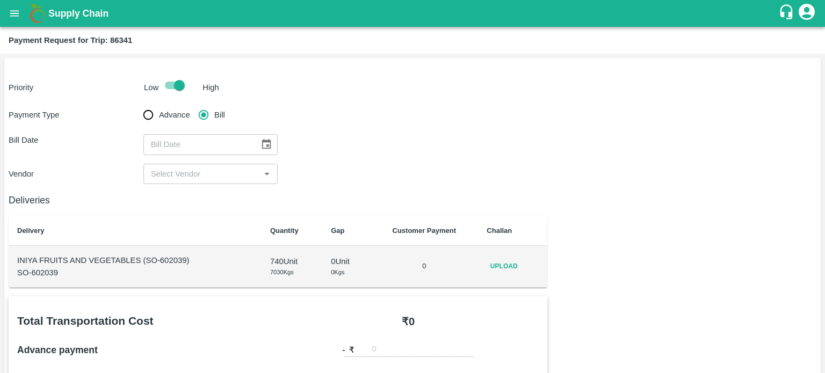
click at [221, 181] on div "​" at bounding box center [210, 174] width 135 height 20
click at [13, 19] on icon "open drawer" at bounding box center [15, 14] width 12 height 12
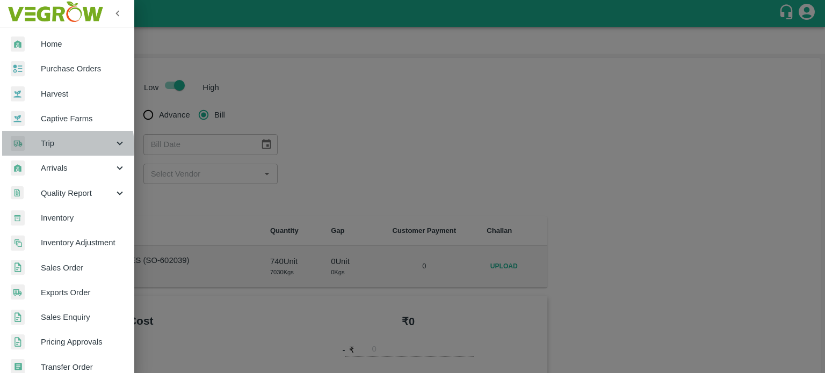
click at [50, 145] on span "Trip" at bounding box center [77, 143] width 73 height 12
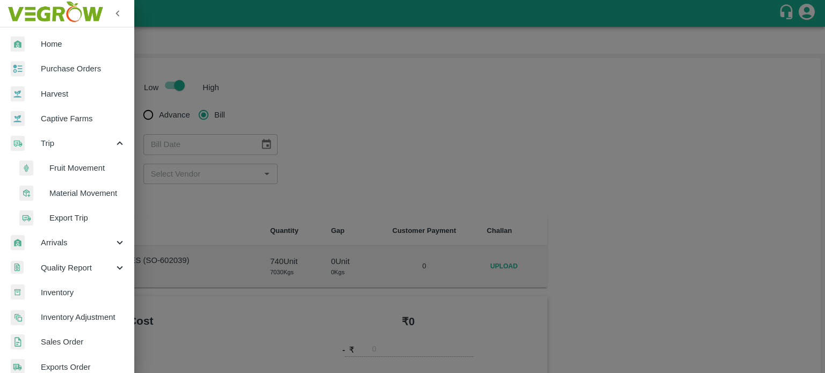
click at [72, 168] on span "Fruit Movement" at bounding box center [87, 168] width 76 height 12
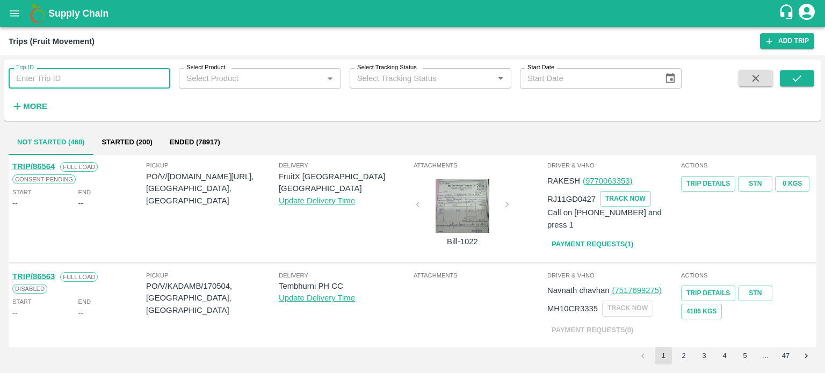
click at [60, 75] on input "Trip ID" at bounding box center [90, 78] width 162 height 20
type input "86369"
click at [797, 70] on button "submit" at bounding box center [797, 78] width 34 height 16
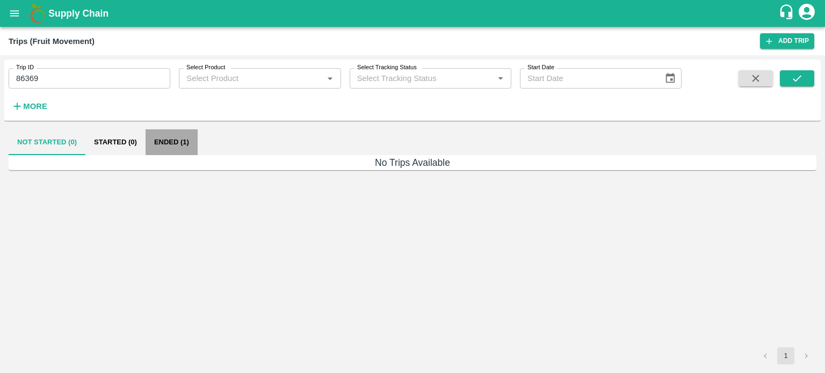
click at [165, 145] on button "Ended (1)" at bounding box center [171, 142] width 52 height 26
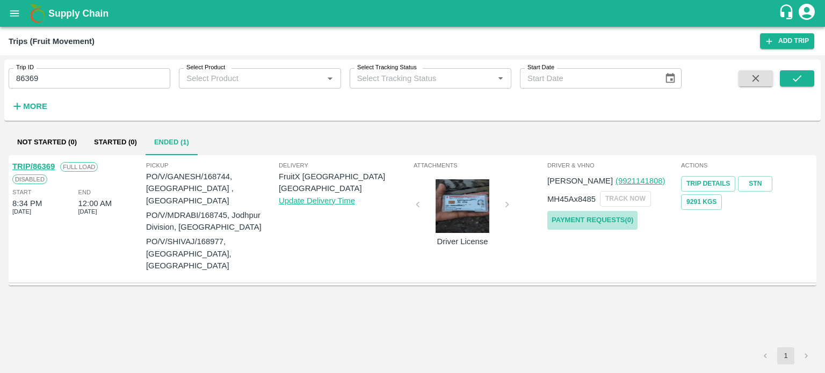
click at [593, 220] on link "Payment Requests( 0 )" at bounding box center [592, 220] width 90 height 19
click at [37, 165] on link "TRIP/86369" at bounding box center [33, 166] width 42 height 9
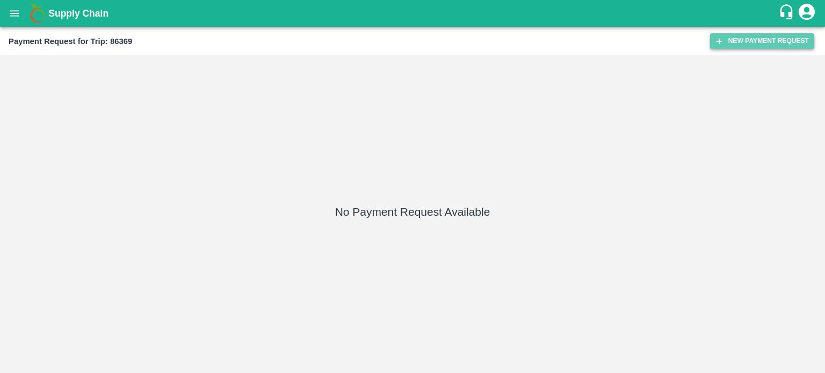
click at [747, 41] on button "New Payment Request" at bounding box center [762, 41] width 104 height 16
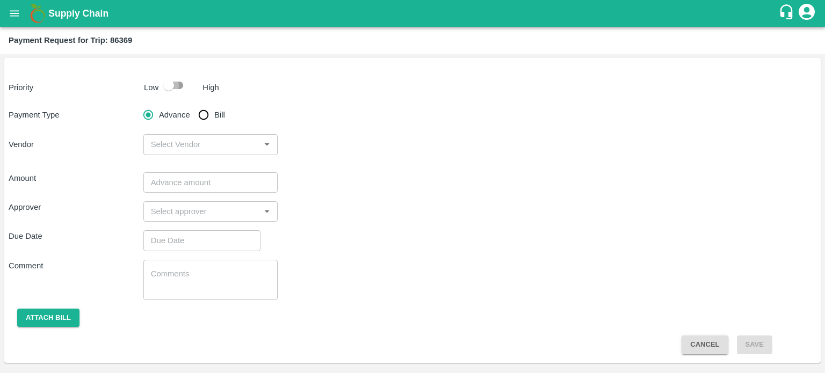
click at [172, 88] on input "checkbox" at bounding box center [168, 85] width 61 height 20
checkbox input "true"
click at [201, 113] on input "Bill" at bounding box center [203, 114] width 21 height 21
radio input "true"
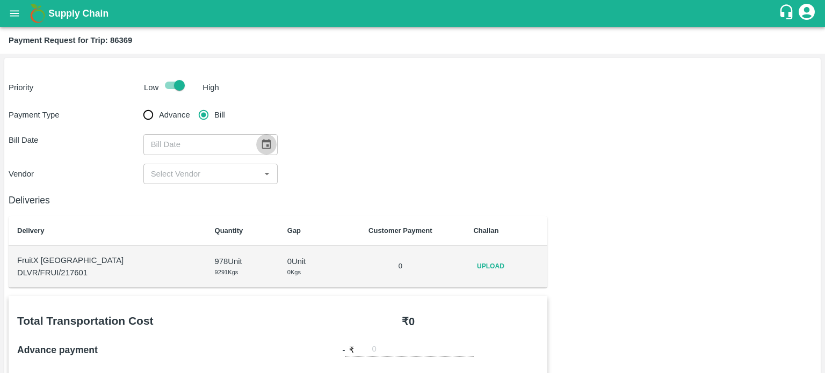
click at [262, 143] on icon "Choose date" at bounding box center [266, 144] width 9 height 10
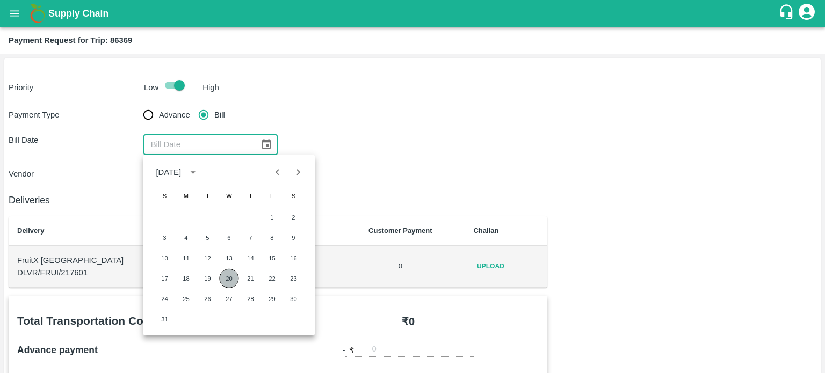
click at [226, 277] on button "20" at bounding box center [228, 278] width 19 height 19
type input "20/08/2025"
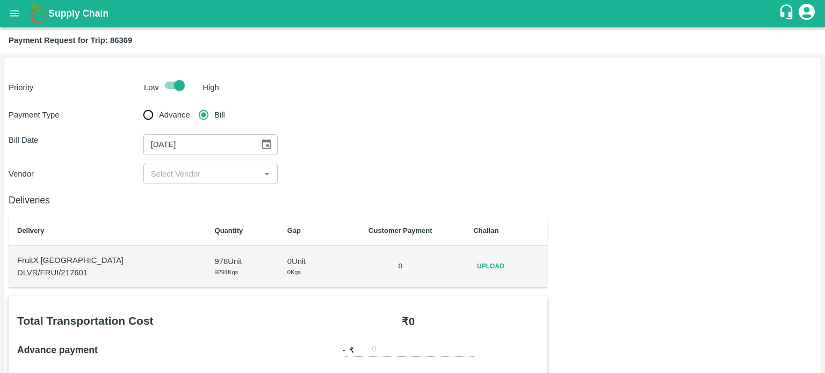
click at [183, 176] on input "input" at bounding box center [202, 174] width 111 height 14
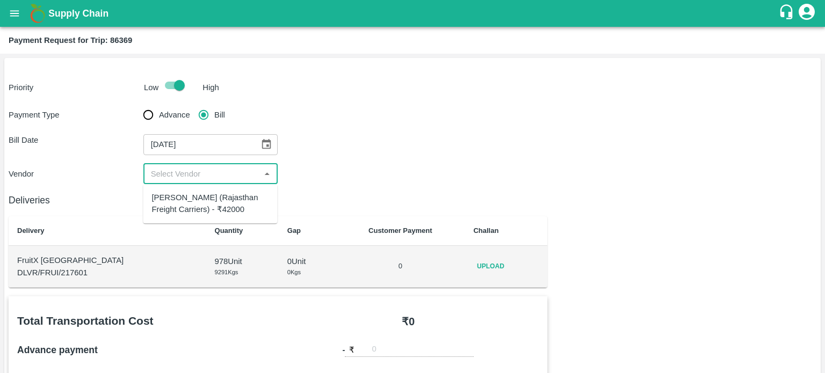
click at [200, 207] on div "Hanif Khan (Rajasthan Freight Carriers) - ₹42000" at bounding box center [209, 204] width 117 height 24
type input "Hanif Khan (Rajasthan Freight Carriers) - ₹42000"
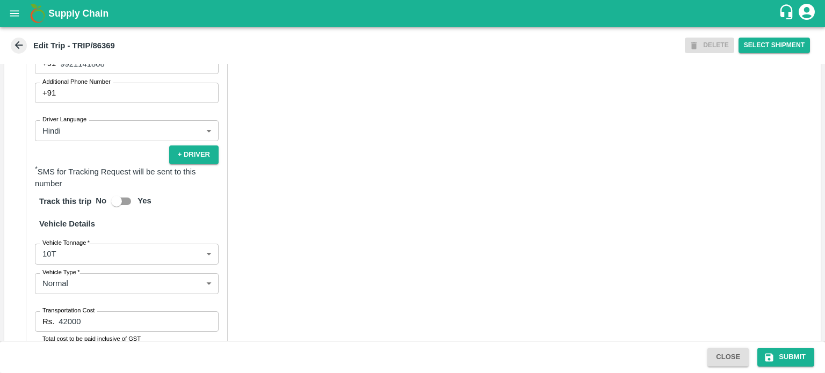
scroll to position [683, 0]
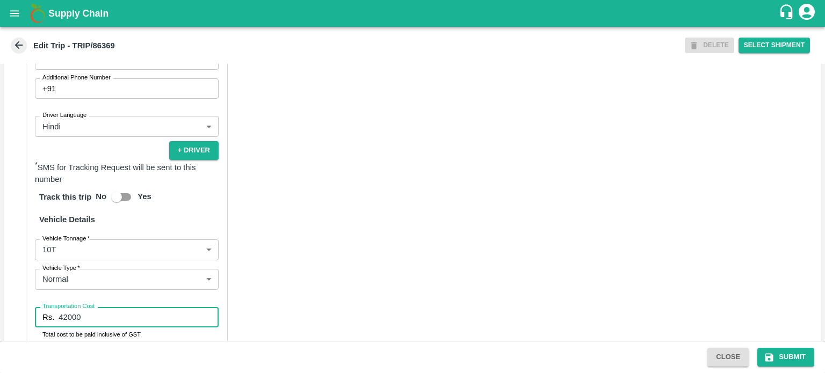
click at [71, 307] on input "42000" at bounding box center [139, 317] width 160 height 20
type input "42500"
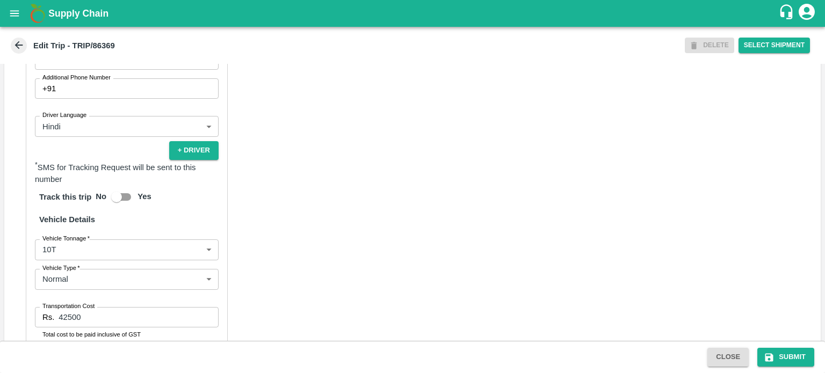
click at [294, 302] on div "Partner Details Partner   * Partner Add Transporter Driver 1 Details Driver Nam…" at bounding box center [412, 176] width 816 height 551
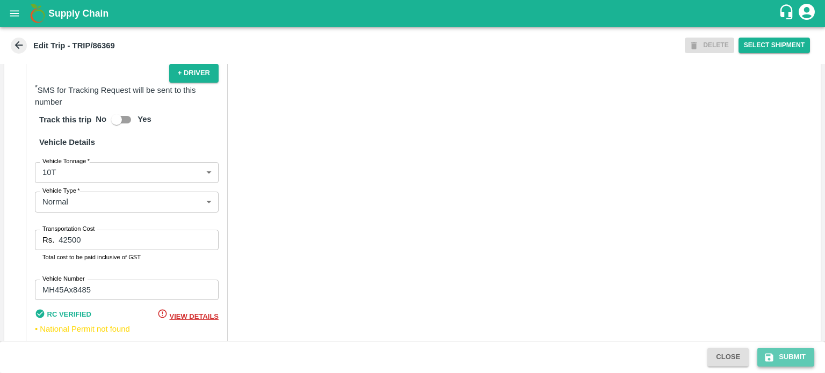
click at [798, 354] on button "Submit" at bounding box center [785, 357] width 57 height 19
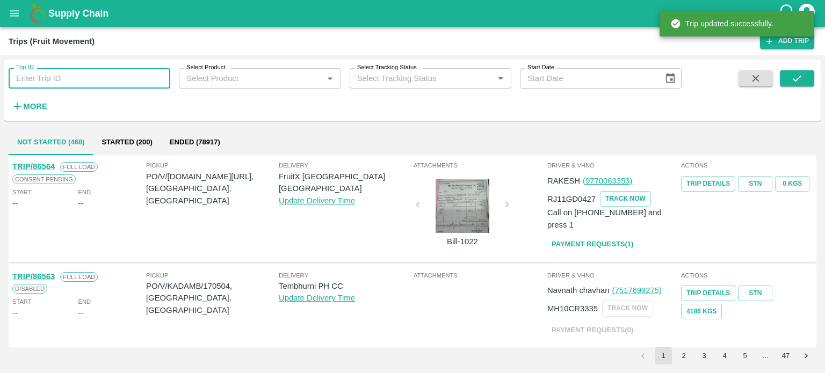
click at [47, 79] on input "Trip ID" at bounding box center [90, 78] width 162 height 20
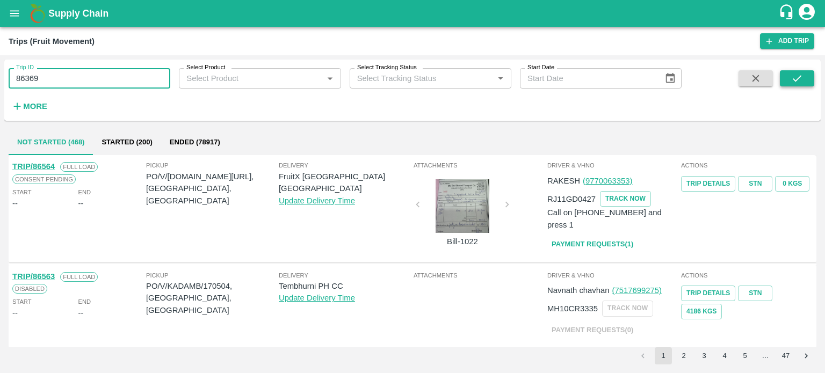
type input "86369"
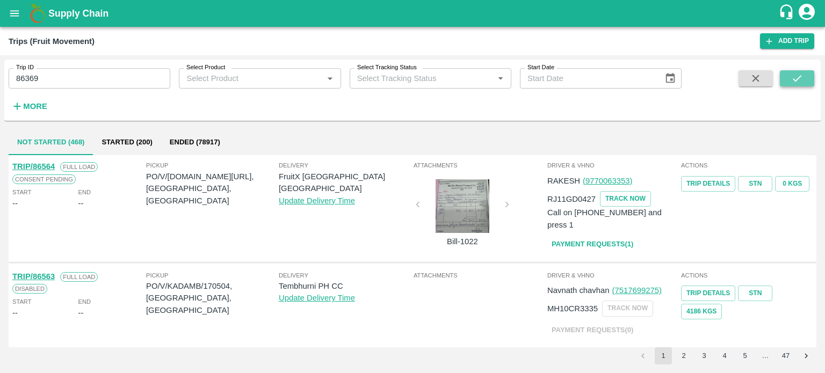
click at [798, 84] on button "submit" at bounding box center [797, 78] width 34 height 16
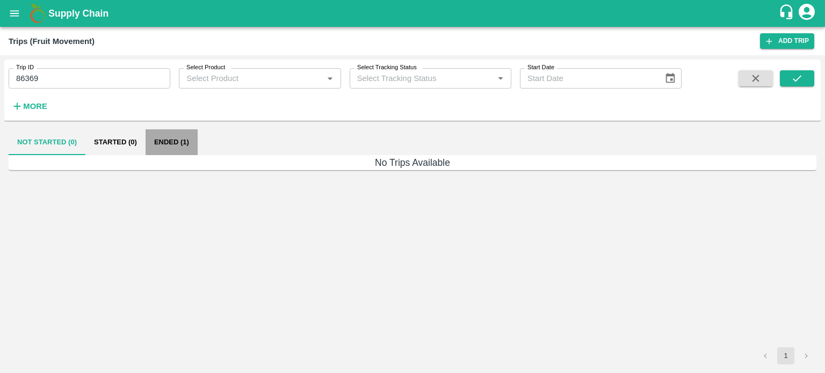
click at [173, 147] on button "Ended (1)" at bounding box center [171, 142] width 52 height 26
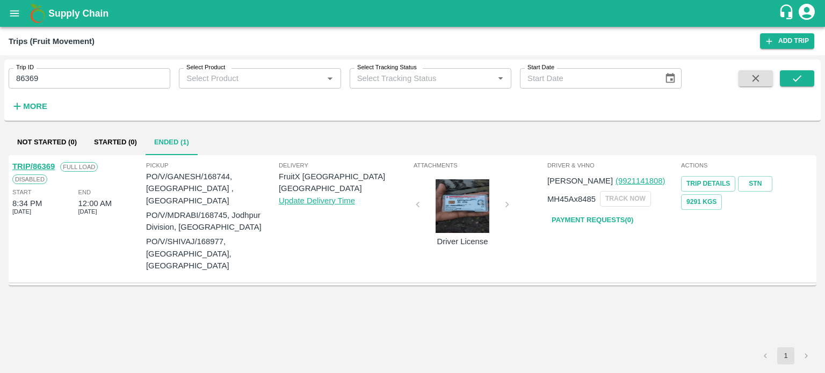
click at [309, 288] on div "TRIP/86369 Full Load Disabled Start 8:34 PM 12 Aug 2025 End 12:00 AM 14 Aug 202…" at bounding box center [412, 251] width 807 height 192
click at [582, 219] on link "Payment Requests( 0 )" at bounding box center [592, 220] width 90 height 19
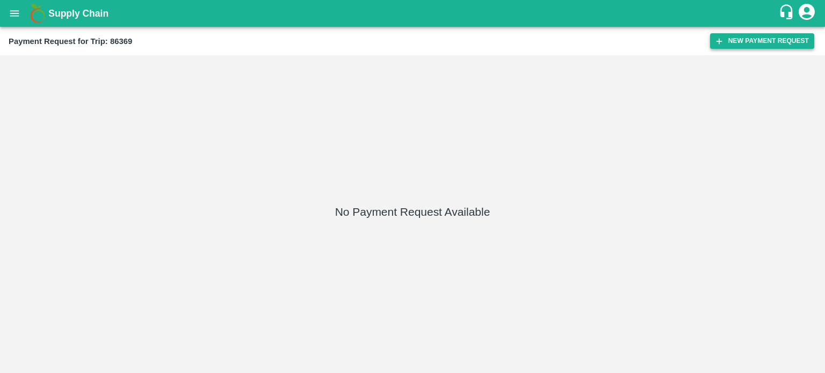
click at [733, 45] on button "New Payment Request" at bounding box center [762, 41] width 104 height 16
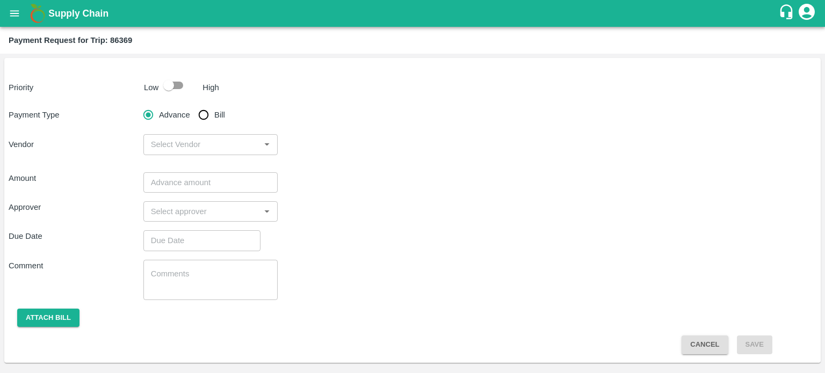
click at [155, 84] on p "Low" at bounding box center [151, 88] width 14 height 12
click at [169, 84] on input "checkbox" at bounding box center [168, 85] width 61 height 20
checkbox input "true"
click at [206, 111] on input "Bill" at bounding box center [203, 114] width 21 height 21
radio input "true"
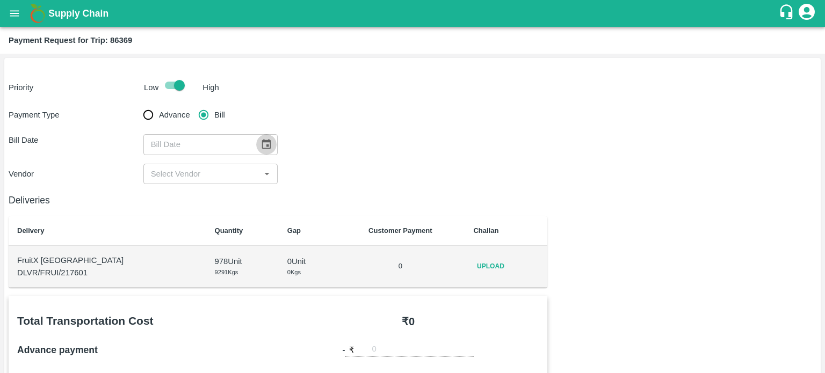
click at [260, 141] on icon "Choose date" at bounding box center [266, 145] width 12 height 12
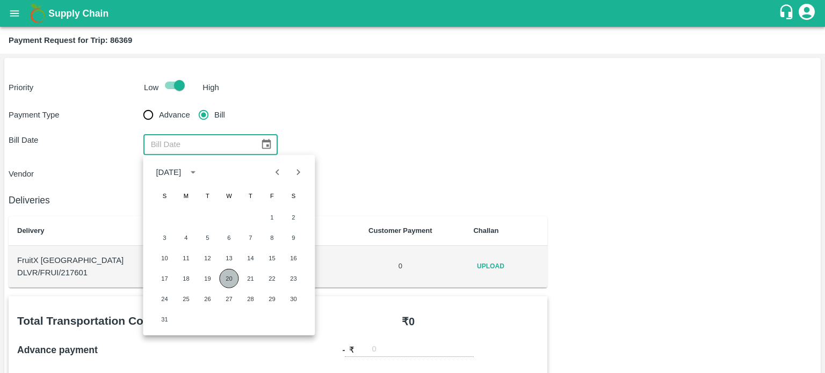
click at [228, 274] on button "20" at bounding box center [228, 278] width 19 height 19
type input "[DATE]"
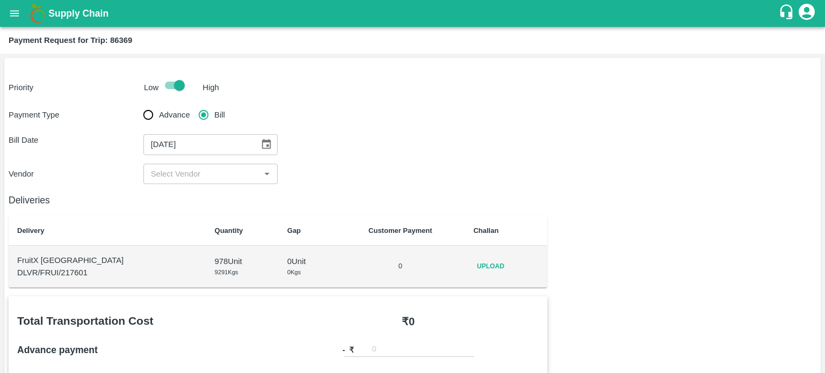
click at [186, 181] on div "​" at bounding box center [210, 174] width 135 height 20
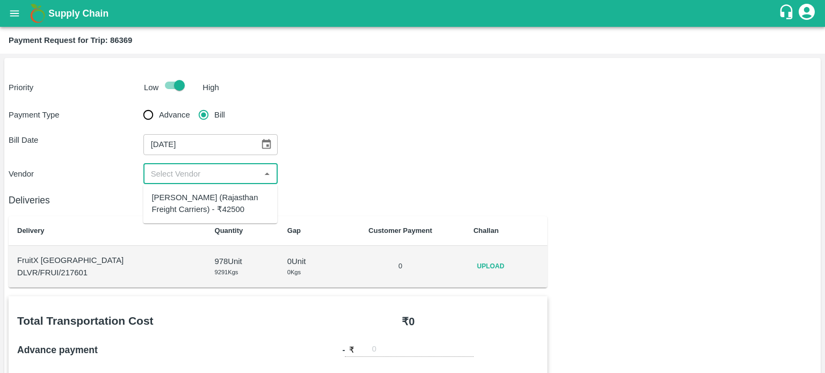
click at [205, 202] on div "Hanif Khan (Rajasthan Freight Carriers) - ₹42500" at bounding box center [209, 204] width 117 height 24
type input "Hanif Khan (Rajasthan Freight Carriers) - ₹42500"
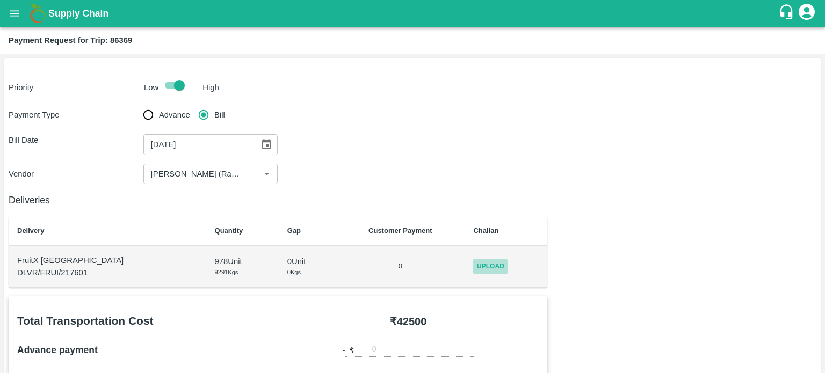
click at [473, 269] on span "Upload" at bounding box center [490, 267] width 34 height 16
click at [0, 0] on input "Upload" at bounding box center [0, 0] width 0 height 0
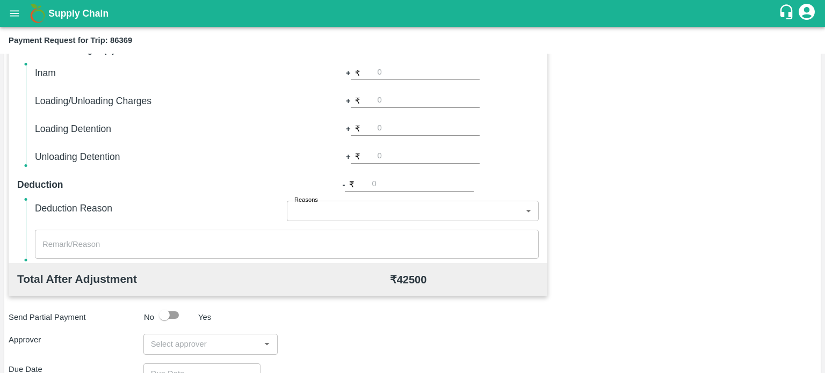
scroll to position [332, 0]
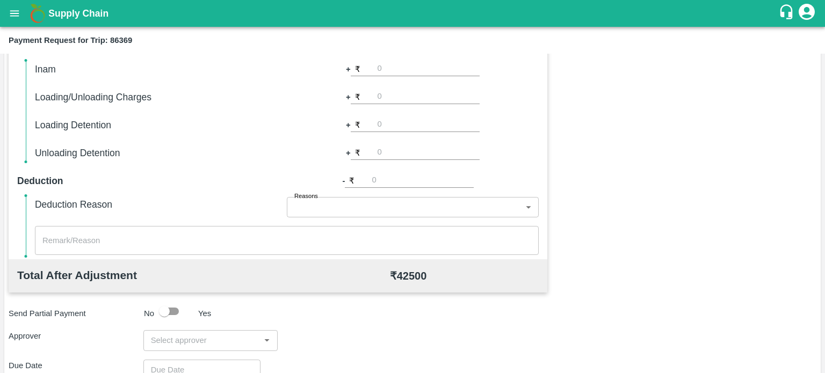
click at [197, 332] on div "​" at bounding box center [210, 340] width 135 height 20
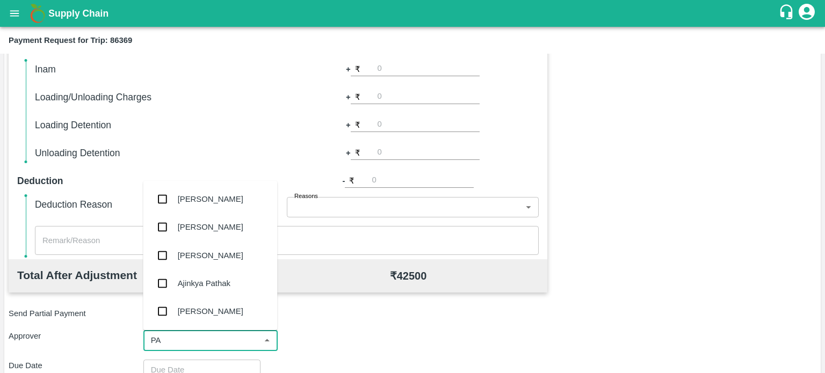
type input "PAL"
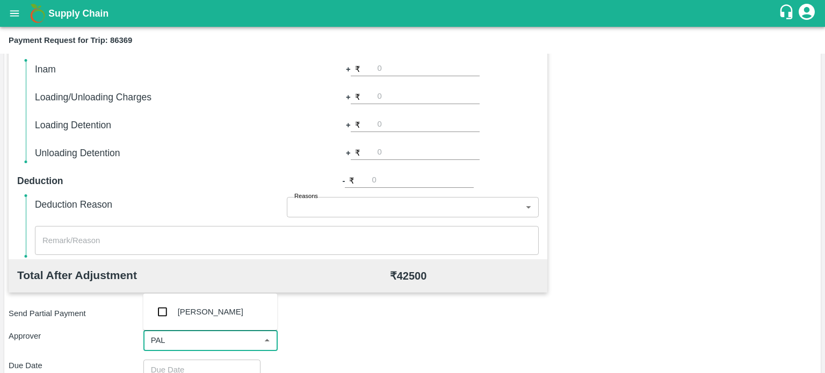
click at [223, 303] on div "[PERSON_NAME]" at bounding box center [210, 312] width 134 height 28
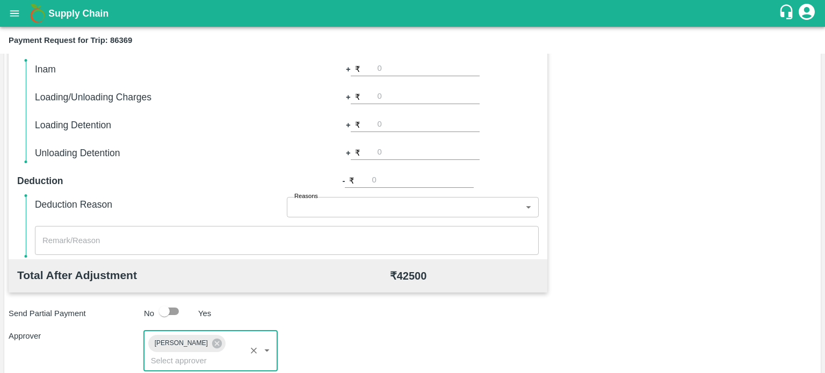
scroll to position [475, 0]
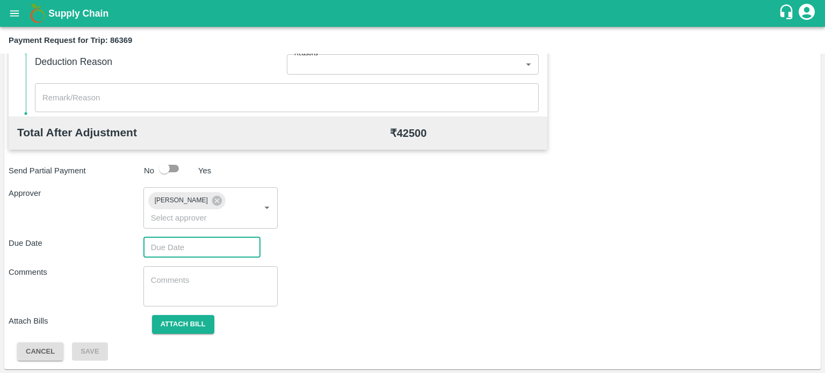
type input "DD/MM/YYYY hh:mm aa"
click at [192, 249] on input "DD/MM/YYYY hh:mm aa" at bounding box center [198, 247] width 110 height 20
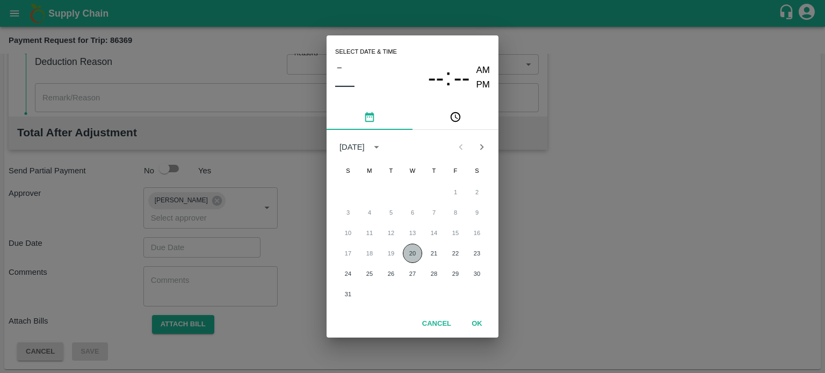
click at [417, 256] on button "20" at bounding box center [412, 253] width 19 height 19
type input "[DATE] 12:00 AM"
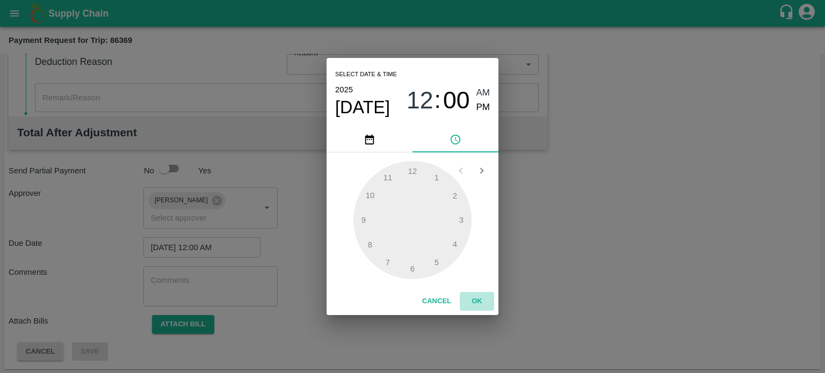
click at [481, 300] on button "OK" at bounding box center [477, 301] width 34 height 19
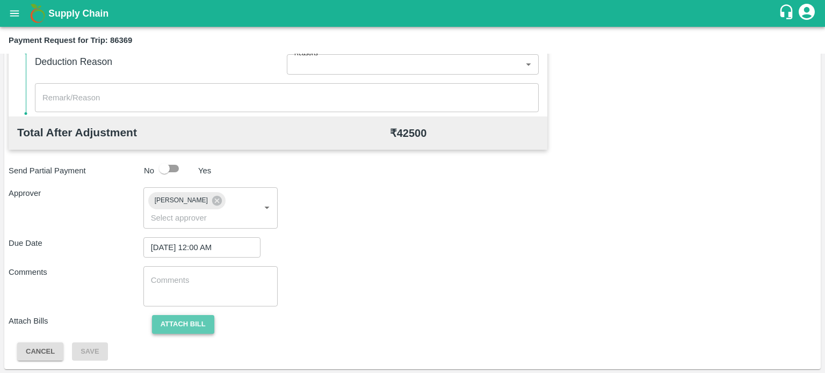
click at [180, 316] on button "Attach bill" at bounding box center [183, 324] width 62 height 19
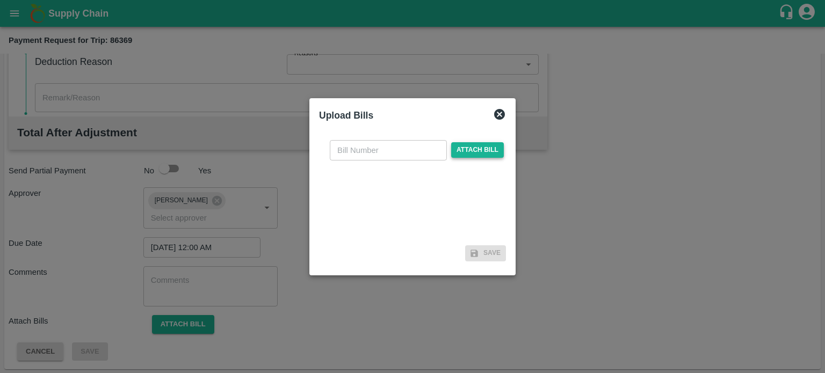
click at [479, 146] on span "Attach bill" at bounding box center [477, 150] width 53 height 16
click at [0, 0] on input "Attach bill" at bounding box center [0, 0] width 0 height 0
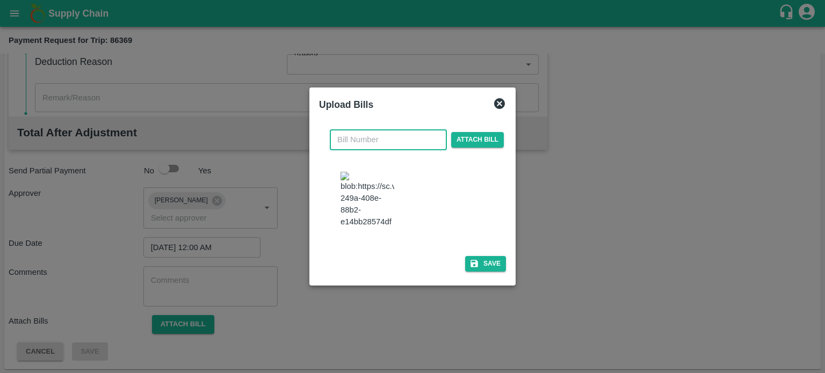
click at [357, 150] on input "text" at bounding box center [388, 139] width 117 height 20
type input "6630"
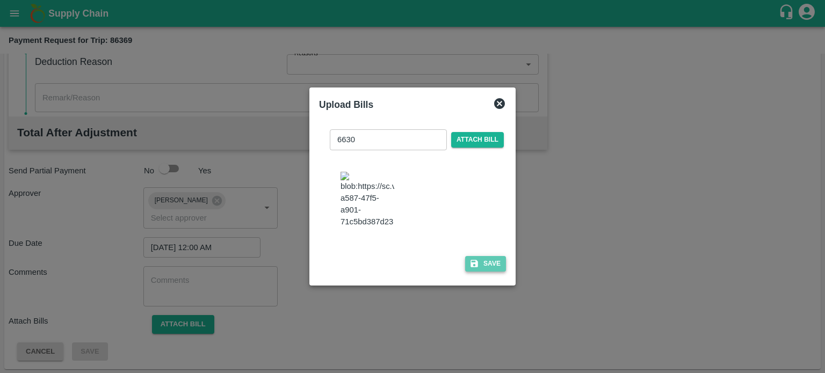
click at [490, 256] on button "Save" at bounding box center [485, 264] width 41 height 16
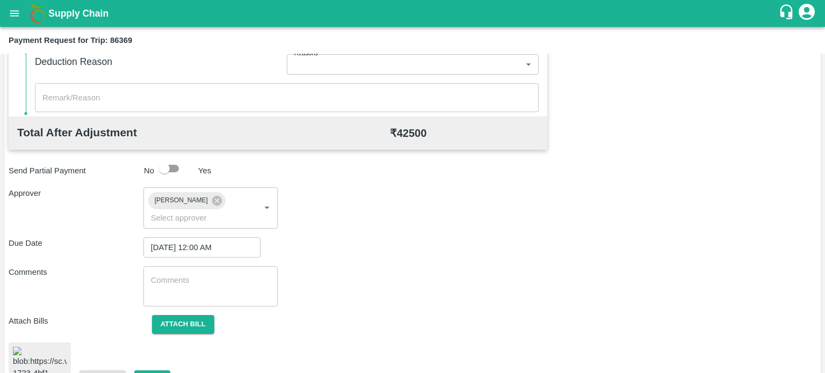
scroll to position [514, 0]
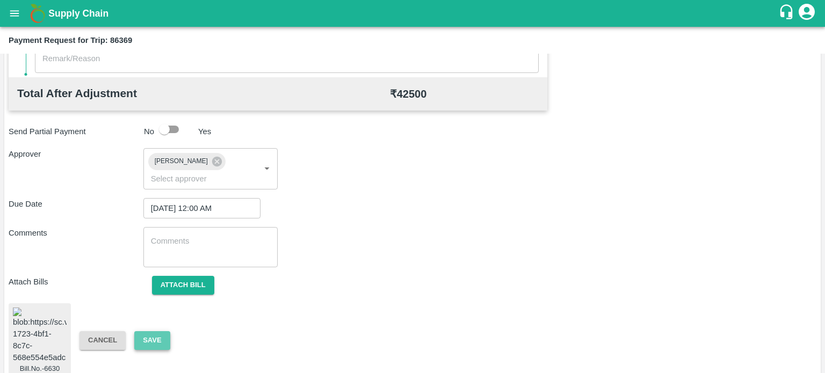
click at [152, 331] on button "Save" at bounding box center [151, 340] width 35 height 19
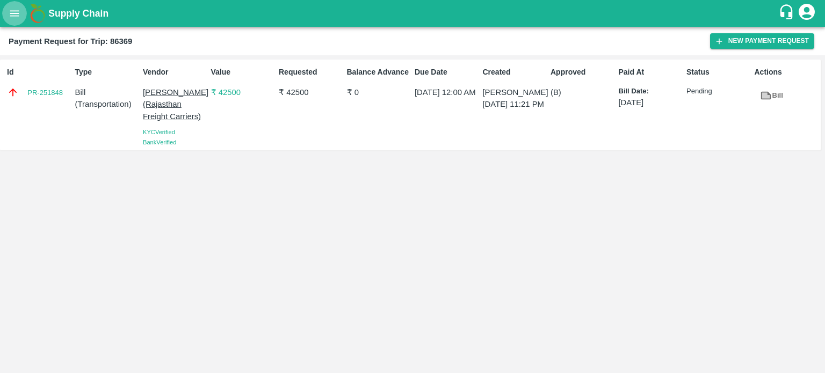
click at [14, 11] on icon "open drawer" at bounding box center [15, 14] width 12 height 12
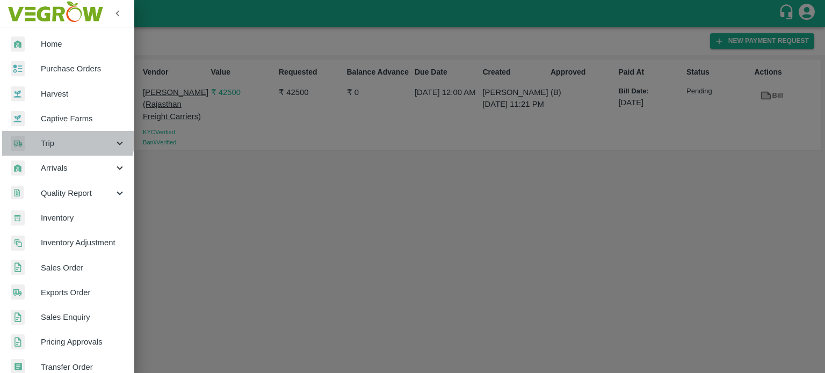
click at [54, 137] on div "Trip" at bounding box center [67, 143] width 134 height 25
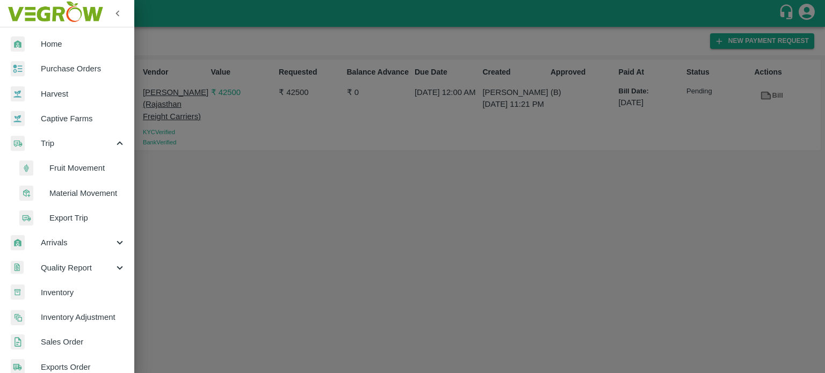
click at [67, 162] on li "Fruit Movement" at bounding box center [72, 168] width 126 height 25
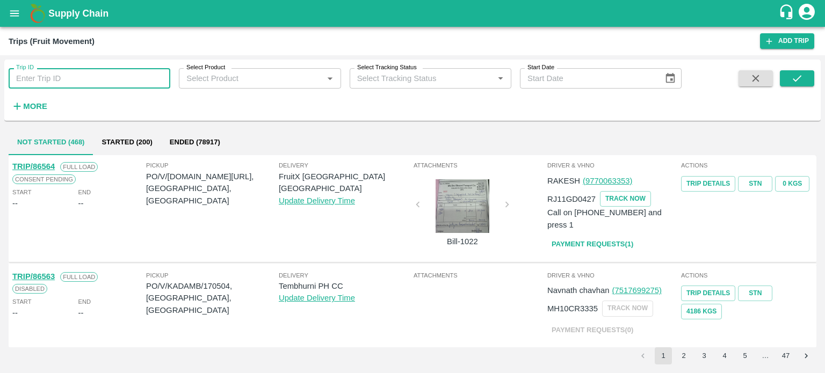
click at [66, 85] on input "Trip ID" at bounding box center [90, 78] width 162 height 20
type input "84330"
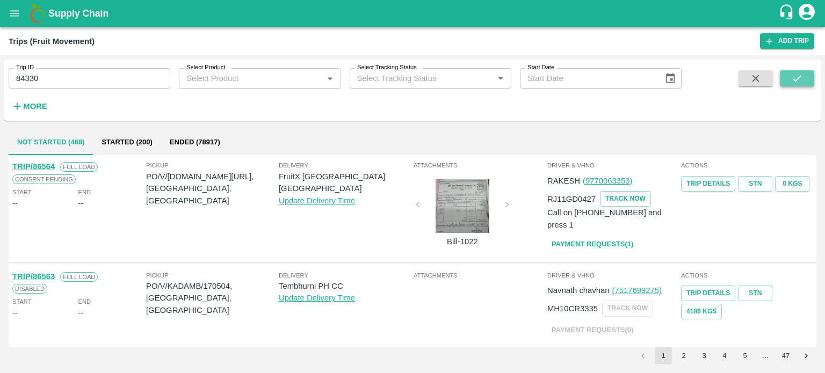
click at [796, 78] on icon "submit" at bounding box center [797, 78] width 12 height 12
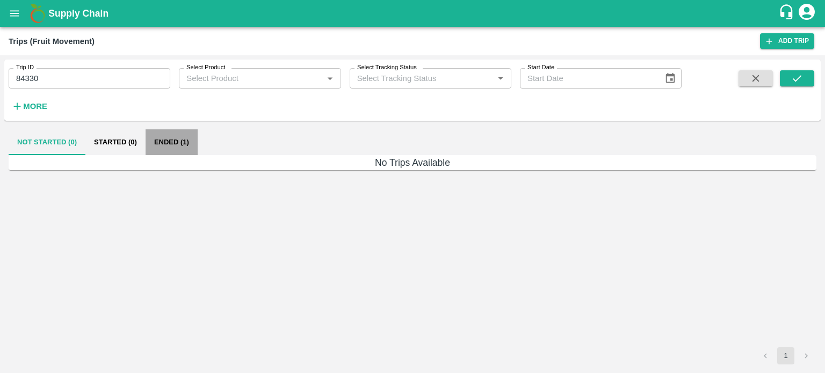
click at [173, 150] on button "Ended (1)" at bounding box center [171, 142] width 52 height 26
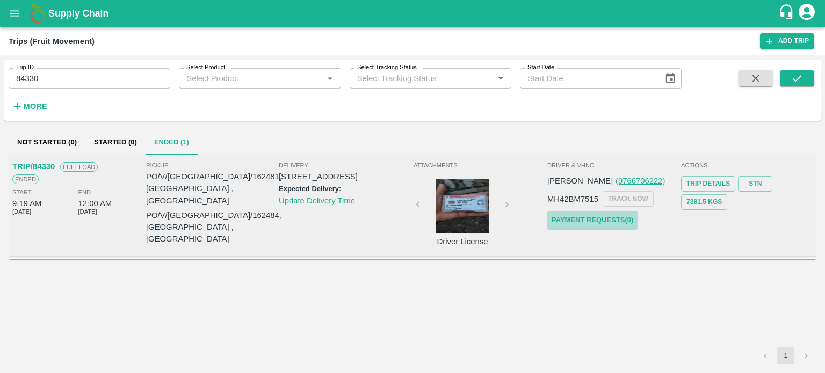
click at [605, 219] on link "Payment Requests( 0 )" at bounding box center [592, 220] width 90 height 19
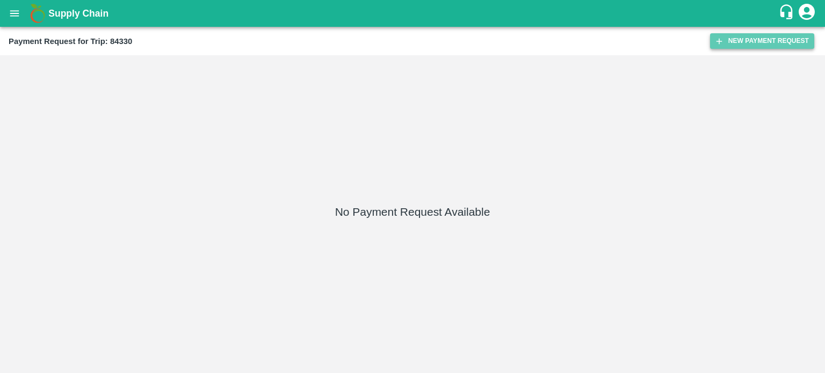
click at [752, 35] on button "New Payment Request" at bounding box center [762, 41] width 104 height 16
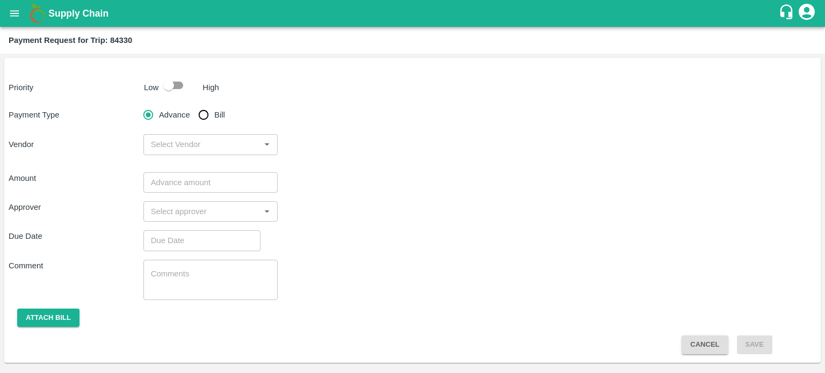
click at [165, 90] on input "checkbox" at bounding box center [168, 85] width 61 height 20
checkbox input "true"
click at [203, 113] on input "Bill" at bounding box center [203, 114] width 21 height 21
radio input "true"
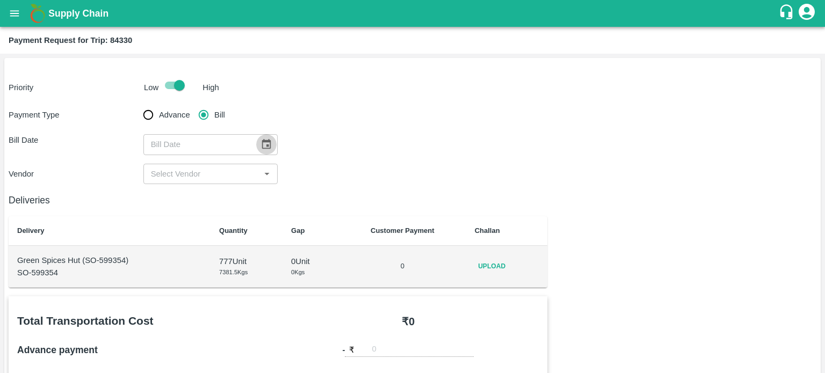
click at [265, 142] on icon "Choose date" at bounding box center [266, 144] width 9 height 10
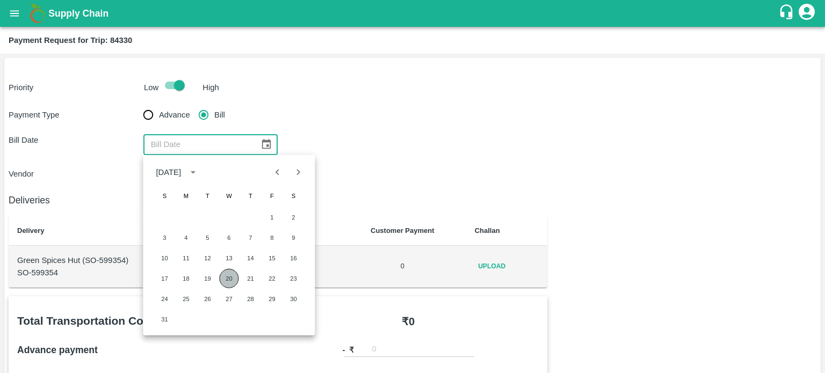
click at [230, 276] on button "20" at bounding box center [228, 278] width 19 height 19
type input "[DATE]"
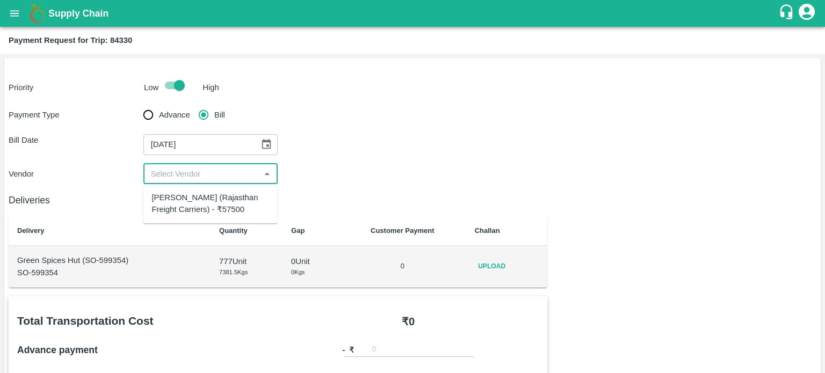
click at [195, 170] on input "input" at bounding box center [202, 174] width 111 height 14
click at [211, 199] on div "[PERSON_NAME] (Rajasthan Freight Carriers) - ₹57500" at bounding box center [209, 204] width 117 height 24
type input "[PERSON_NAME] (Rajasthan Freight Carriers) - ₹57500"
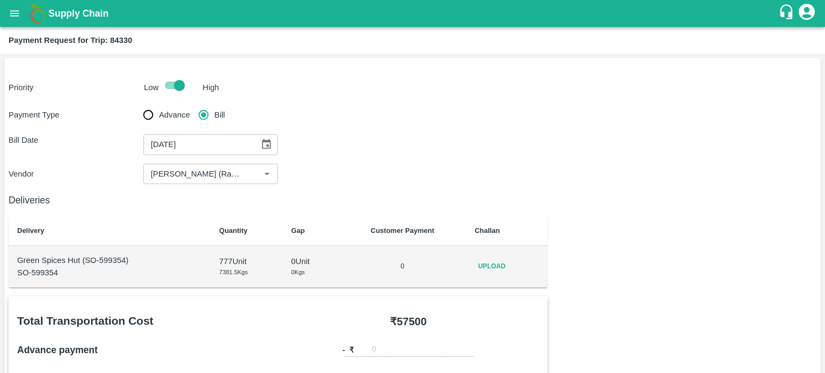
click at [449, 152] on div "Bill Date [DATE] ​" at bounding box center [412, 144] width 807 height 20
click at [484, 268] on span "Upload" at bounding box center [492, 267] width 34 height 16
click at [0, 0] on input "Upload" at bounding box center [0, 0] width 0 height 0
click at [500, 267] on icon at bounding box center [500, 265] width 8 height 6
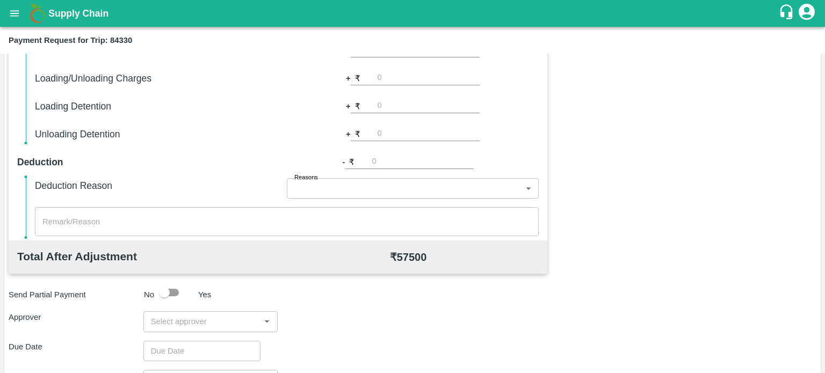
scroll to position [354, 0]
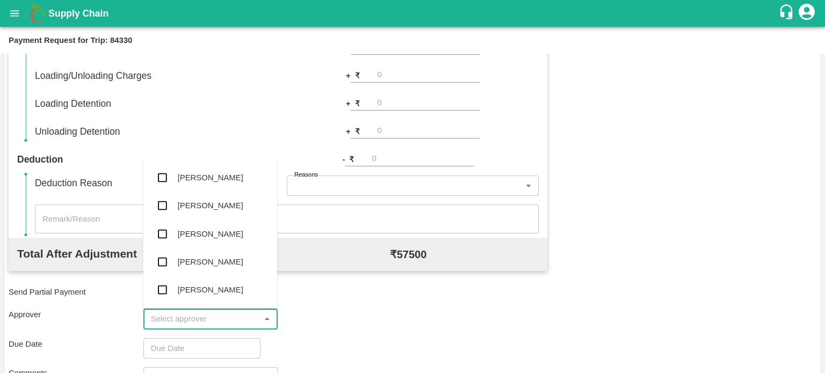
click at [198, 322] on input "input" at bounding box center [202, 319] width 111 height 14
type input "PAL"
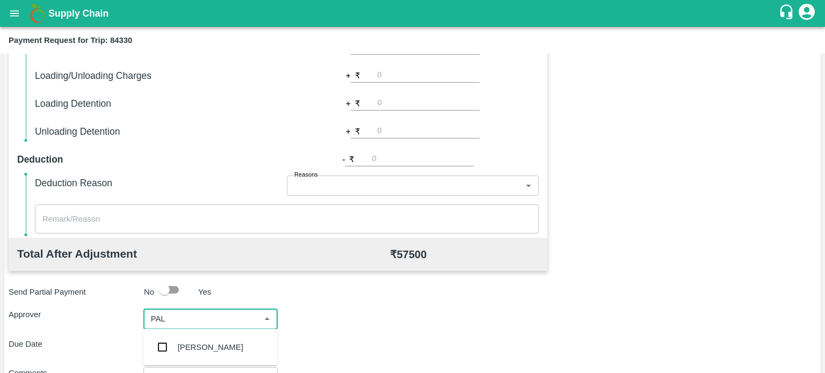
click at [203, 339] on div "Palwinder Singh" at bounding box center [210, 347] width 134 height 28
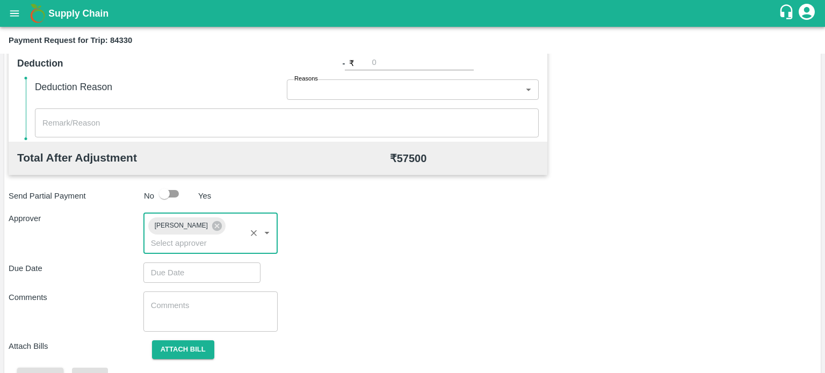
scroll to position [458, 0]
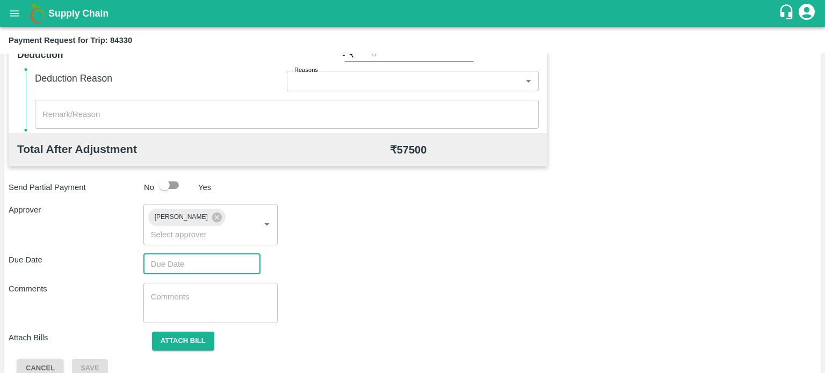
type input "DD/MM/YYYY hh:mm aa"
click at [194, 270] on input "DD/MM/YYYY hh:mm aa" at bounding box center [198, 264] width 110 height 20
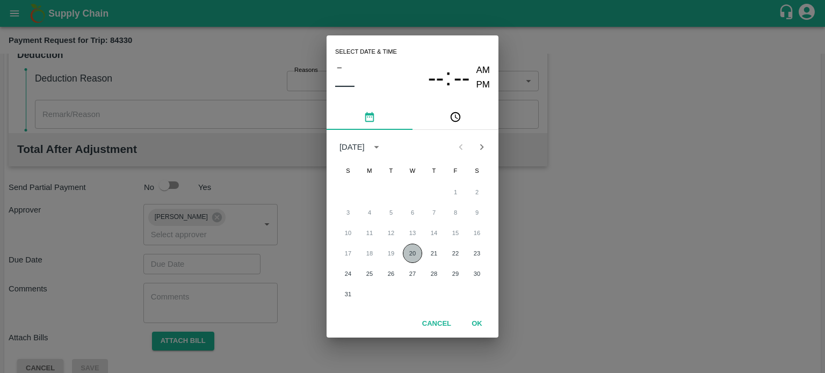
click at [412, 254] on button "20" at bounding box center [412, 253] width 19 height 19
type input "20/08/2025 12:00 AM"
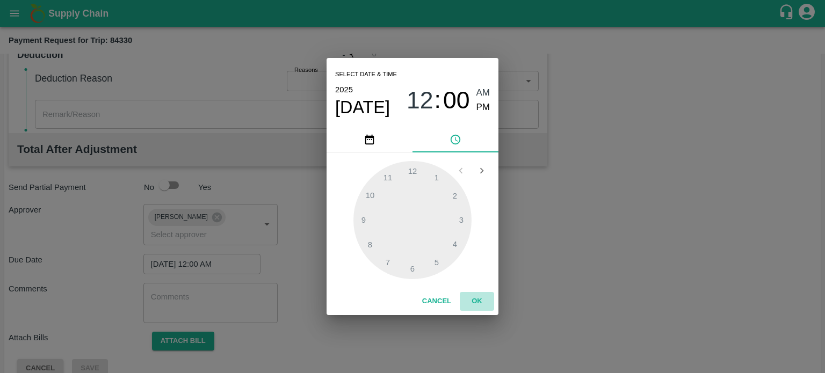
click at [477, 302] on button "OK" at bounding box center [477, 301] width 34 height 19
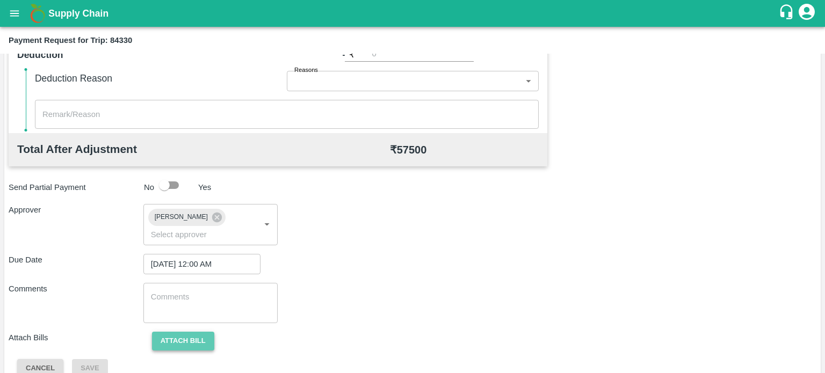
click at [193, 341] on button "Attach bill" at bounding box center [183, 341] width 62 height 19
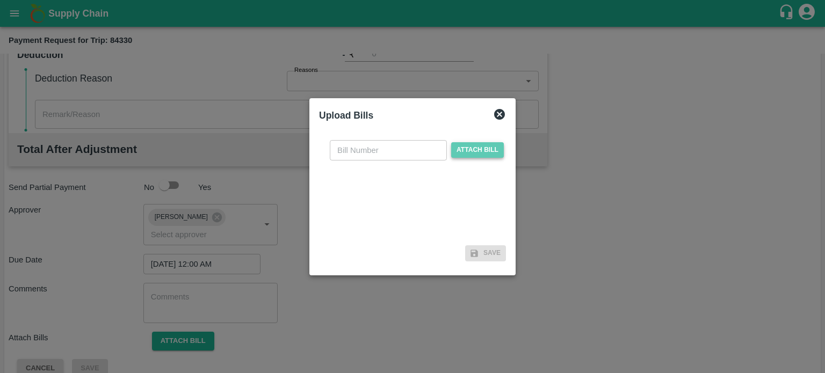
click at [467, 154] on span "Attach bill" at bounding box center [477, 150] width 53 height 16
click at [0, 0] on input "Attach bill" at bounding box center [0, 0] width 0 height 0
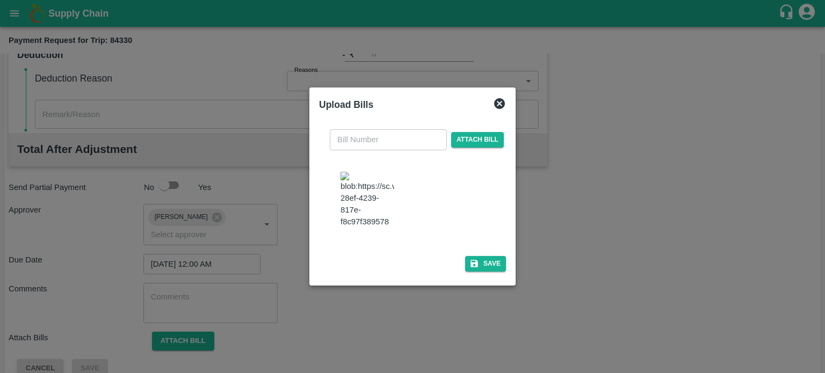
click at [365, 193] on img at bounding box center [367, 200] width 54 height 56
click at [366, 148] on input "text" at bounding box center [388, 139] width 117 height 20
type input "6628"
click at [490, 256] on button "Save" at bounding box center [485, 264] width 41 height 16
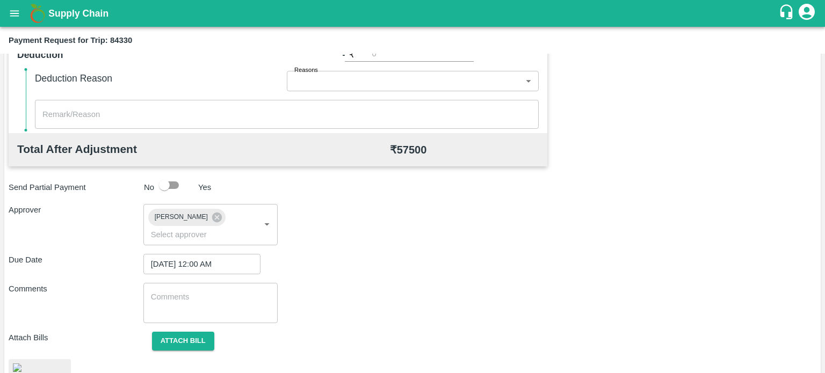
scroll to position [510, 0]
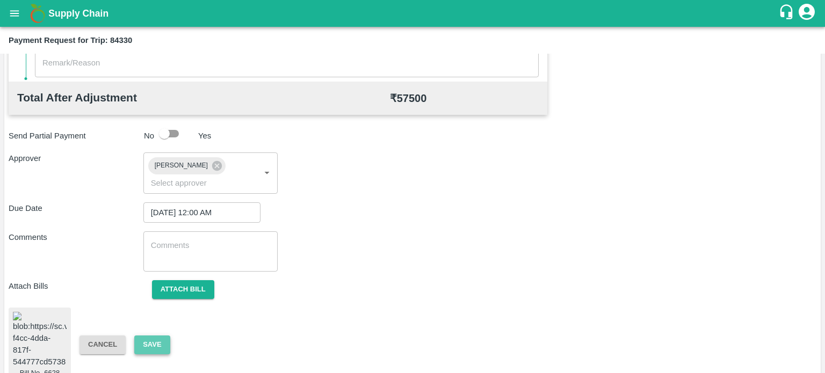
click at [157, 336] on button "Save" at bounding box center [151, 345] width 35 height 19
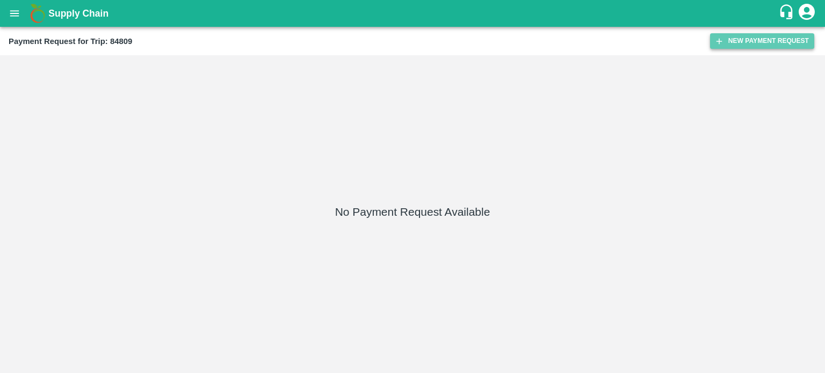
click at [731, 42] on button "New Payment Request" at bounding box center [762, 41] width 104 height 16
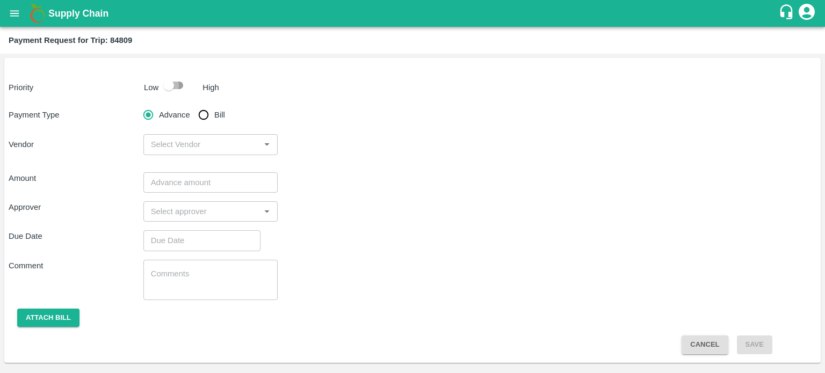
click at [181, 91] on input "checkbox" at bounding box center [168, 85] width 61 height 20
checkbox input "true"
click at [203, 116] on input "Bill" at bounding box center [203, 114] width 21 height 21
radio input "true"
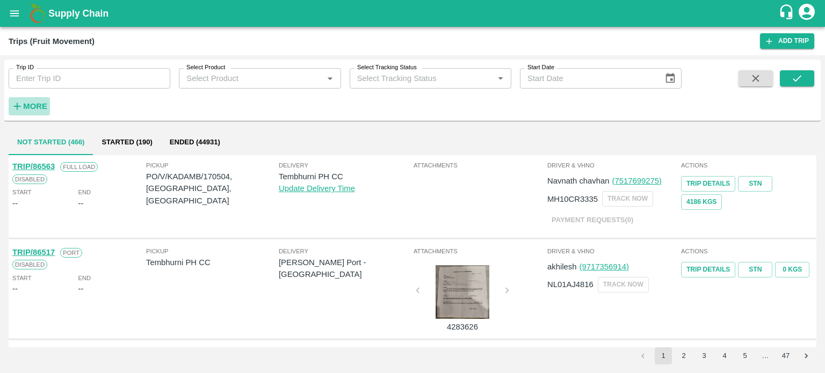
click at [29, 101] on h6 "More" at bounding box center [35, 106] width 24 height 14
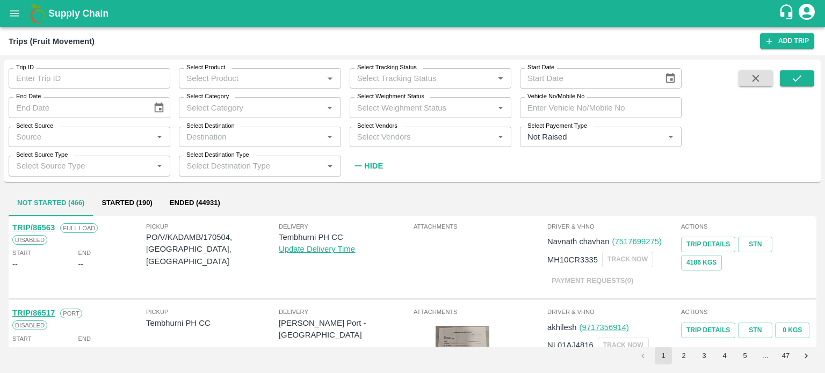
click at [395, 144] on div "Select Vendors   *" at bounding box center [431, 137] width 162 height 20
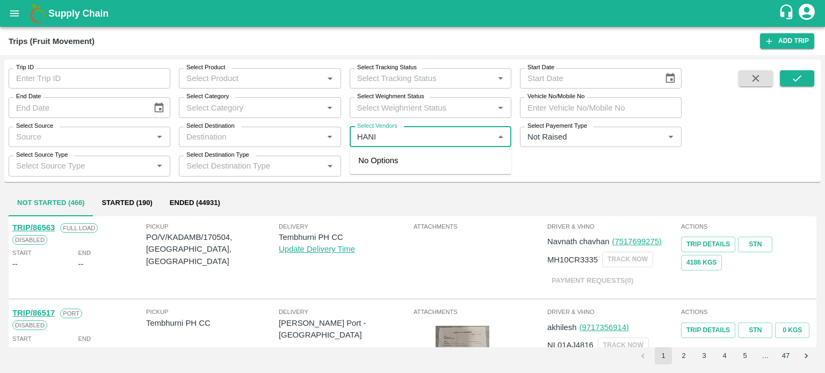
type input "HANIF"
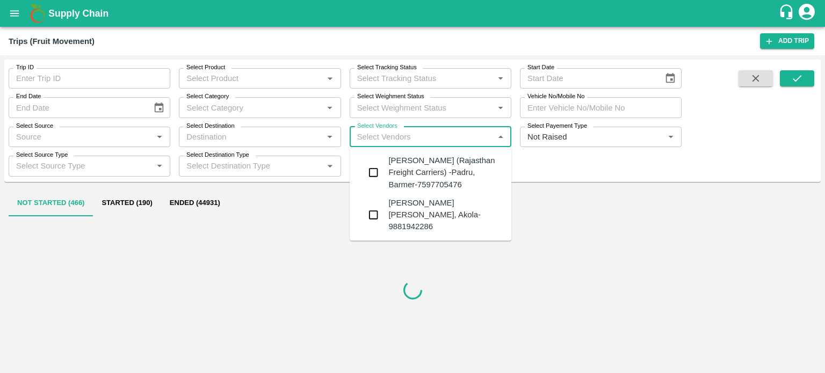
click at [410, 178] on div "Hanif Khan (Rajasthan Freight Carriers) -Padru, Barmer-7597705476" at bounding box center [445, 173] width 114 height 36
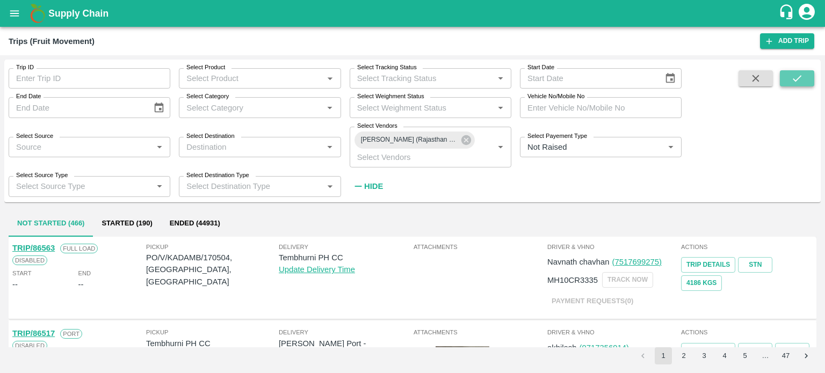
click at [791, 81] on icon "submit" at bounding box center [797, 78] width 12 height 12
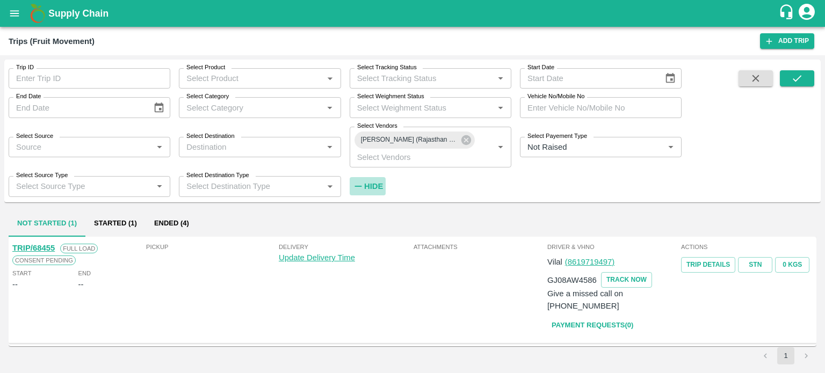
click at [373, 180] on h6 "Hide" at bounding box center [373, 186] width 19 height 14
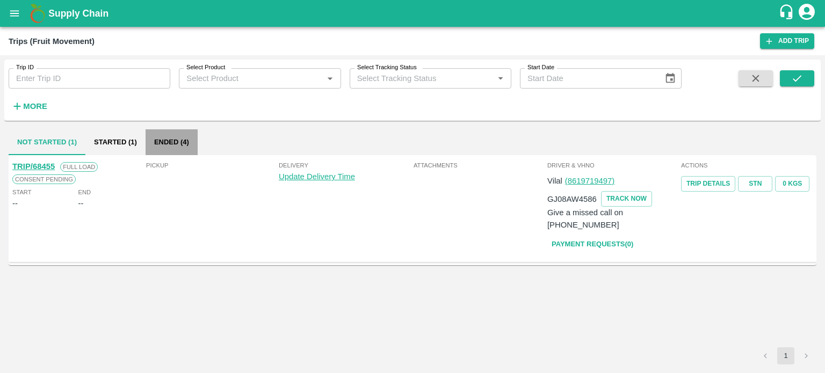
click at [194, 151] on button "Ended (4)" at bounding box center [171, 142] width 52 height 26
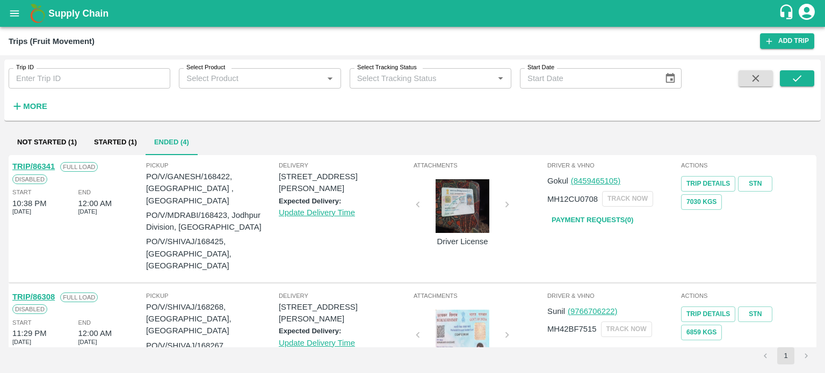
click at [45, 164] on link "TRIP/86341" at bounding box center [33, 166] width 42 height 9
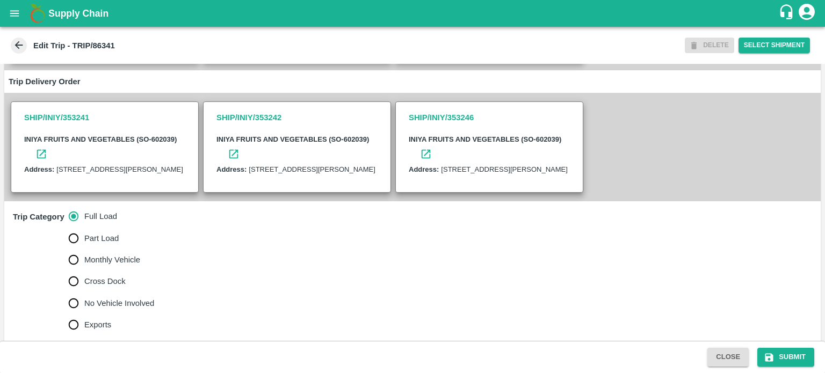
scroll to position [78, 0]
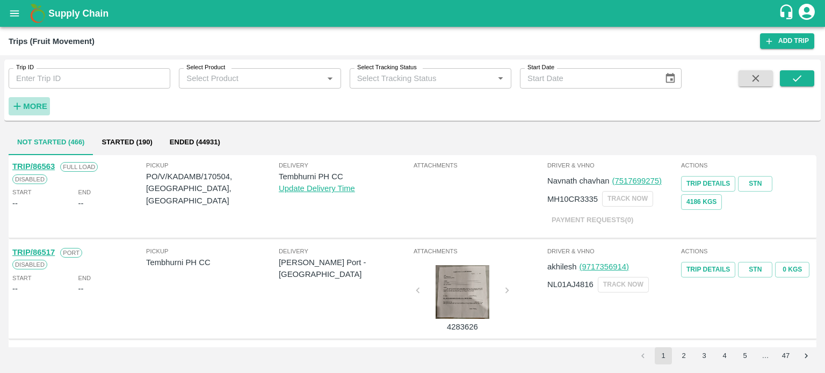
click at [37, 105] on strong "More" at bounding box center [35, 106] width 24 height 9
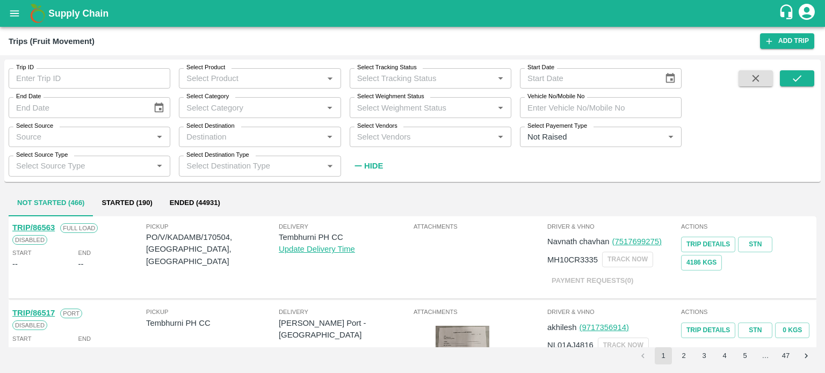
click at [382, 145] on div "Select Vendors   *" at bounding box center [431, 137] width 162 height 20
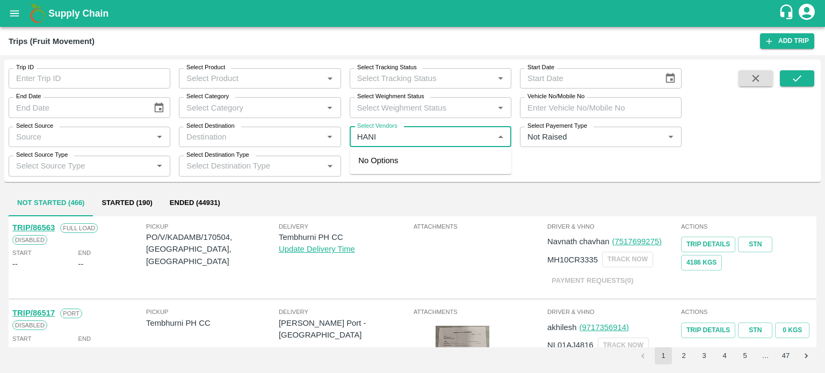
type input "HANIF"
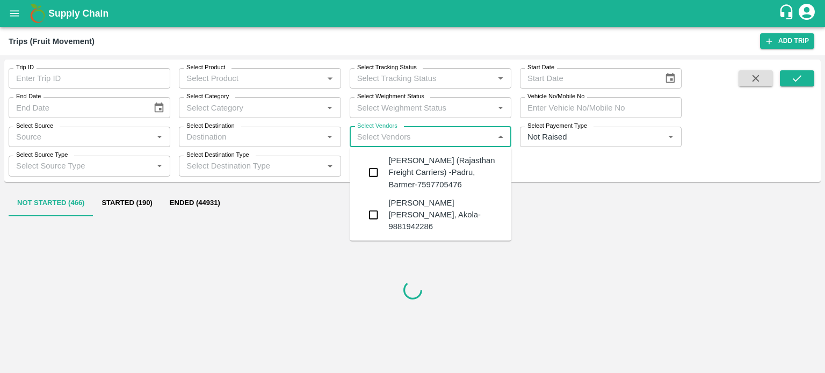
click at [395, 170] on div "[PERSON_NAME] (Rajasthan Freight Carriers) -Padru, Barmer-7597705476" at bounding box center [445, 173] width 114 height 36
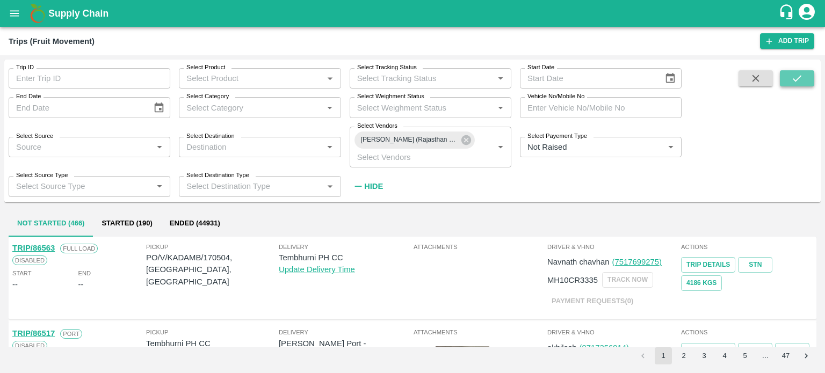
click at [784, 79] on button "submit" at bounding box center [797, 78] width 34 height 16
click at [366, 186] on strong "Hide" at bounding box center [373, 186] width 19 height 9
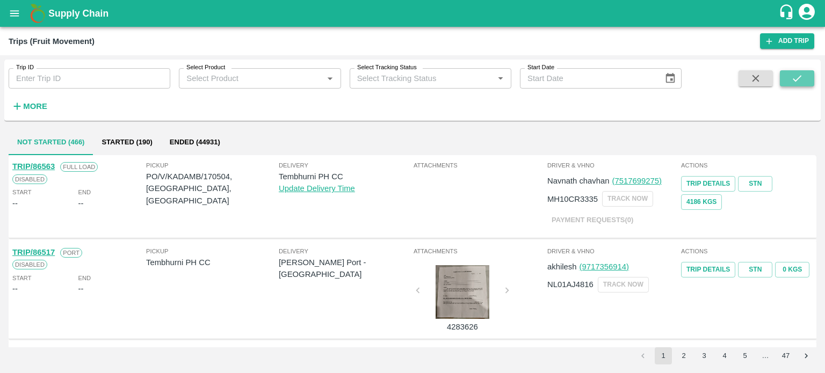
click at [796, 73] on icon "submit" at bounding box center [797, 78] width 12 height 12
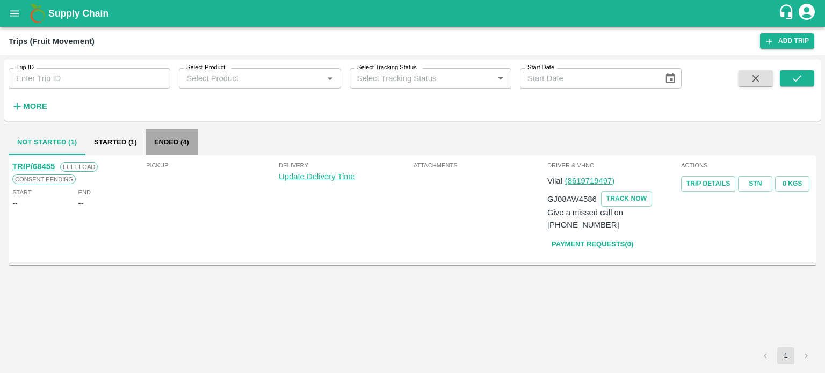
click at [175, 139] on button "Ended (4)" at bounding box center [171, 142] width 52 height 26
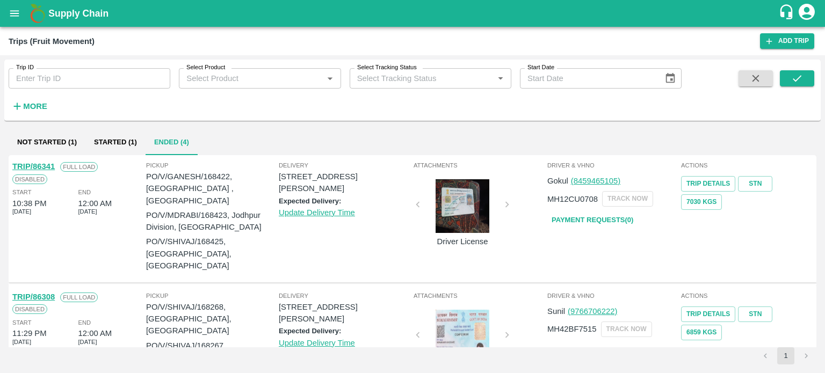
click at [358, 240] on div "Delivery TC/73, ANNA FRUITS MARKET KOYAMBEDU, Chennai, Chennai, TAMILNADU, 6000…" at bounding box center [345, 219] width 133 height 117
click at [49, 293] on link "TRIP/86308" at bounding box center [33, 297] width 42 height 9
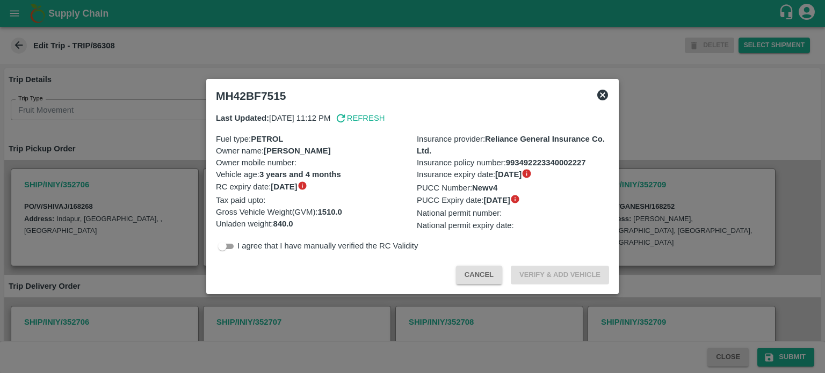
click at [603, 96] on icon at bounding box center [602, 95] width 13 height 13
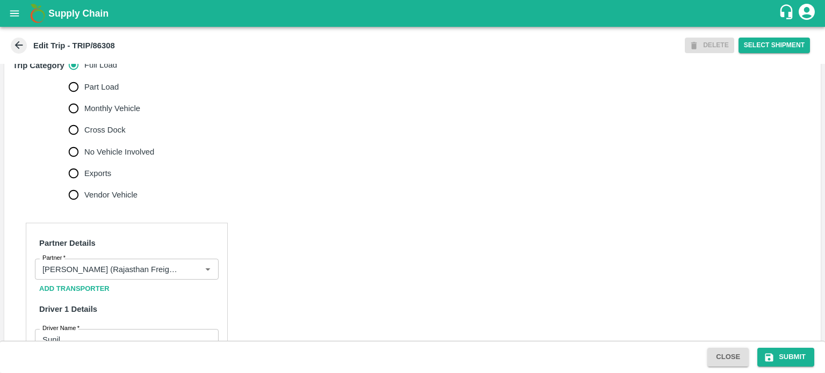
scroll to position [308, 0]
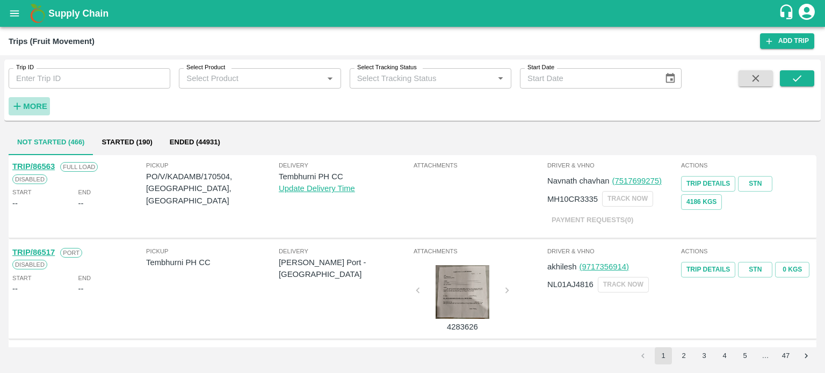
click at [39, 111] on h6 "More" at bounding box center [35, 106] width 24 height 14
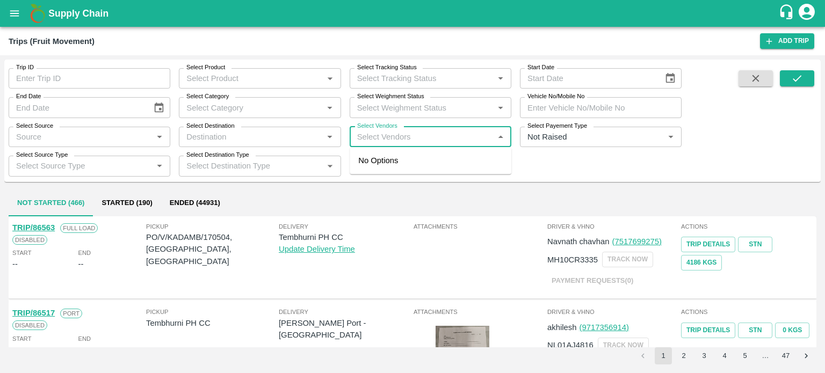
click at [417, 139] on input "Select Vendors" at bounding box center [421, 137] width 137 height 14
type input "HANIF"
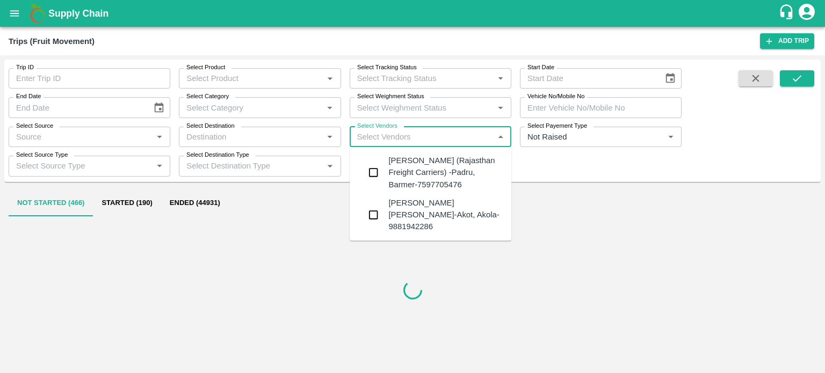
click at [399, 171] on div "[PERSON_NAME] (Rajasthan Freight Carriers) -Padru, Barmer-7597705476" at bounding box center [445, 173] width 114 height 36
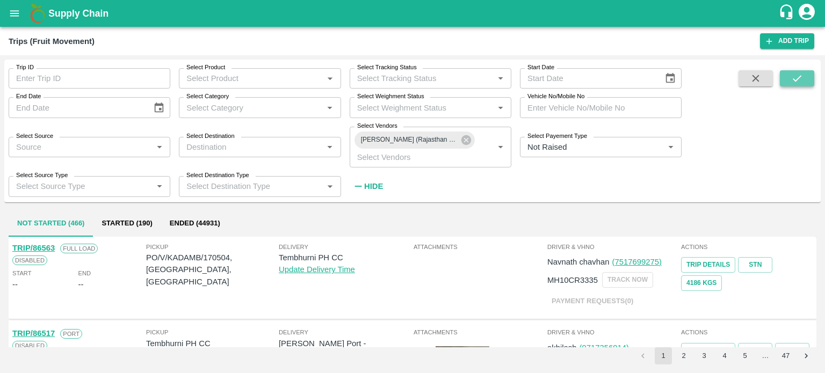
click at [792, 82] on icon "submit" at bounding box center [797, 78] width 12 height 12
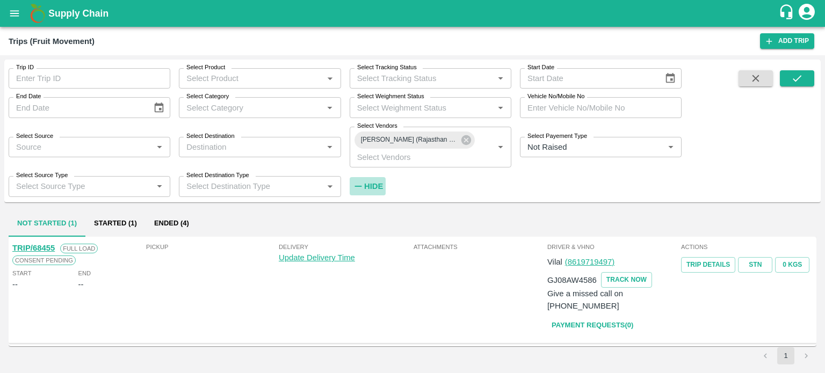
click at [367, 185] on strong "Hide" at bounding box center [373, 186] width 19 height 9
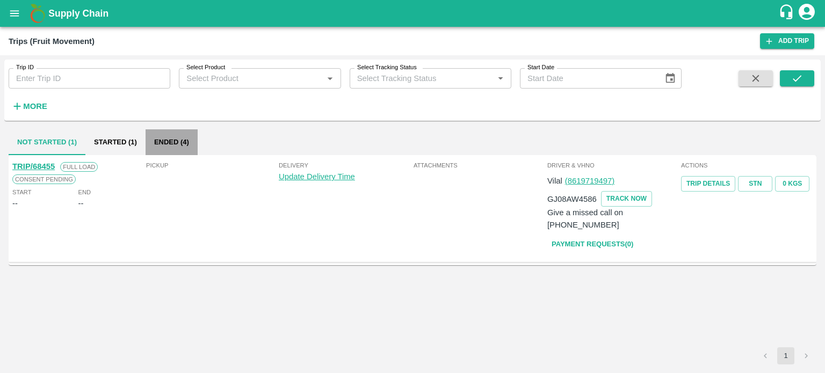
click at [176, 137] on button "Ended (4)" at bounding box center [171, 142] width 52 height 26
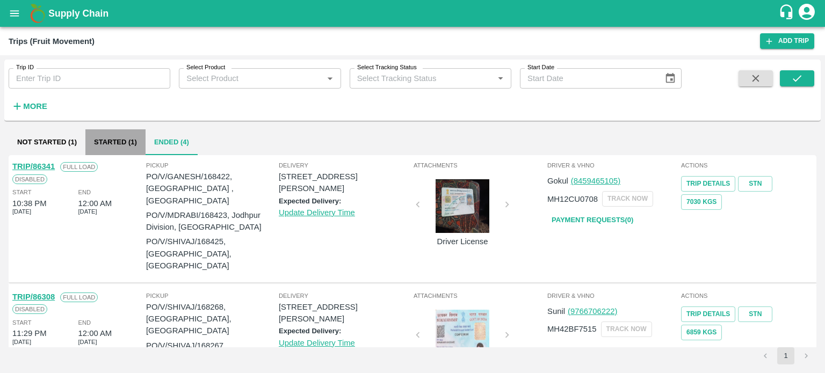
click at [126, 141] on button "Started (1)" at bounding box center [115, 142] width 60 height 26
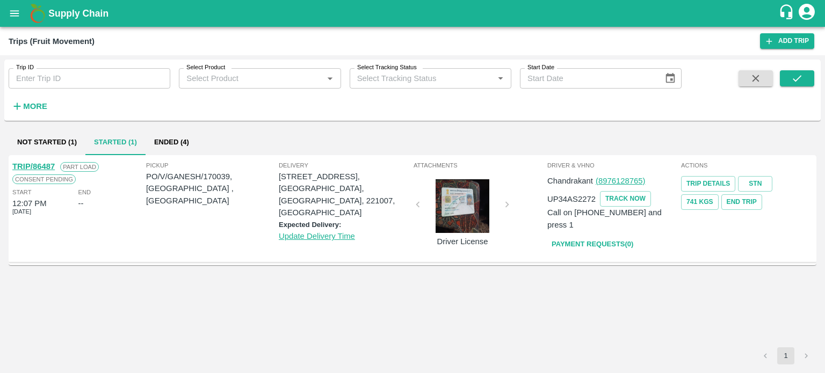
click at [42, 165] on link "TRIP/86487" at bounding box center [33, 166] width 42 height 9
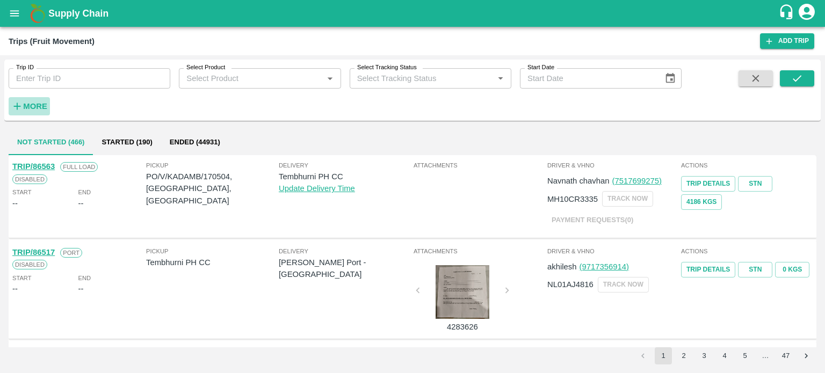
click at [33, 98] on button "More" at bounding box center [29, 106] width 41 height 18
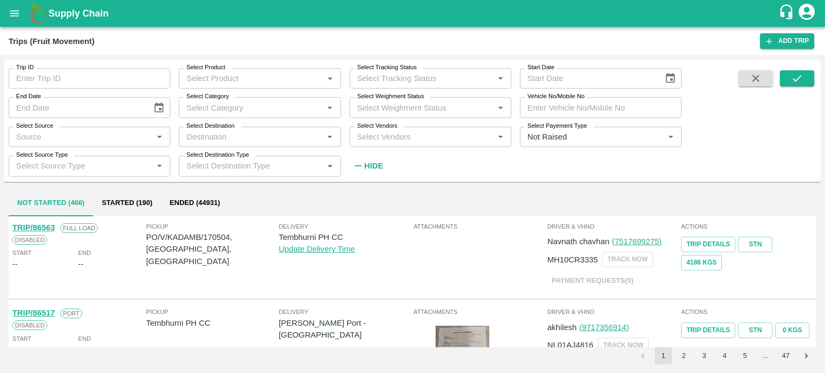
click at [426, 144] on div "Select Vendors   *" at bounding box center [431, 137] width 162 height 20
click at [412, 140] on input "Select Vendors" at bounding box center [421, 137] width 137 height 14
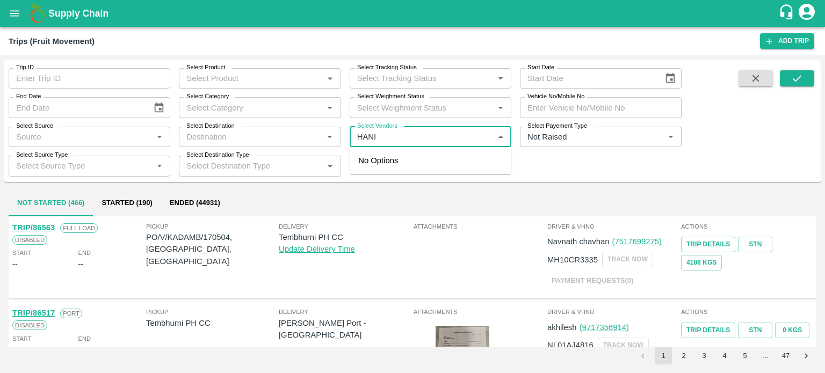
type input "HANIF"
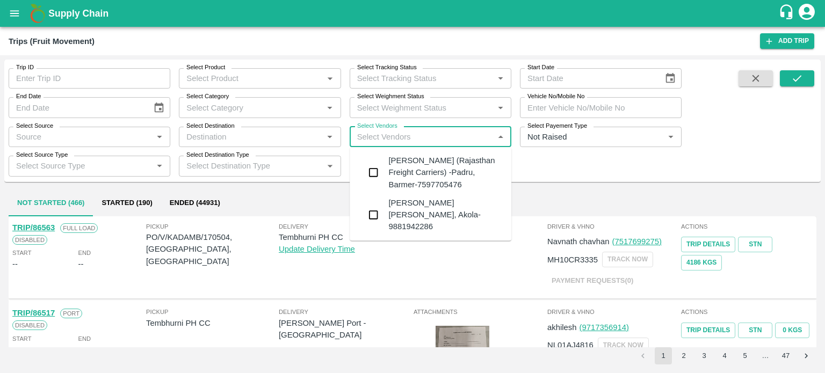
click at [406, 176] on div "[PERSON_NAME] (Rajasthan Freight Carriers) -Padru, Barmer-7597705476" at bounding box center [445, 173] width 114 height 36
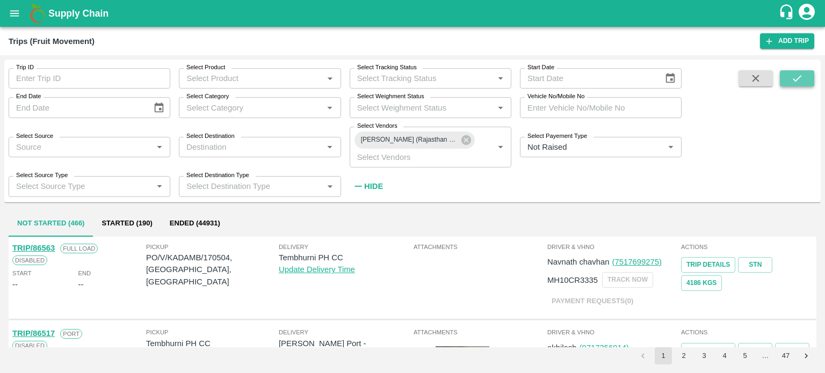
click at [788, 74] on button "submit" at bounding box center [797, 78] width 34 height 16
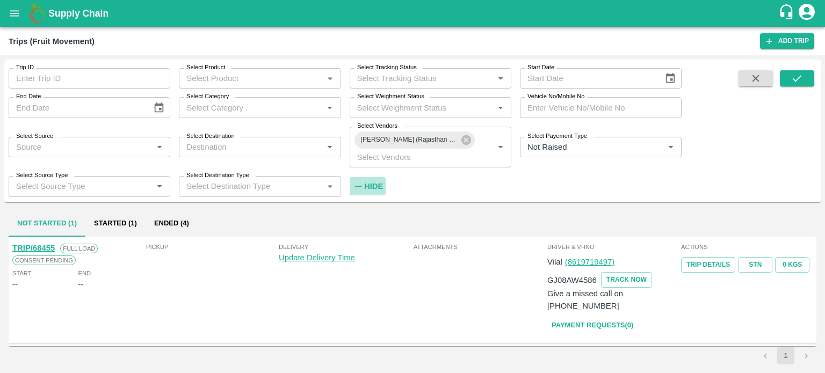
click at [368, 185] on strong "Hide" at bounding box center [373, 186] width 19 height 9
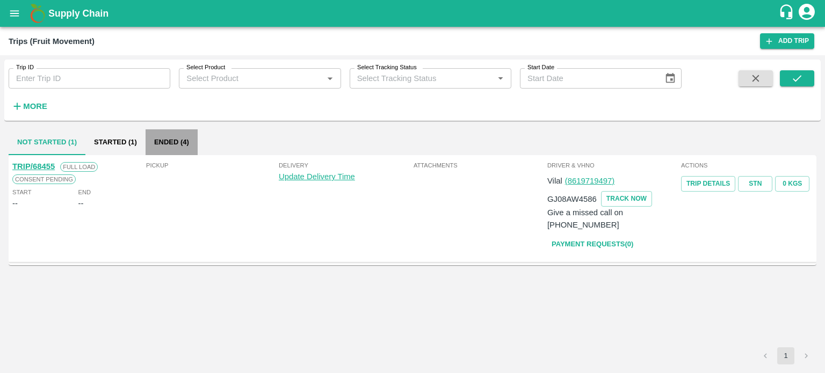
click at [168, 152] on button "Ended (4)" at bounding box center [171, 142] width 52 height 26
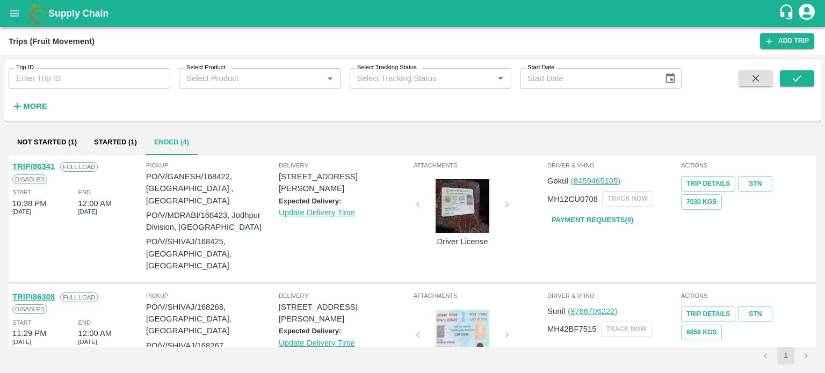
click at [52, 105] on div "Trip ID Trip ID Select Product Select Product   * Select Tracking Status Select…" at bounding box center [340, 88] width 681 height 56
click at [41, 105] on strong "More" at bounding box center [35, 106] width 24 height 9
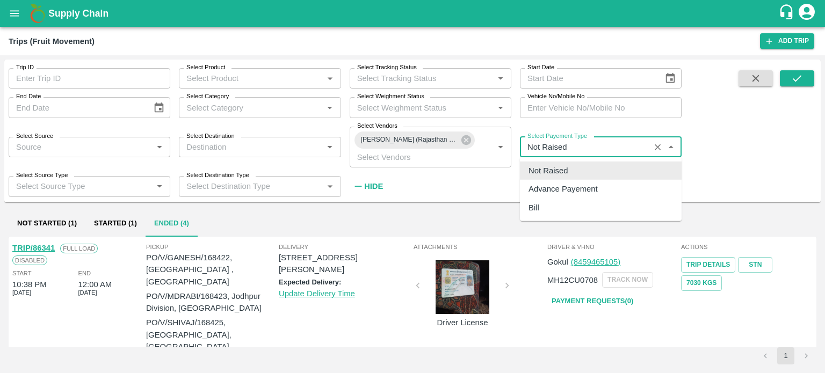
click at [597, 141] on input "Select Payement Type" at bounding box center [584, 147] width 123 height 14
click at [562, 191] on div "Advance Payement" at bounding box center [562, 189] width 69 height 12
type input "Advance Payement"
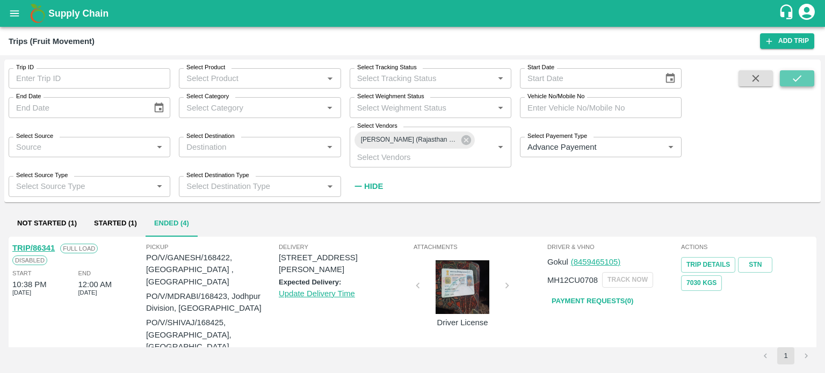
click at [795, 77] on icon "submit" at bounding box center [797, 78] width 12 height 12
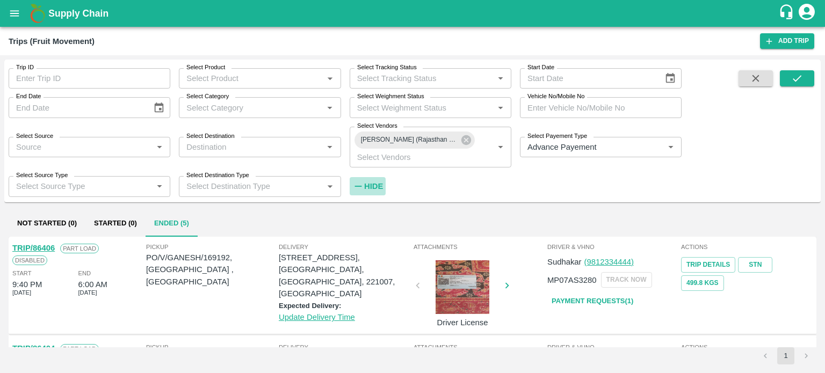
click at [377, 186] on strong "Hide" at bounding box center [373, 186] width 19 height 9
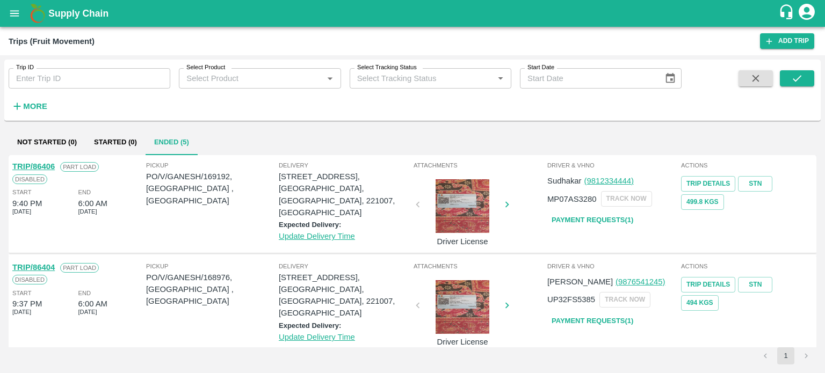
click at [401, 236] on div "Update Delivery Time" at bounding box center [345, 236] width 133 height 12
